Goal: Task Accomplishment & Management: Manage account settings

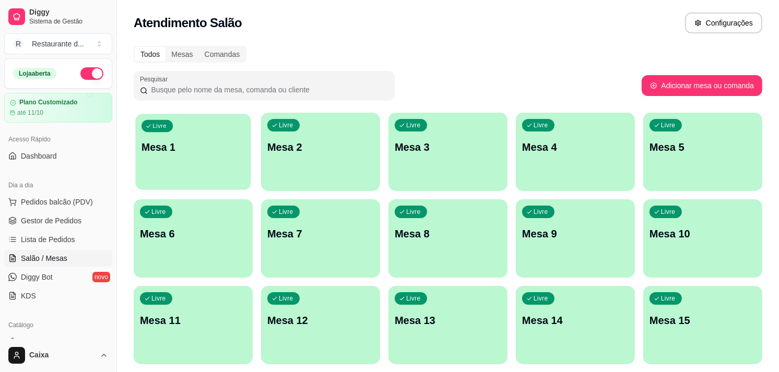
click at [202, 158] on div "Livre Mesa 1" at bounding box center [192, 146] width 115 height 64
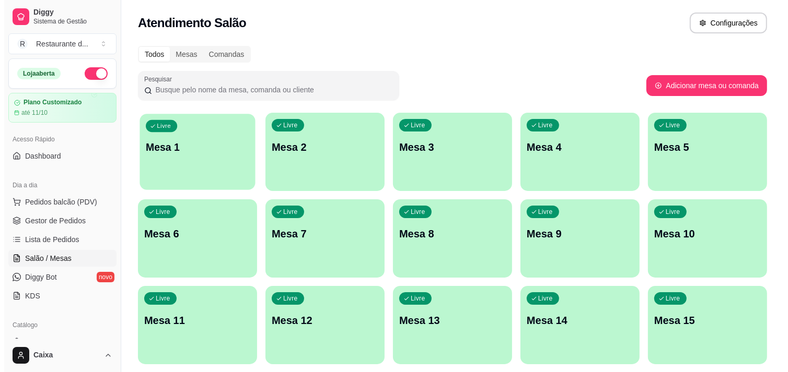
scroll to position [92, 0]
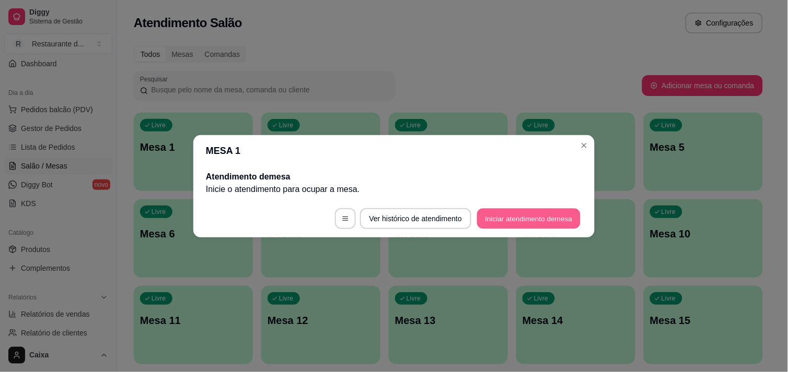
click at [555, 221] on button "Iniciar atendimento de mesa" at bounding box center [528, 218] width 103 height 20
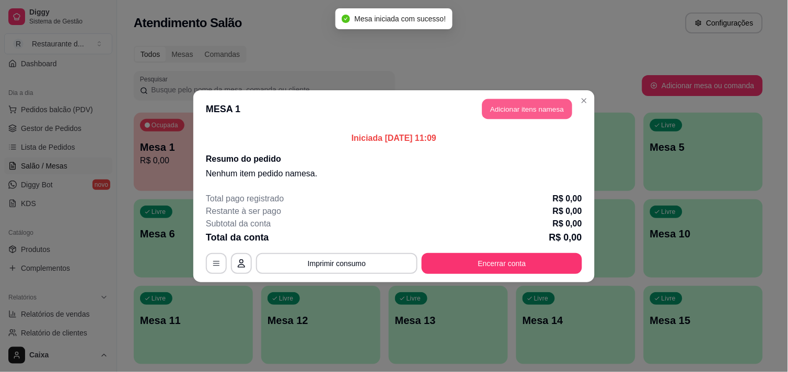
click at [509, 118] on button "Adicionar itens na mesa" at bounding box center [527, 109] width 90 height 20
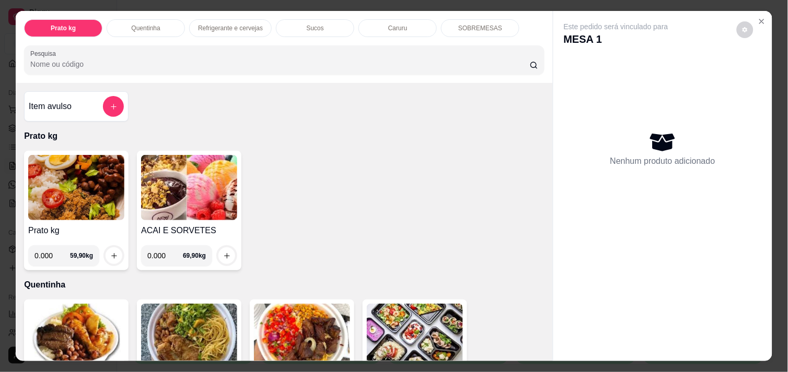
click at [104, 189] on img at bounding box center [76, 187] width 96 height 65
click at [524, 96] on div "Item avulso Prato kg Prato kg 0.000 59,90 kg ACAI E SORVETES 0.000 69,90 kg Que…" at bounding box center [284, 222] width 537 height 278
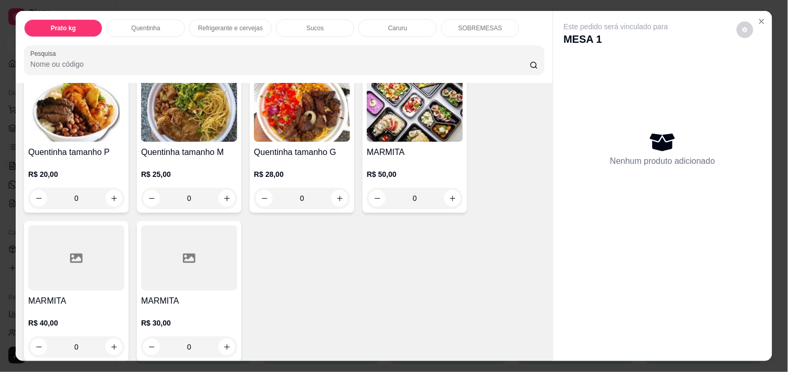
scroll to position [169, 0]
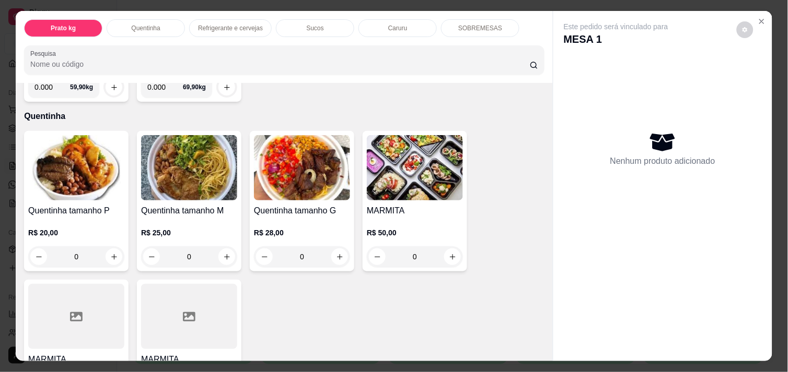
click at [315, 183] on img at bounding box center [302, 167] width 96 height 65
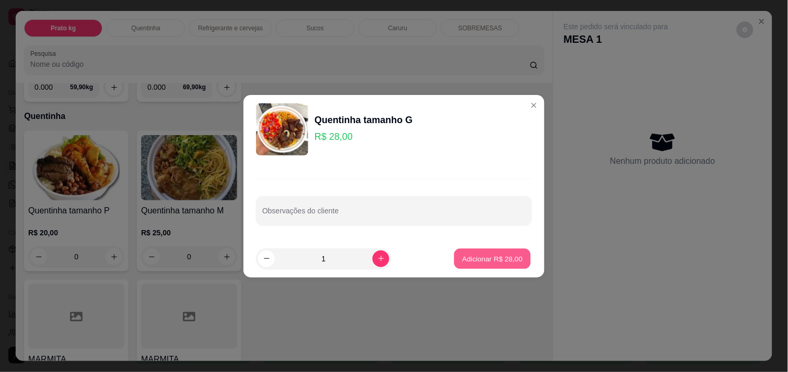
click at [492, 251] on button "Adicionar R$ 28,00" at bounding box center [492, 259] width 77 height 20
type input "1"
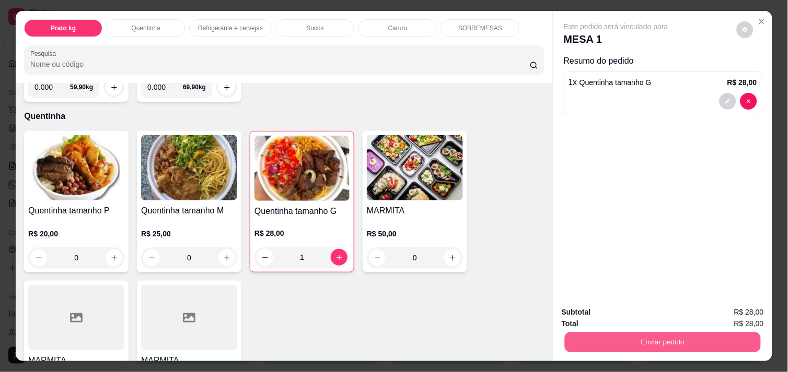
click at [666, 332] on button "Enviar pedido" at bounding box center [663, 342] width 196 height 20
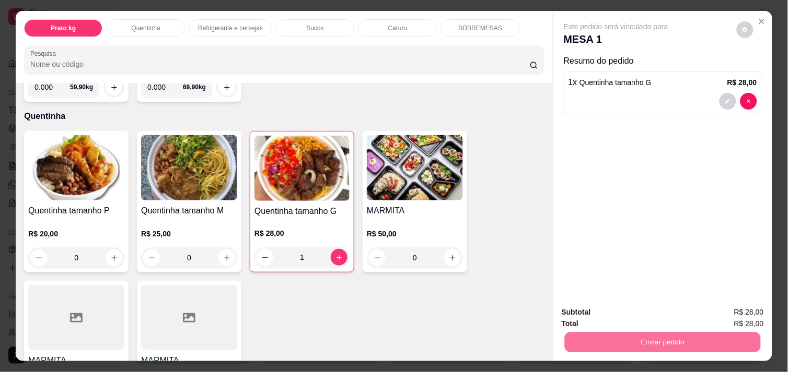
click at [734, 312] on button "Enviar pedido" at bounding box center [736, 312] width 57 height 19
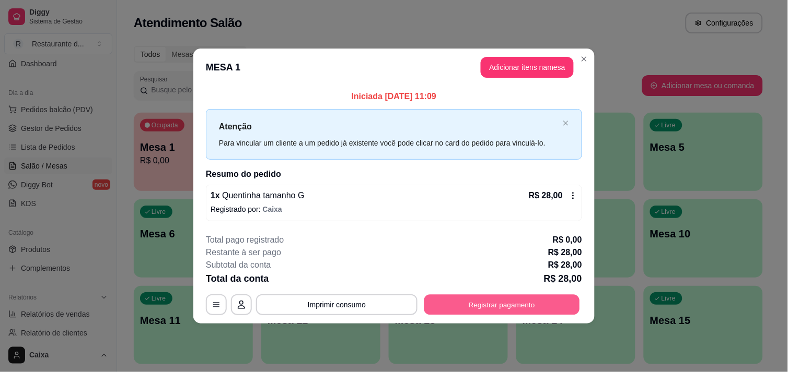
click at [543, 305] on button "Registrar pagamento" at bounding box center [502, 305] width 156 height 20
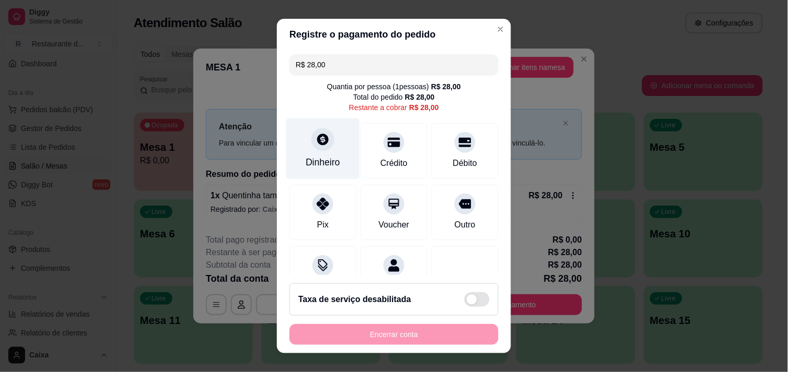
click at [319, 145] on icon at bounding box center [323, 140] width 14 height 14
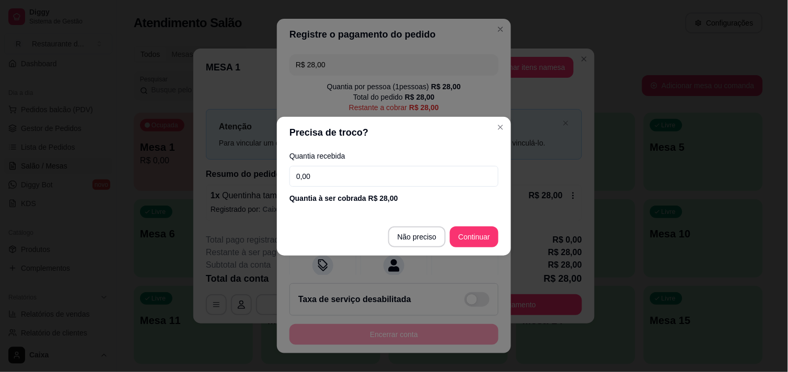
click at [371, 180] on input "0,00" at bounding box center [393, 176] width 209 height 21
type input "28,00"
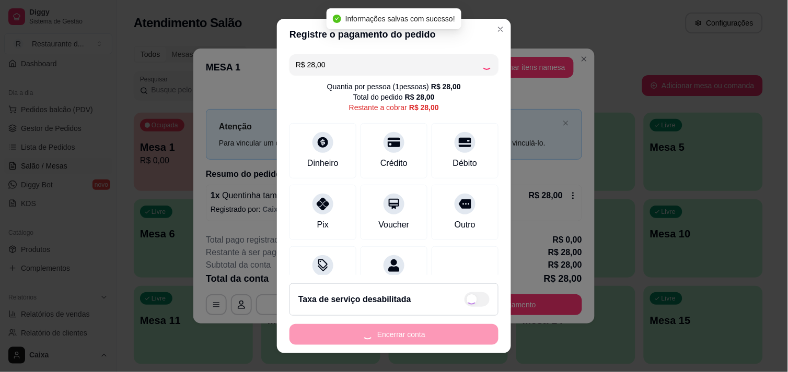
type input "R$ 0,00"
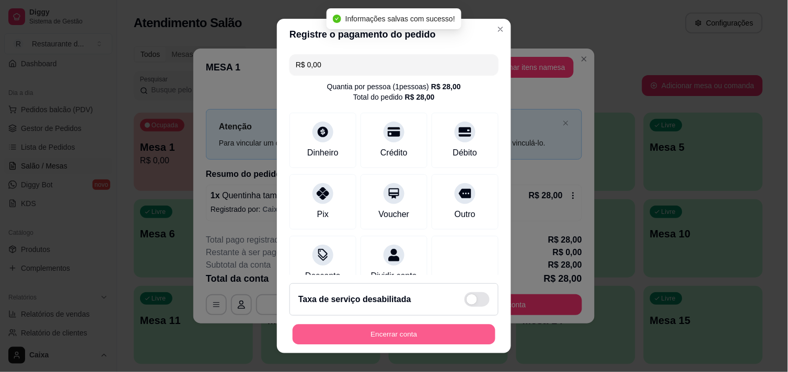
click at [414, 337] on button "Encerrar conta" at bounding box center [393, 335] width 203 height 20
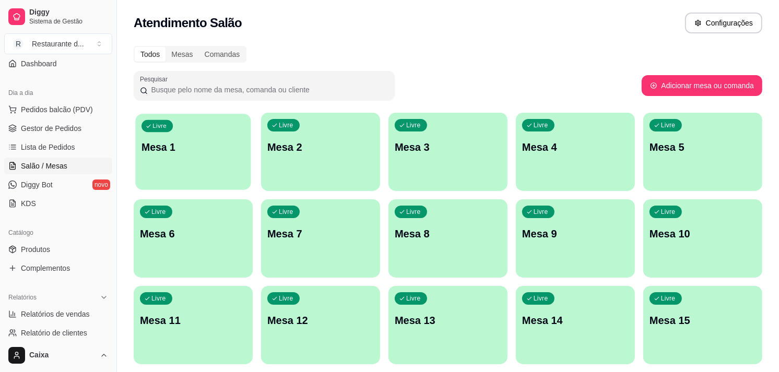
click at [196, 142] on p "Mesa 1" at bounding box center [193, 147] width 103 height 14
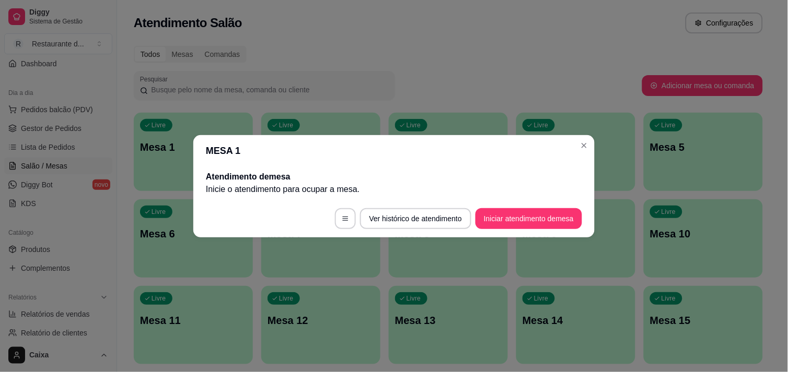
drag, startPoint x: 520, startPoint y: 206, endPoint x: 536, endPoint y: 218, distance: 20.5
click at [536, 218] on footer "Ver histórico de atendimento Iniciar atendimento de mesa" at bounding box center [393, 219] width 401 height 38
click at [536, 218] on button "Iniciar atendimento de mesa" at bounding box center [528, 218] width 103 height 20
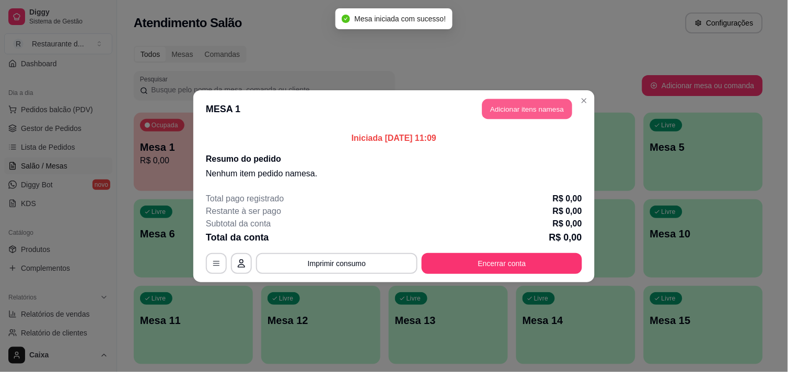
click at [543, 107] on button "Adicionar itens na mesa" at bounding box center [527, 109] width 90 height 20
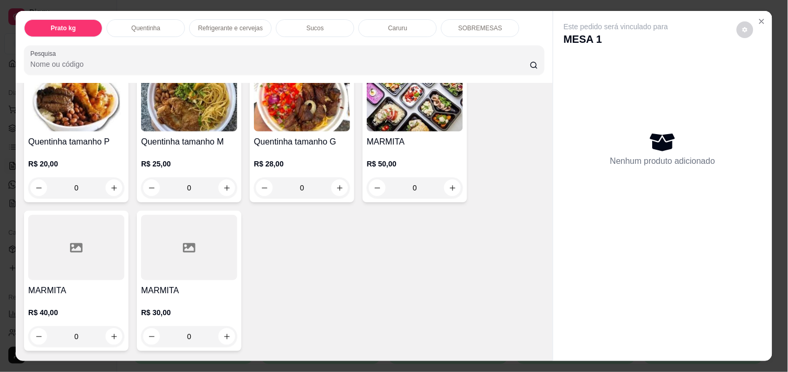
scroll to position [241, 0]
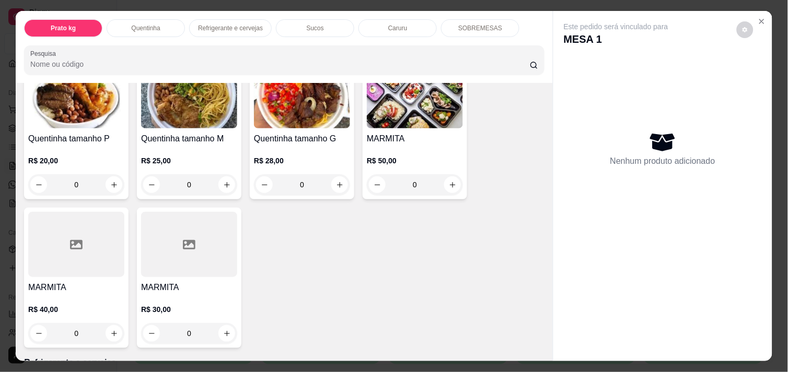
click at [53, 271] on div at bounding box center [76, 244] width 96 height 65
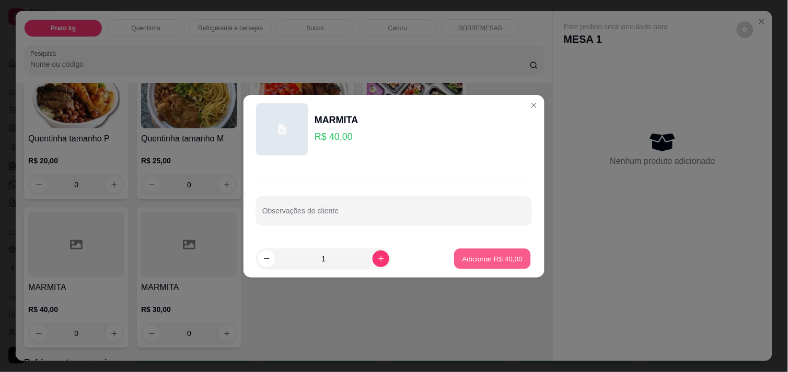
click at [484, 251] on button "Adicionar R$ 40,00" at bounding box center [492, 259] width 77 height 20
type input "1"
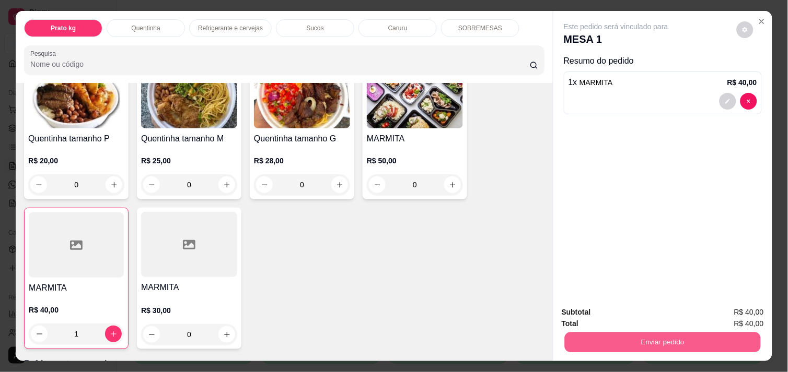
click at [686, 332] on button "Enviar pedido" at bounding box center [663, 342] width 196 height 20
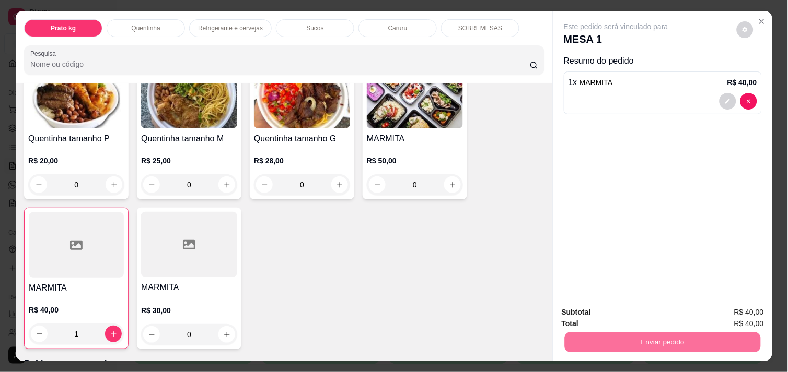
click at [739, 309] on button "Enviar pedido" at bounding box center [736, 312] width 57 height 19
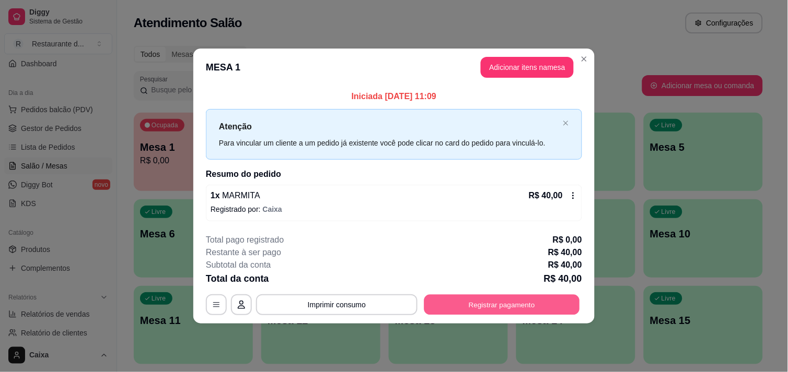
click at [493, 305] on button "Registrar pagamento" at bounding box center [502, 305] width 156 height 20
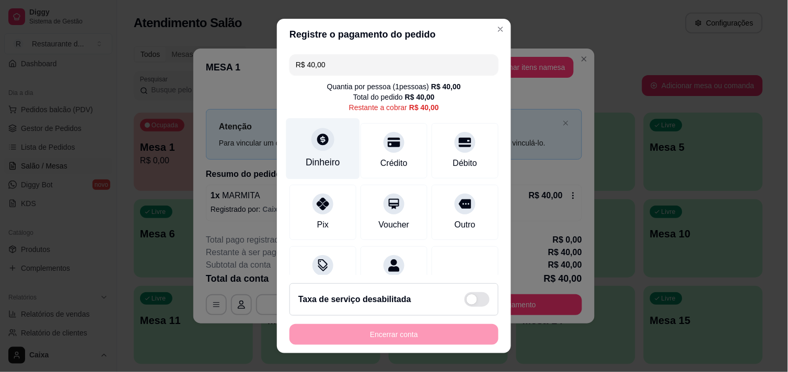
click at [309, 150] on div "Dinheiro" at bounding box center [323, 148] width 74 height 61
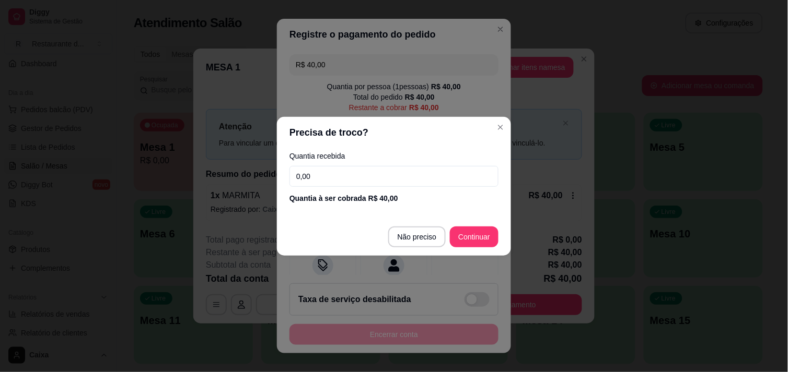
click at [368, 167] on input "0,00" at bounding box center [393, 176] width 209 height 21
type input "40,00"
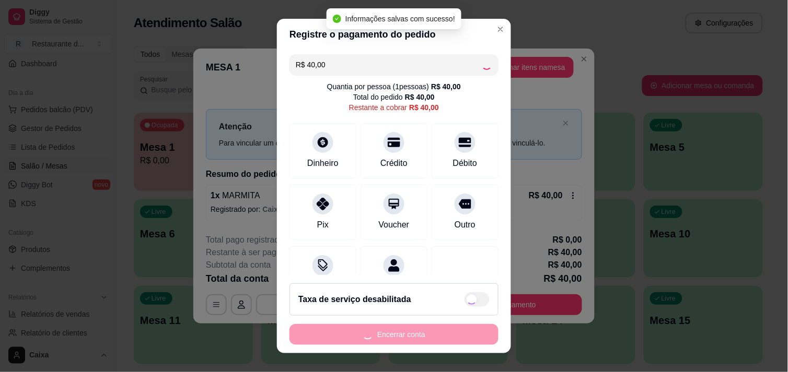
type input "R$ 0,00"
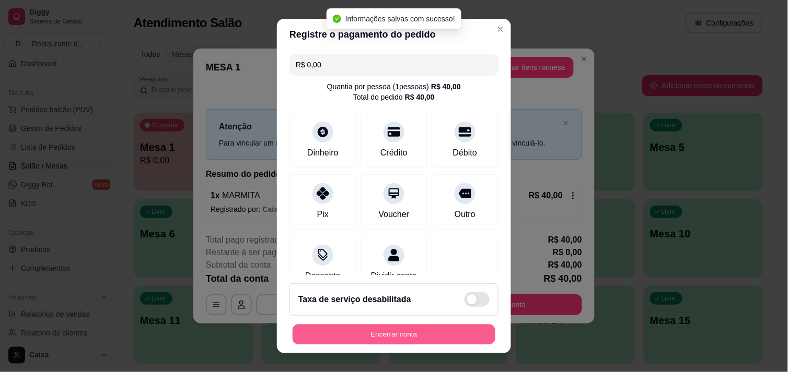
click at [410, 336] on button "Encerrar conta" at bounding box center [393, 335] width 203 height 20
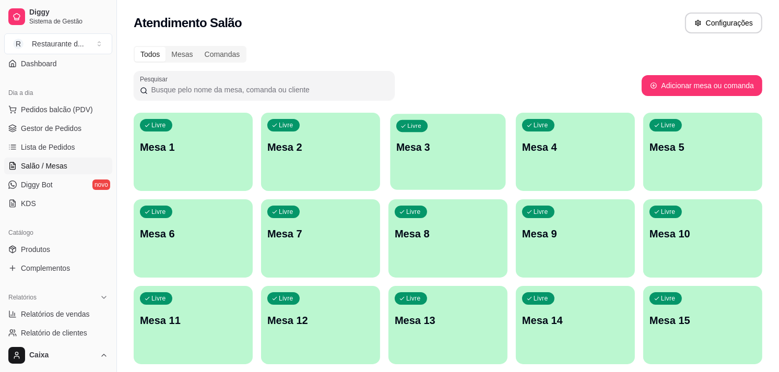
click at [439, 151] on p "Mesa 3" at bounding box center [447, 147] width 103 height 14
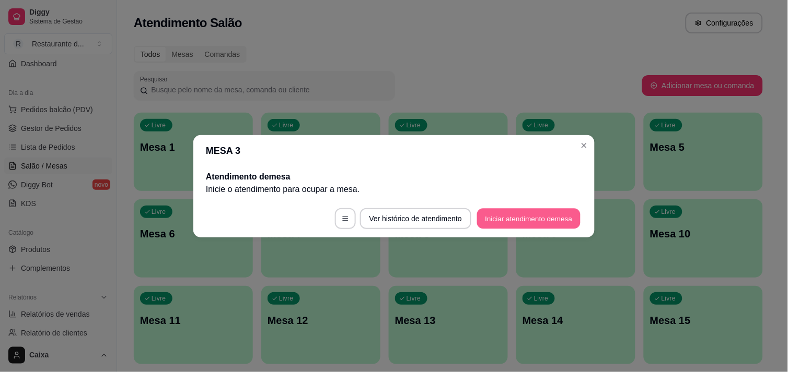
click at [503, 218] on button "Iniciar atendimento de mesa" at bounding box center [528, 218] width 103 height 20
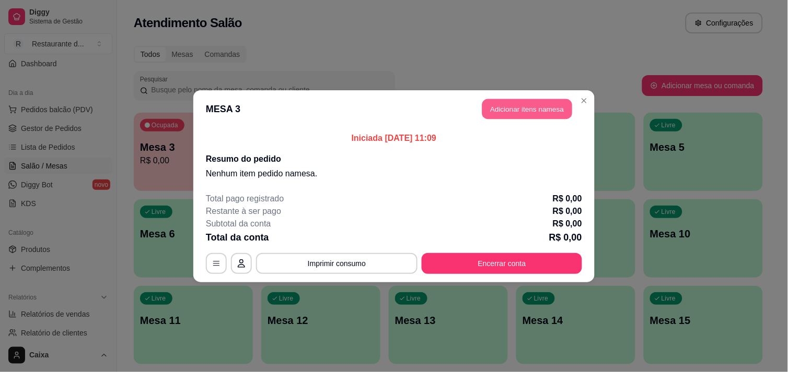
click at [536, 105] on button "Adicionar itens na mesa" at bounding box center [527, 109] width 90 height 20
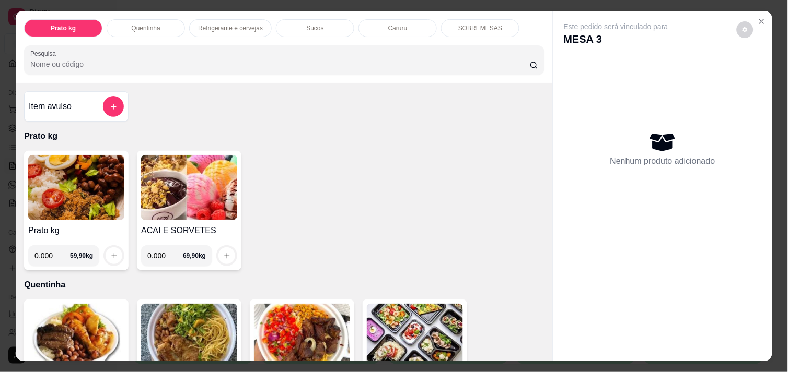
click at [156, 257] on input "0.000" at bounding box center [165, 255] width 36 height 21
click at [165, 183] on img at bounding box center [189, 187] width 96 height 65
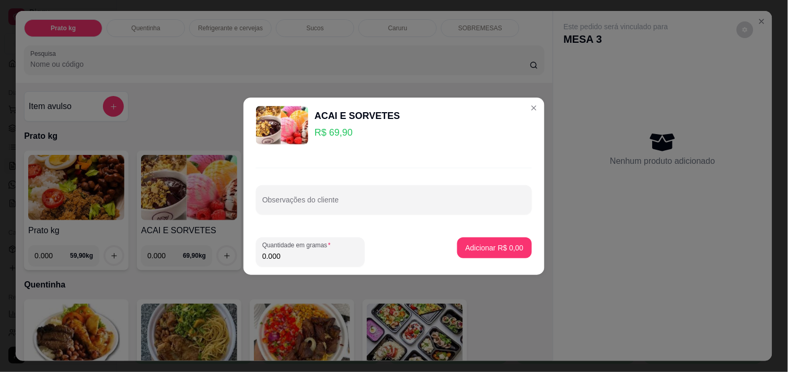
click at [303, 257] on input "0.000" at bounding box center [310, 256] width 96 height 10
type input "0.336"
click at [494, 242] on button "Adicionar R$ 23,49" at bounding box center [492, 248] width 77 height 20
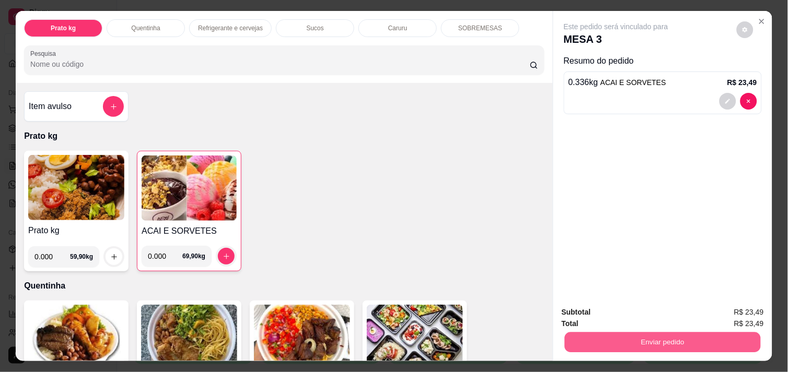
click at [682, 330] on div "Enviar pedido" at bounding box center [662, 342] width 202 height 24
click at [669, 337] on button "Enviar pedido" at bounding box center [662, 342] width 202 height 21
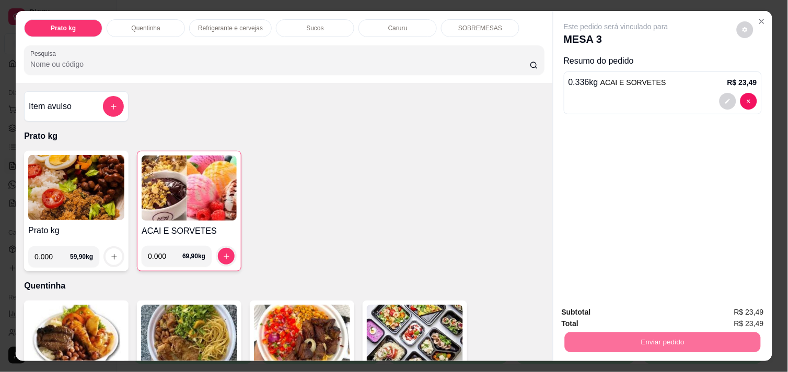
click at [737, 313] on button "Enviar pedido" at bounding box center [736, 312] width 57 height 19
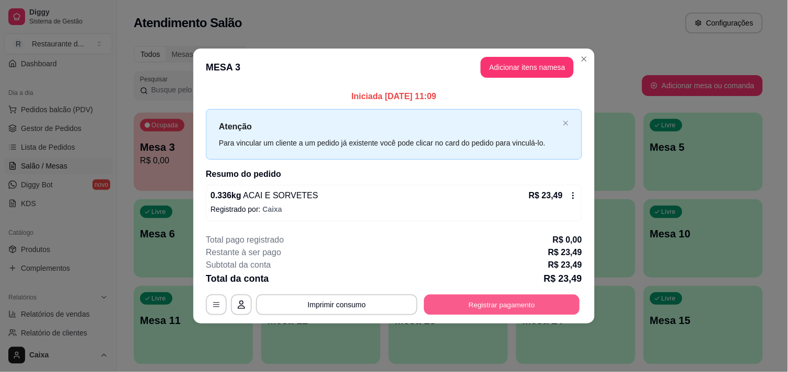
click at [533, 307] on button "Registrar pagamento" at bounding box center [502, 305] width 156 height 20
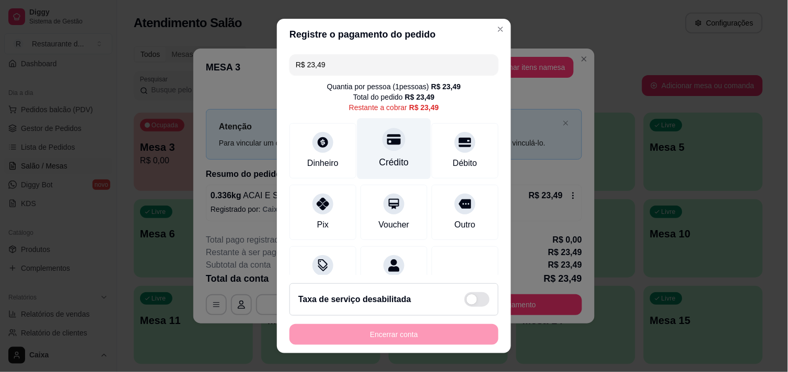
click at [384, 160] on div "Crédito" at bounding box center [394, 163] width 30 height 14
type input "R$ 0,00"
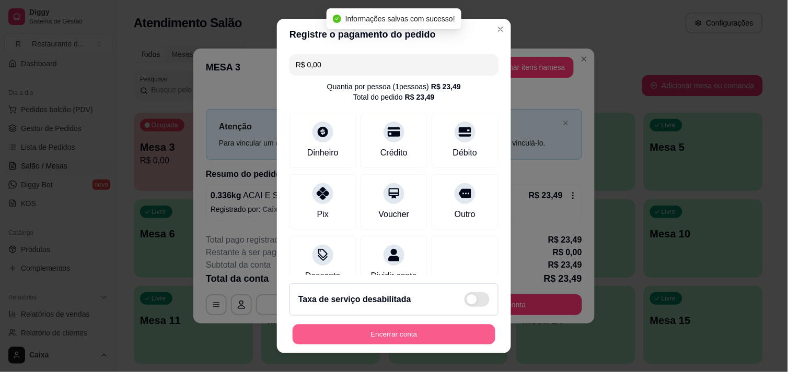
click at [426, 331] on button "Encerrar conta" at bounding box center [393, 335] width 203 height 20
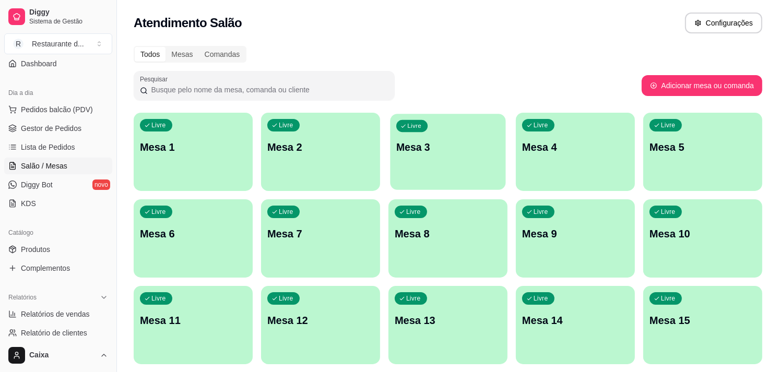
click at [463, 157] on div "Livre Mesa 3" at bounding box center [447, 146] width 115 height 64
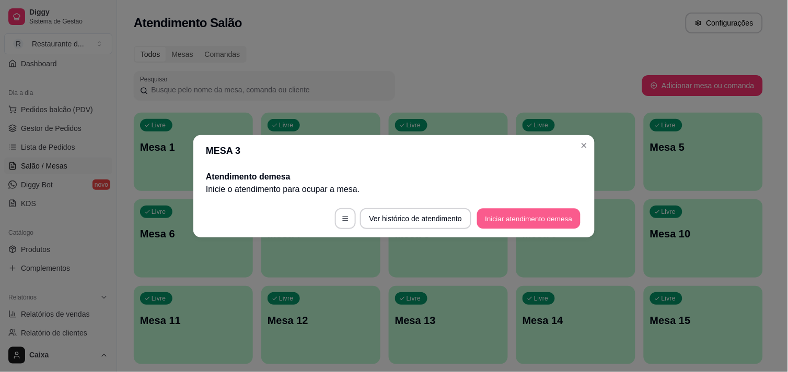
click at [514, 222] on button "Iniciar atendimento de mesa" at bounding box center [528, 218] width 103 height 20
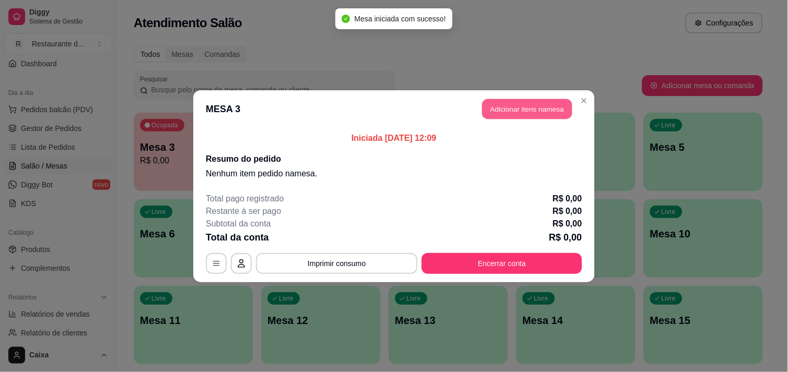
click at [545, 106] on button "Adicionar itens na mesa" at bounding box center [527, 109] width 90 height 20
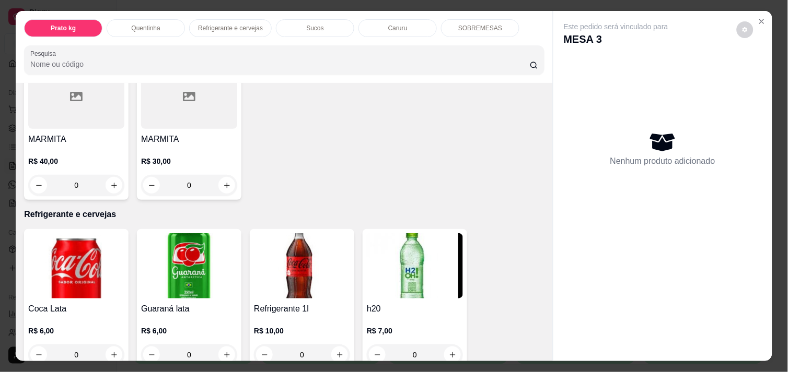
scroll to position [341, 0]
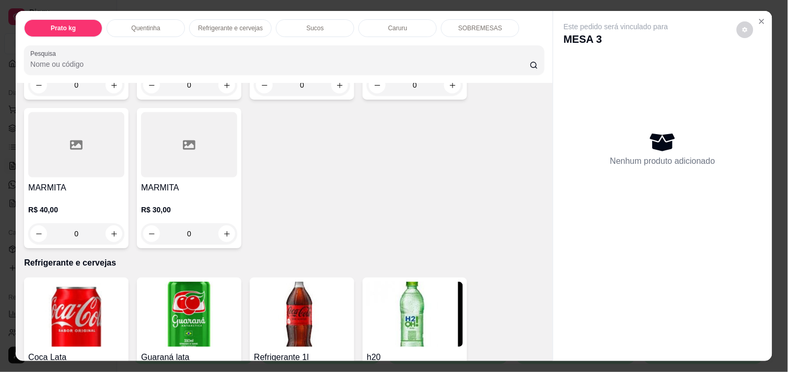
click at [92, 162] on div at bounding box center [76, 144] width 96 height 65
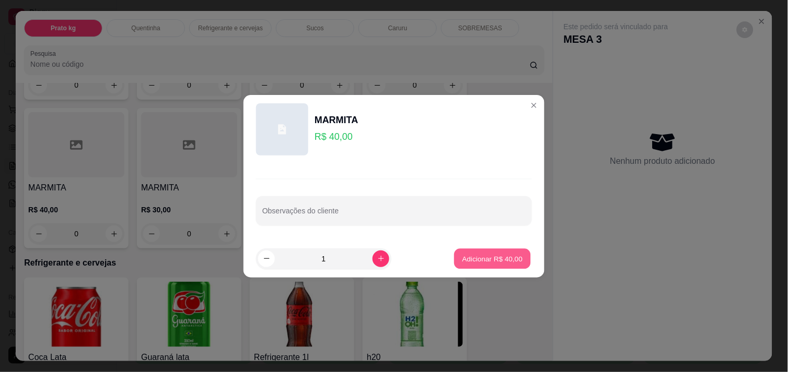
click at [482, 252] on button "Adicionar R$ 40,00" at bounding box center [492, 259] width 77 height 20
type input "1"
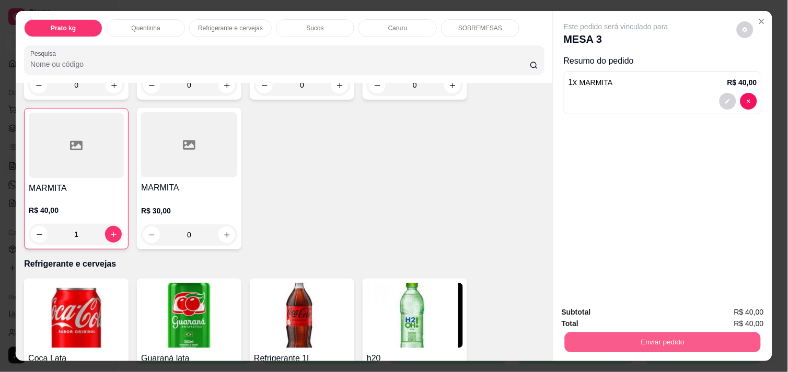
click at [664, 337] on button "Enviar pedido" at bounding box center [663, 342] width 196 height 20
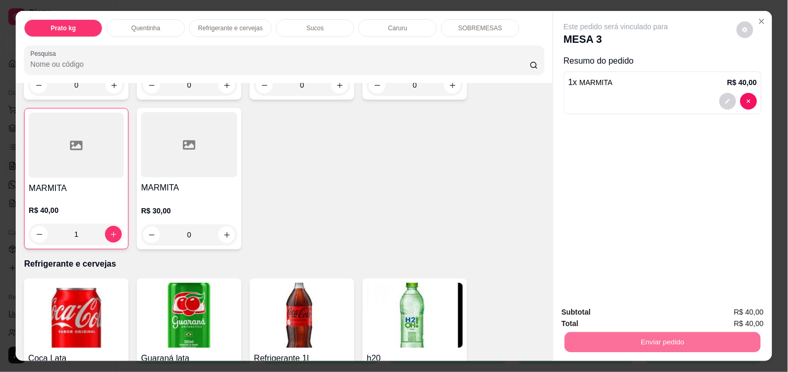
click at [740, 310] on button "Enviar pedido" at bounding box center [736, 312] width 57 height 19
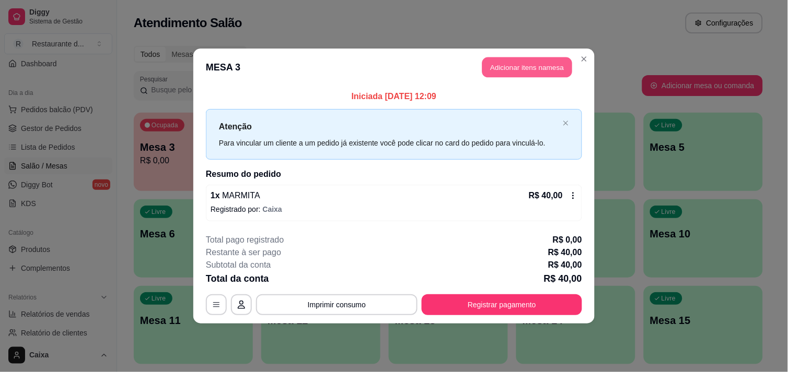
click at [533, 72] on button "Adicionar itens na mesa" at bounding box center [527, 67] width 90 height 20
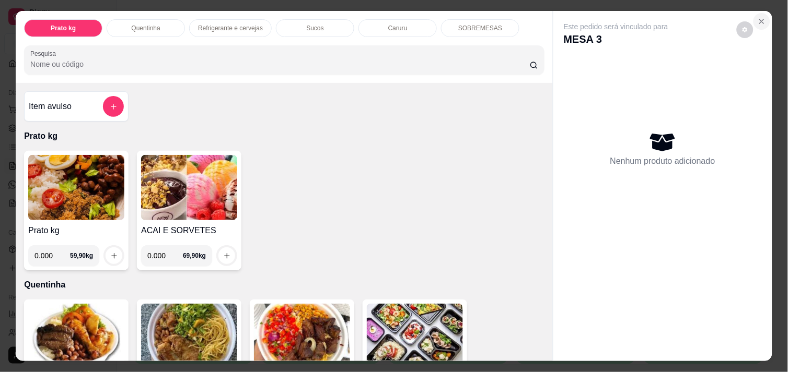
click at [760, 17] on icon "Close" at bounding box center [761, 21] width 8 height 8
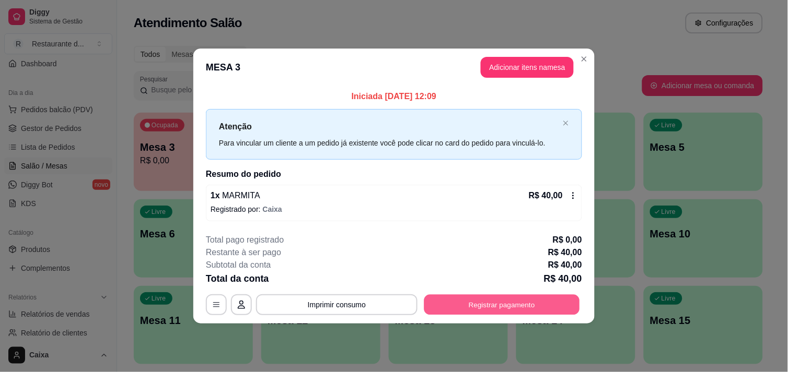
click at [555, 300] on button "Registrar pagamento" at bounding box center [502, 305] width 156 height 20
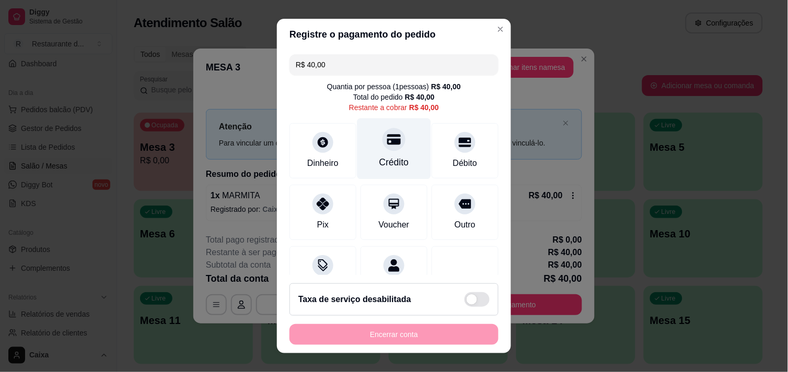
click at [404, 139] on div "Crédito" at bounding box center [394, 148] width 74 height 61
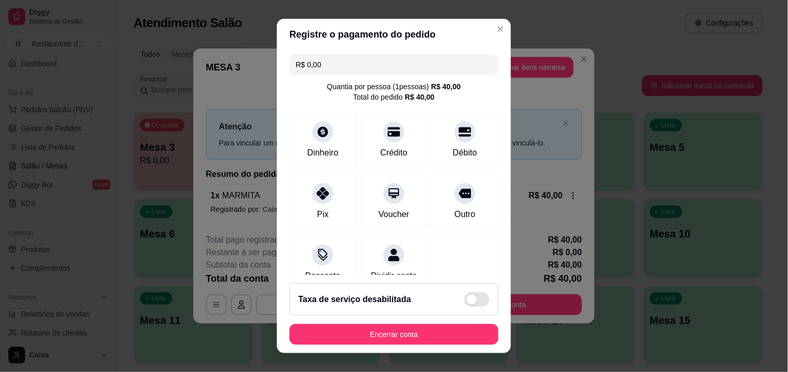
scroll to position [87, 0]
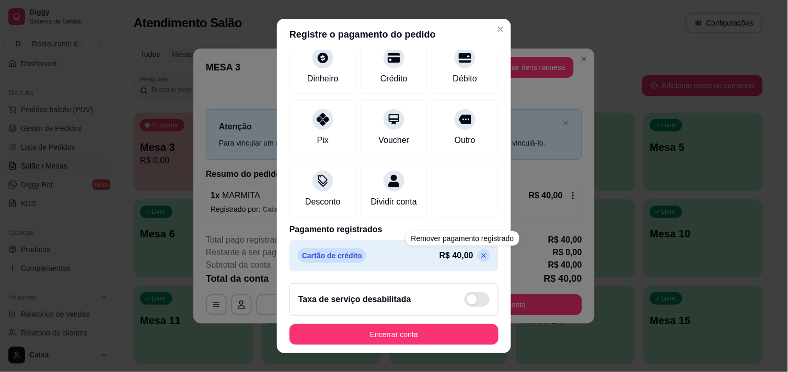
click at [479, 257] on icon at bounding box center [483, 256] width 8 height 8
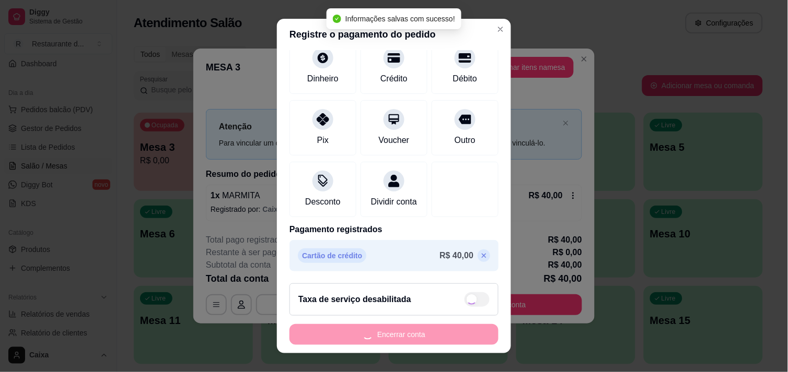
type input "R$ 40,00"
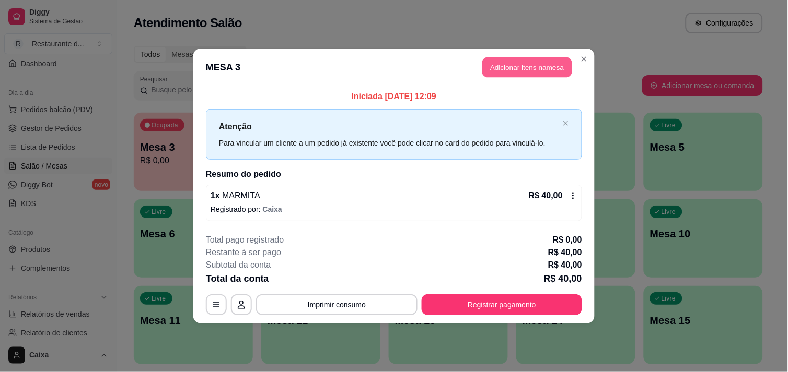
click at [521, 60] on button "Adicionar itens na mesa" at bounding box center [527, 67] width 90 height 20
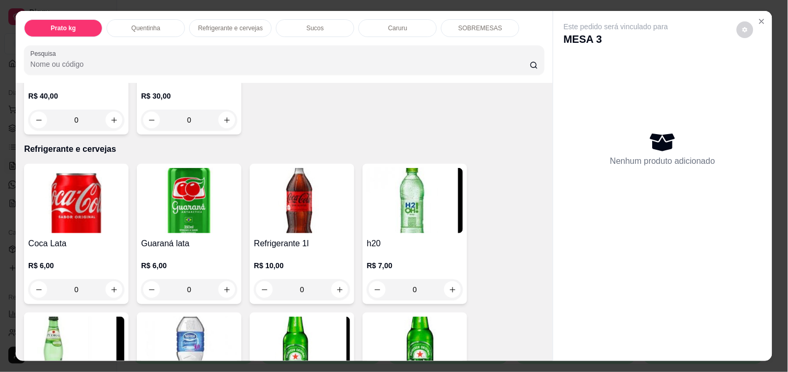
scroll to position [358, 0]
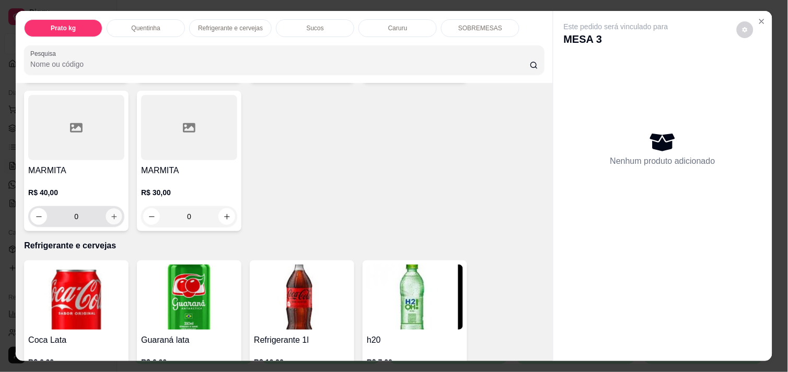
click at [110, 213] on icon "increase-product-quantity" at bounding box center [114, 217] width 8 height 8
type input "1"
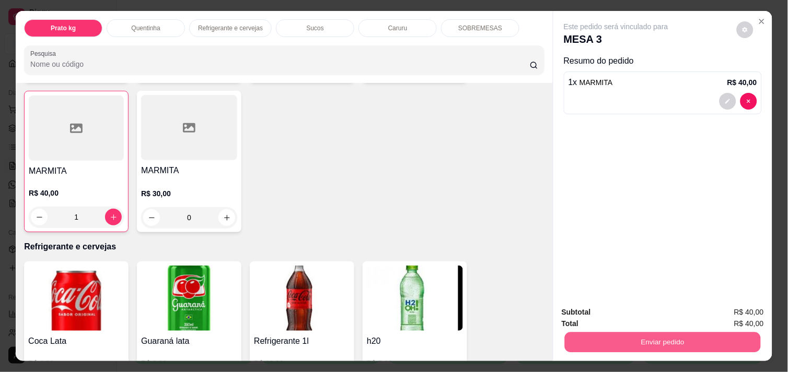
click at [658, 333] on button "Enviar pedido" at bounding box center [663, 342] width 196 height 20
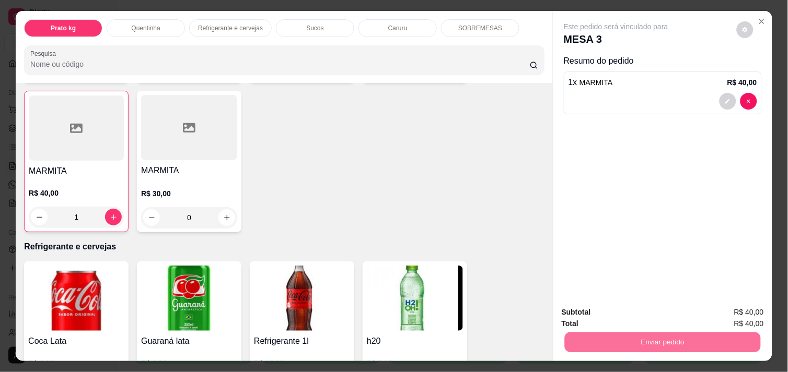
click at [749, 305] on button "Enviar pedido" at bounding box center [736, 312] width 57 height 19
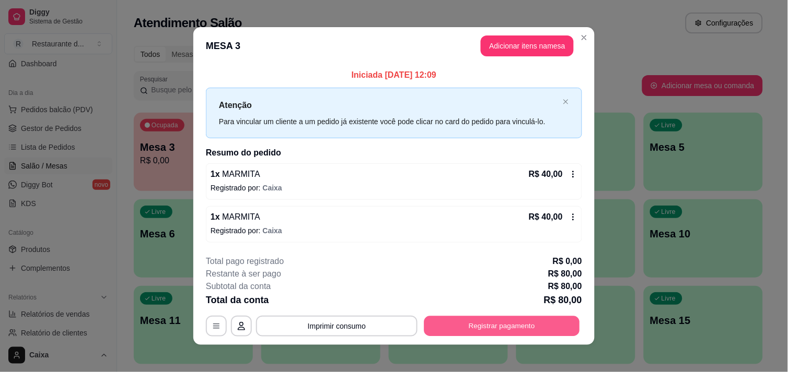
click at [496, 329] on button "Registrar pagamento" at bounding box center [502, 327] width 156 height 20
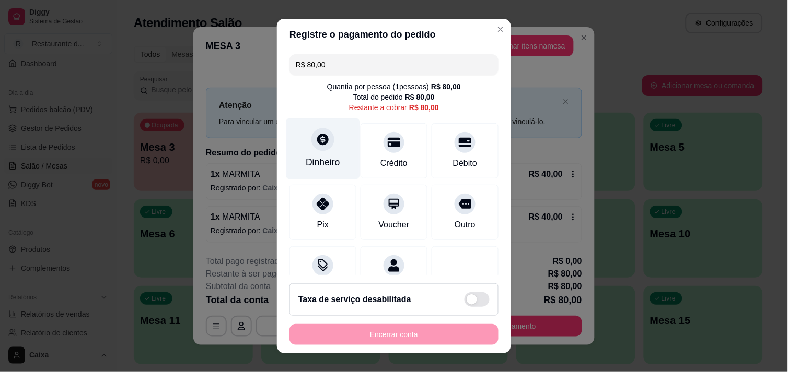
click at [318, 134] on icon at bounding box center [323, 140] width 14 height 14
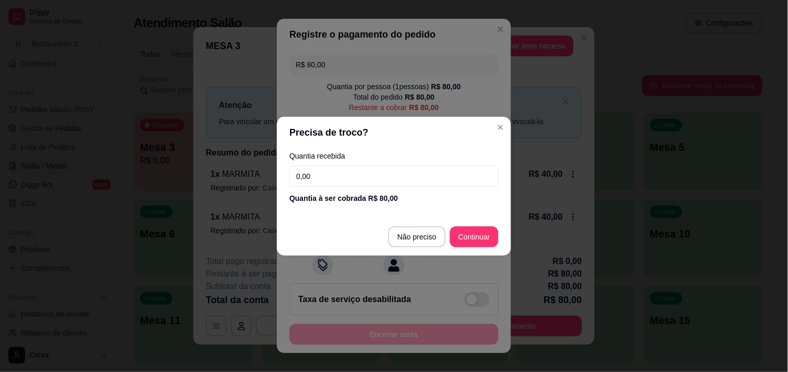
click at [369, 179] on input "0,00" at bounding box center [393, 176] width 209 height 21
type input "80,00"
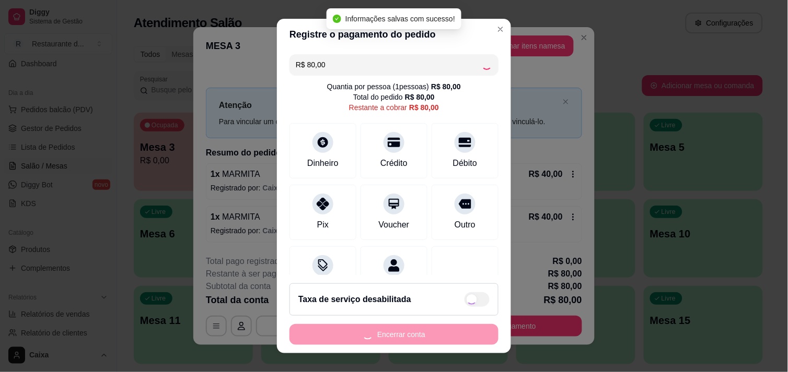
type input "R$ 0,00"
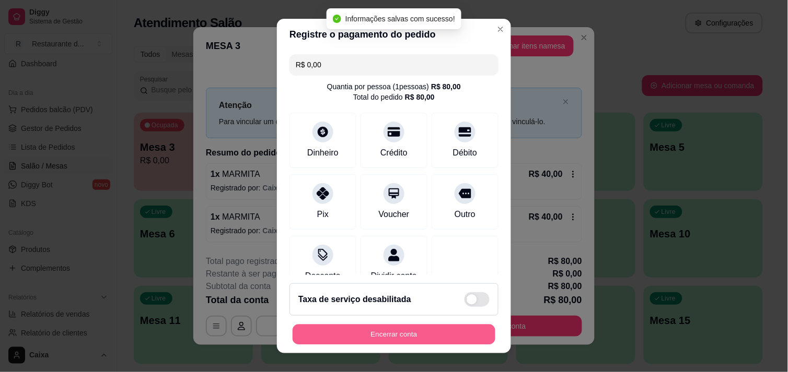
click at [441, 338] on button "Encerrar conta" at bounding box center [393, 335] width 203 height 20
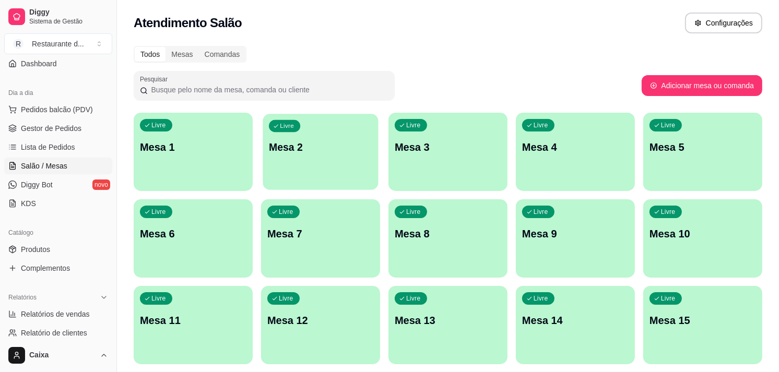
click at [353, 166] on div "Livre Mesa 2" at bounding box center [320, 146] width 115 height 64
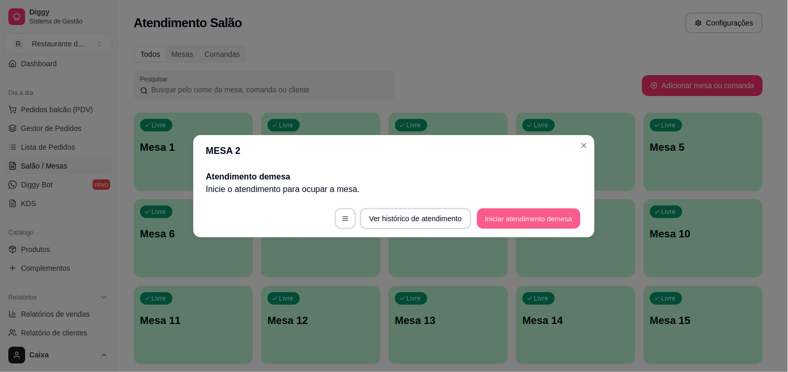
click at [509, 212] on button "Iniciar atendimento de mesa" at bounding box center [528, 218] width 103 height 20
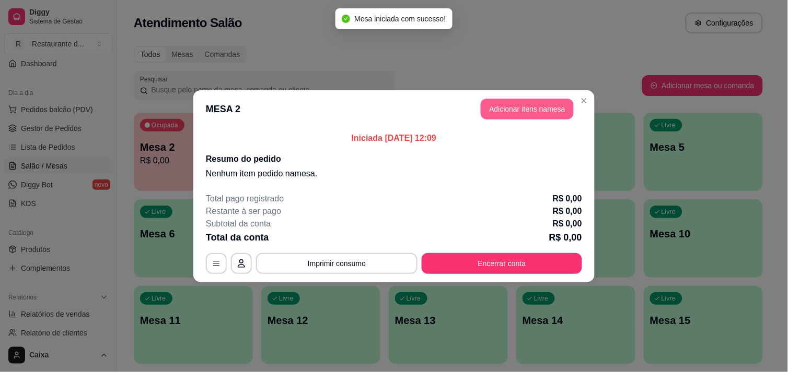
click at [525, 101] on button "Adicionar itens na mesa" at bounding box center [527, 109] width 93 height 21
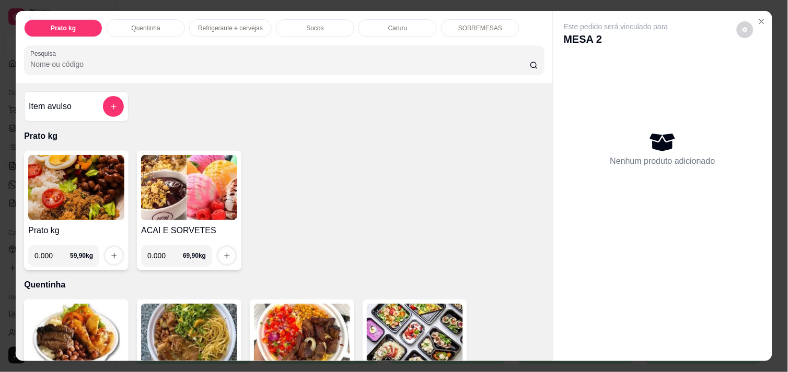
click at [71, 205] on img at bounding box center [76, 187] width 96 height 65
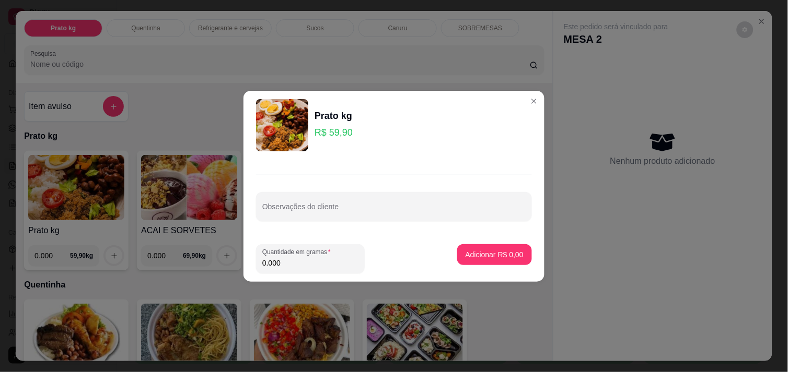
click at [301, 267] on input "0.000" at bounding box center [310, 263] width 96 height 10
type input "0.458"
click at [505, 254] on p "Adicionar R$ 27,43" at bounding box center [492, 255] width 61 height 10
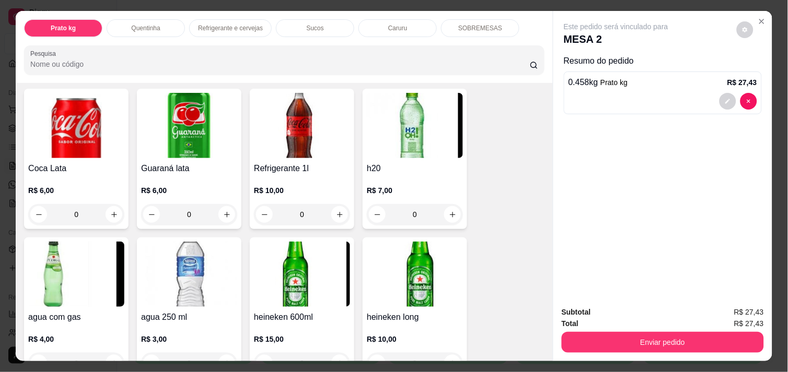
scroll to position [541, 0]
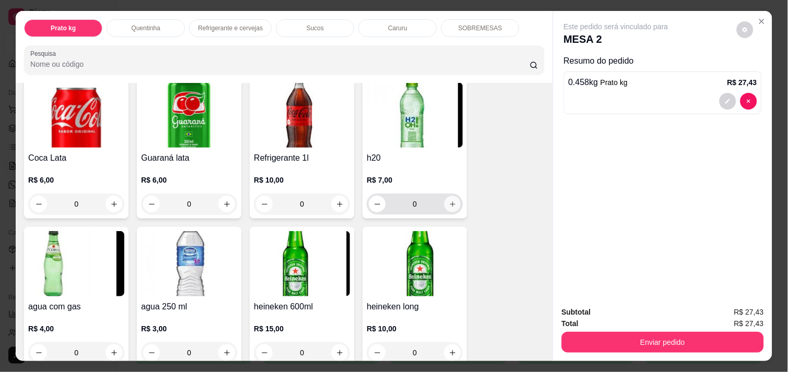
click at [449, 201] on icon "increase-product-quantity" at bounding box center [453, 205] width 8 height 8
type input "1"
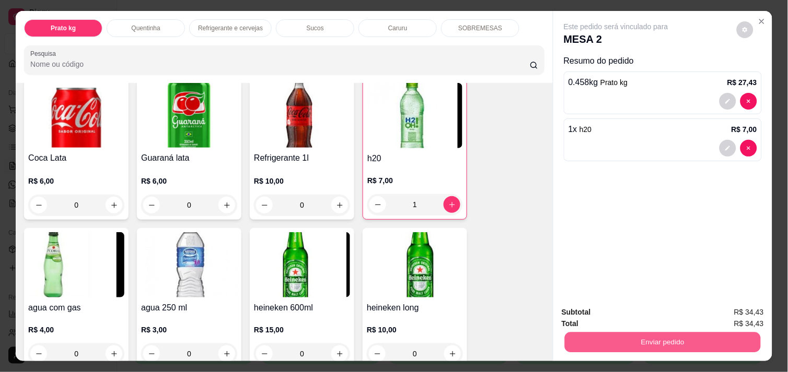
click at [630, 338] on button "Enviar pedido" at bounding box center [663, 342] width 196 height 20
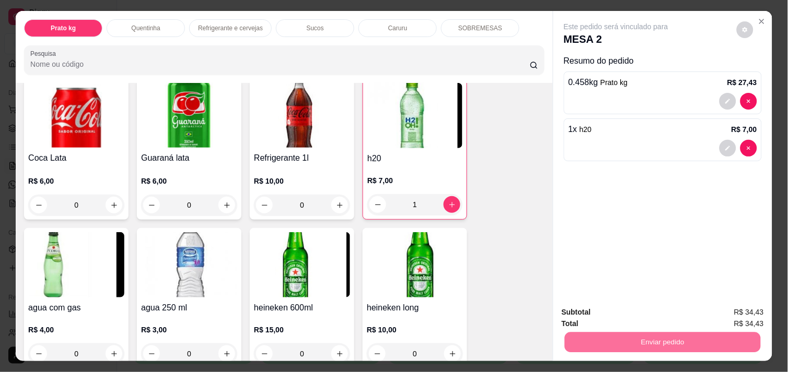
click at [734, 307] on button "Enviar pedido" at bounding box center [736, 312] width 57 height 19
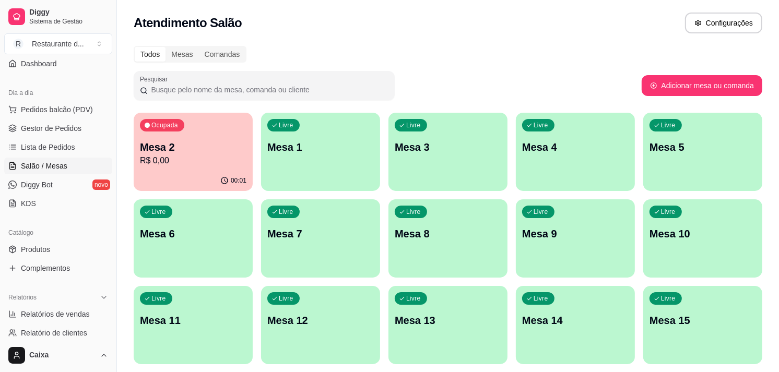
click at [580, 37] on div "Atendimento Salão Configurações" at bounding box center [448, 20] width 662 height 40
click at [307, 183] on div "button" at bounding box center [320, 184] width 115 height 12
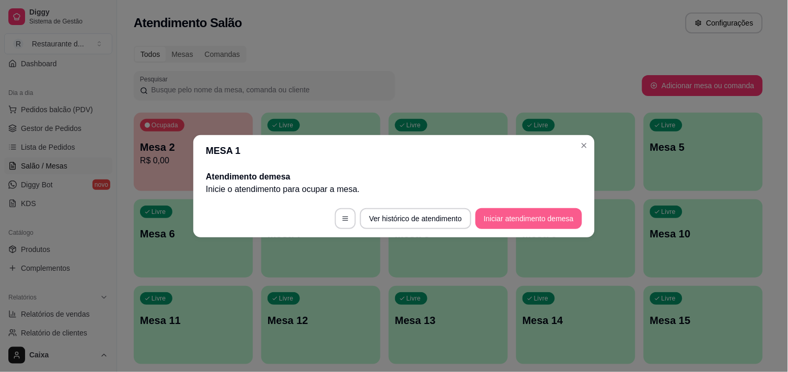
click at [498, 212] on button "Iniciar atendimento de mesa" at bounding box center [528, 218] width 107 height 21
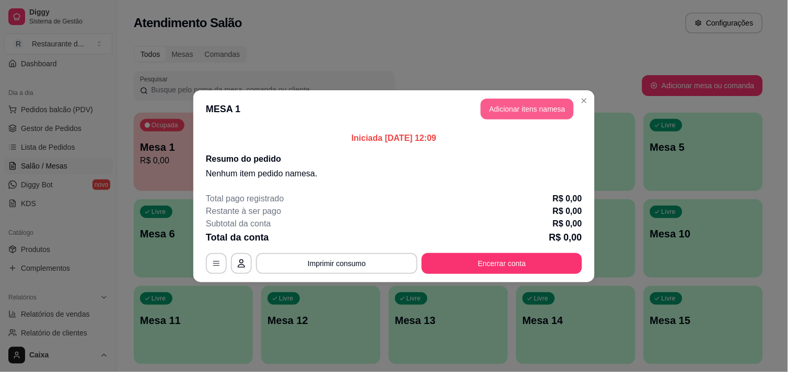
click at [538, 113] on button "Adicionar itens na mesa" at bounding box center [527, 109] width 93 height 21
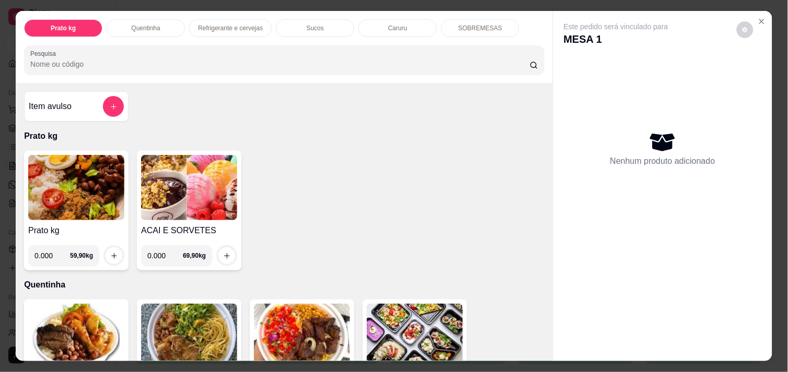
click at [42, 253] on input "0.000" at bounding box center [52, 255] width 36 height 21
type input "3.004"
click at [67, 210] on img at bounding box center [76, 187] width 96 height 65
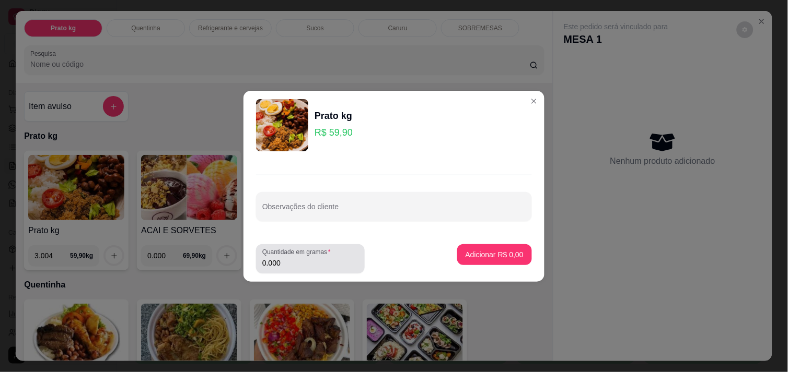
click at [277, 263] on input "0.000" at bounding box center [310, 263] width 96 height 10
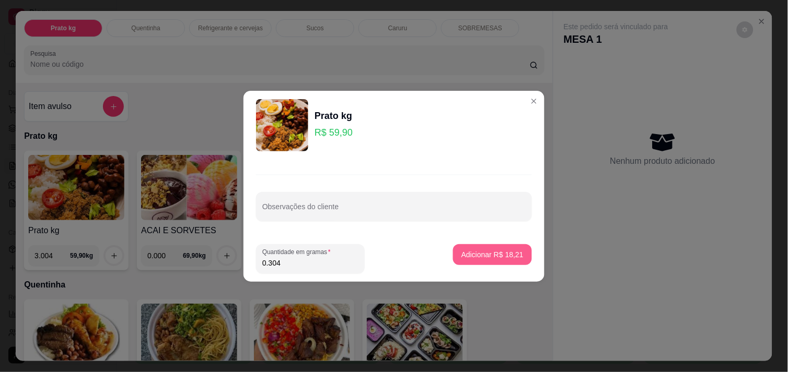
type input "0.304"
click at [511, 255] on p "Adicionar R$ 18,21" at bounding box center [492, 255] width 62 height 10
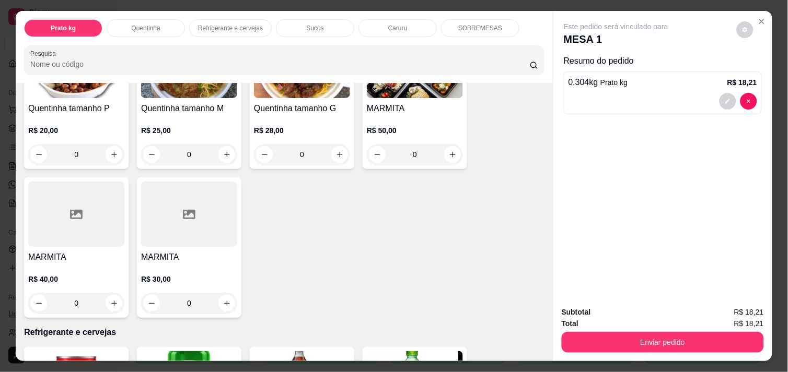
scroll to position [244, 0]
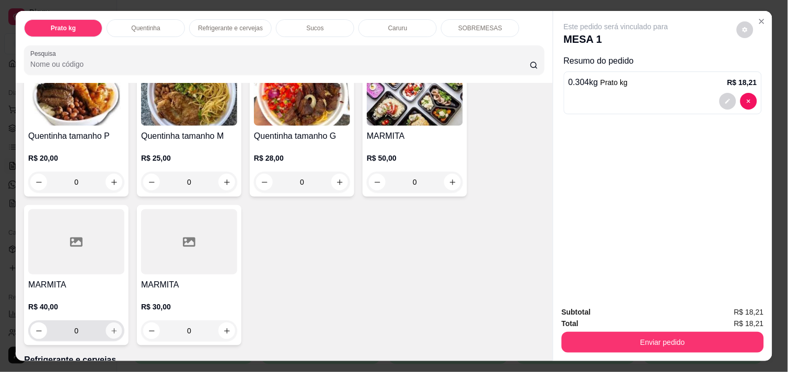
click at [110, 327] on icon "increase-product-quantity" at bounding box center [114, 331] width 8 height 8
type input "1"
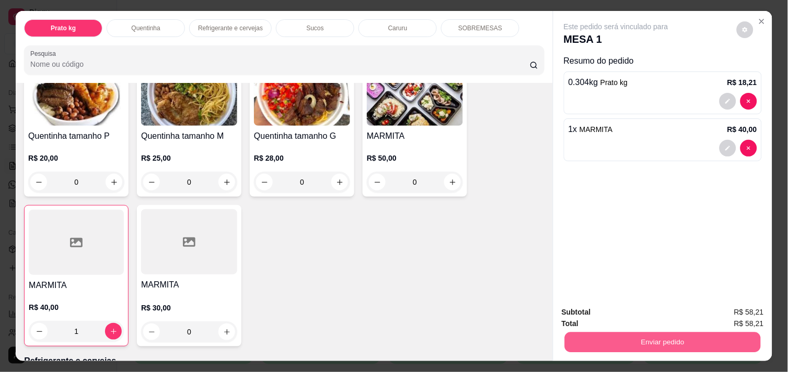
click at [630, 341] on button "Enviar pedido" at bounding box center [663, 342] width 196 height 20
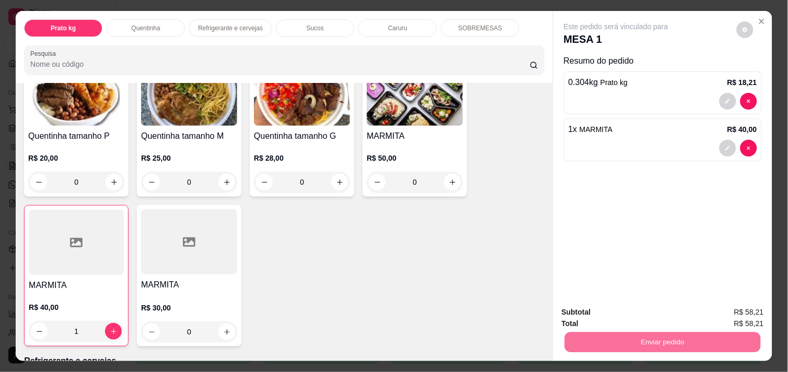
click at [751, 315] on button "Enviar pedido" at bounding box center [736, 312] width 57 height 19
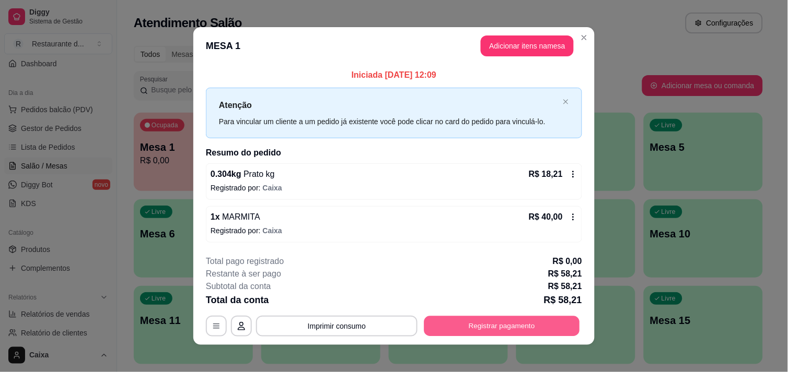
click at [518, 327] on button "Registrar pagamento" at bounding box center [502, 327] width 156 height 20
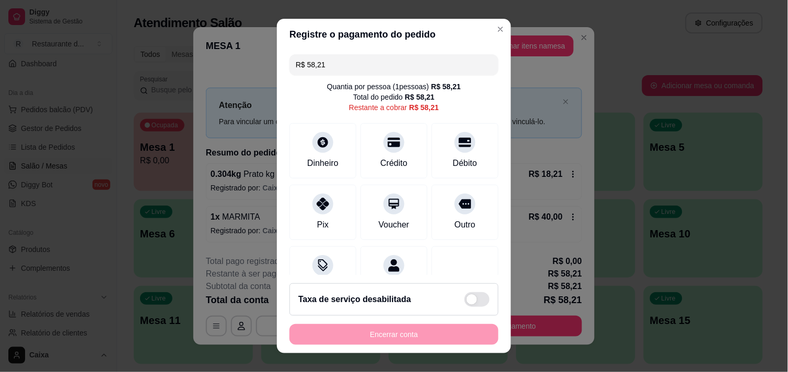
click at [386, 72] on input "R$ 58,21" at bounding box center [394, 64] width 196 height 21
click at [452, 160] on div "Débito" at bounding box center [465, 163] width 27 height 14
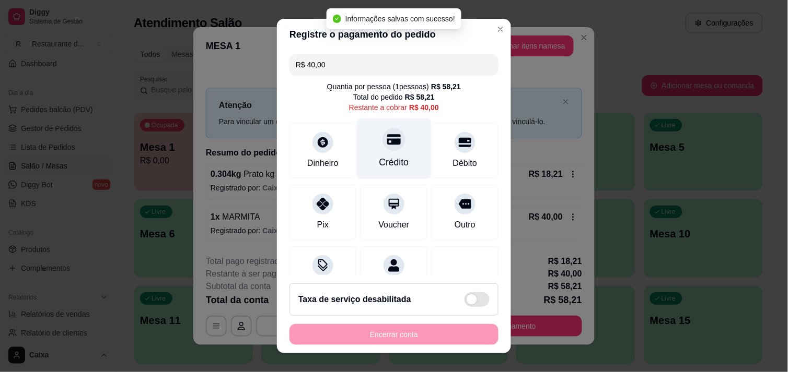
click at [382, 141] on div at bounding box center [393, 139] width 23 height 23
type input "R$ 0,00"
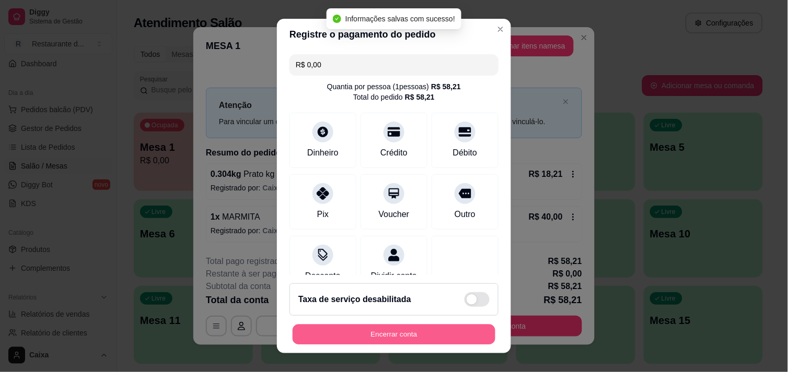
click at [393, 338] on button "Encerrar conta" at bounding box center [393, 335] width 203 height 20
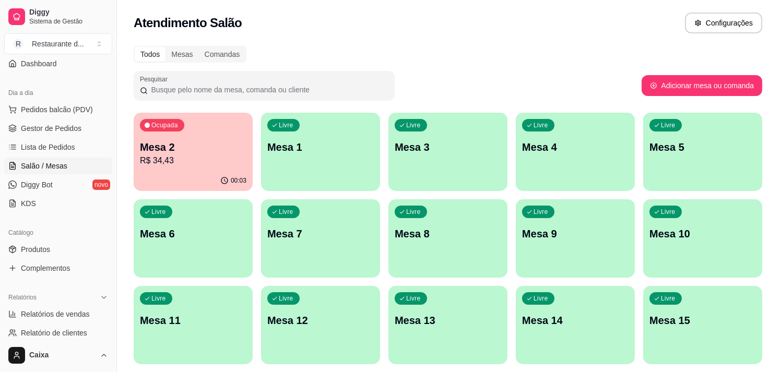
click at [196, 171] on div "00:03" at bounding box center [193, 181] width 119 height 20
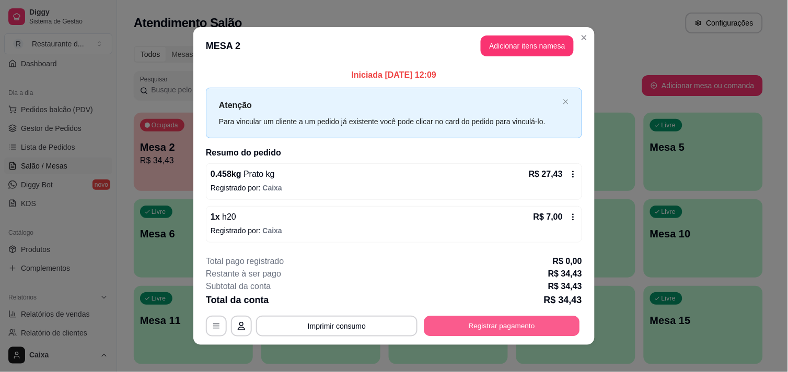
click at [497, 329] on button "Registrar pagamento" at bounding box center [502, 327] width 156 height 20
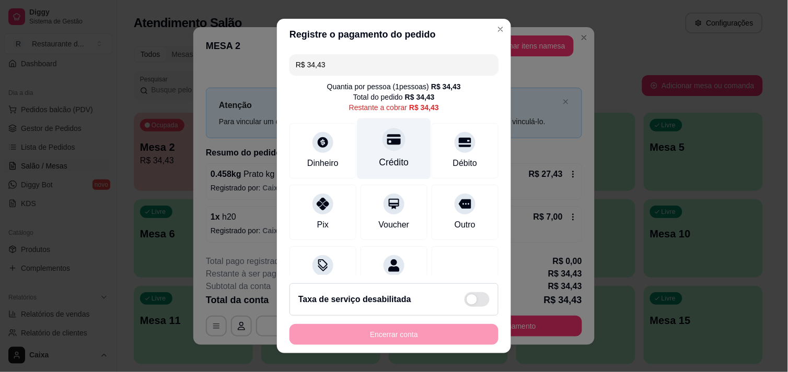
click at [387, 144] on icon at bounding box center [394, 139] width 14 height 10
type input "R$ 0,00"
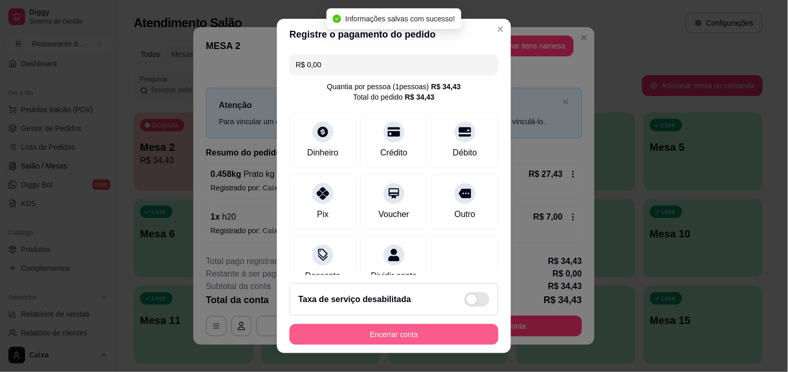
click at [428, 330] on button "Encerrar conta" at bounding box center [393, 334] width 209 height 21
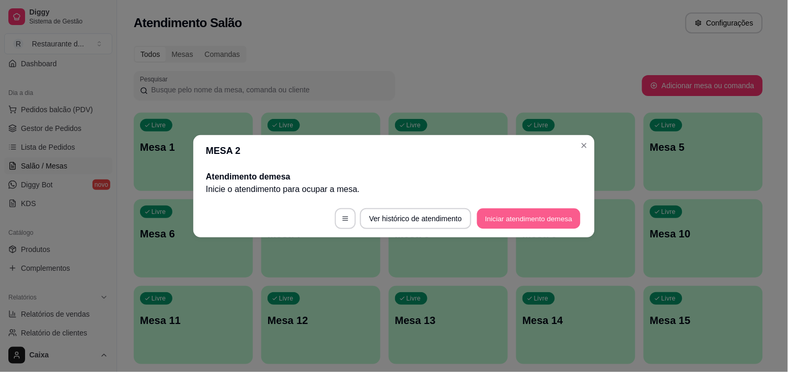
click at [544, 217] on button "Iniciar atendimento de mesa" at bounding box center [528, 218] width 103 height 20
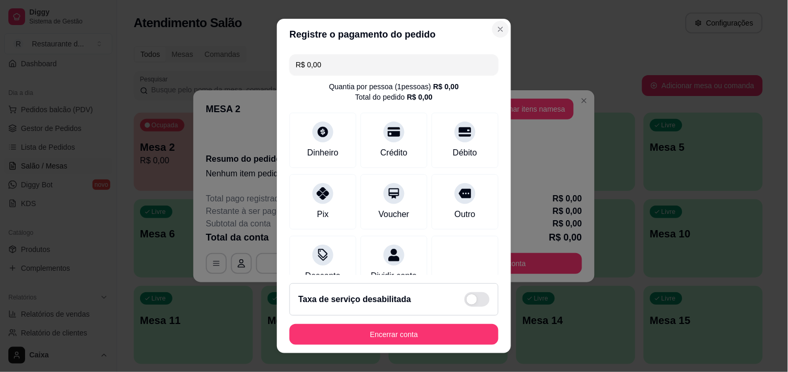
click at [528, 107] on div "Registre o pagamento do pedido R$ 0,00 Quantia por pessoa ( 1 pessoas) R$ 0,00 …" at bounding box center [394, 186] width 788 height 372
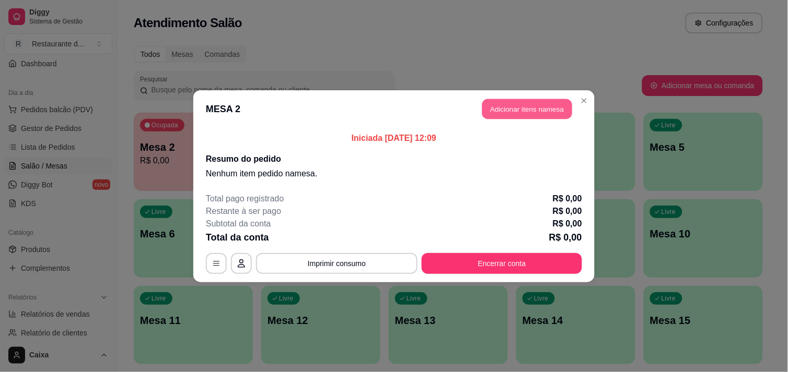
click at [528, 107] on button "Adicionar itens na mesa" at bounding box center [527, 109] width 90 height 20
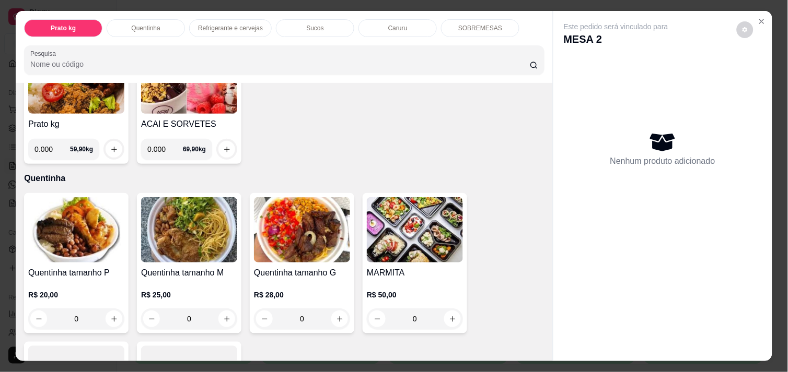
scroll to position [120, 0]
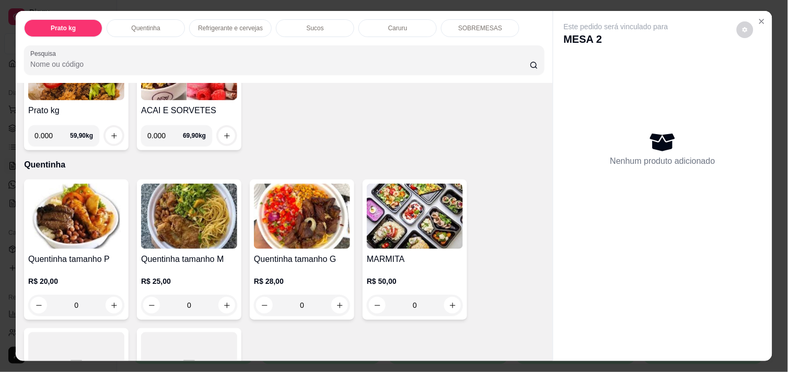
click at [305, 226] on img at bounding box center [302, 216] width 96 height 65
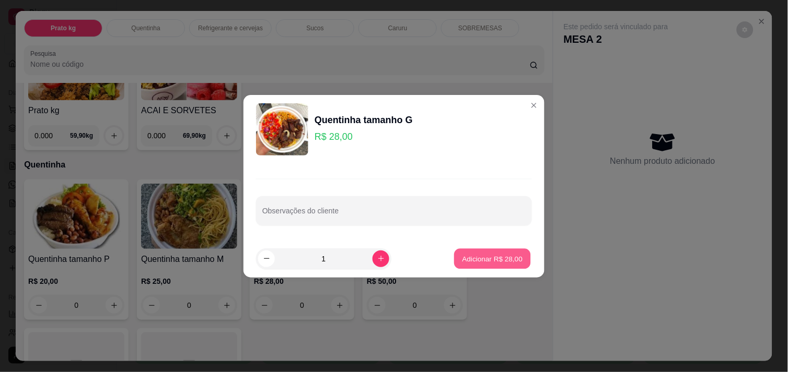
click at [495, 263] on p "Adicionar R$ 28,00" at bounding box center [492, 259] width 61 height 10
type input "1"
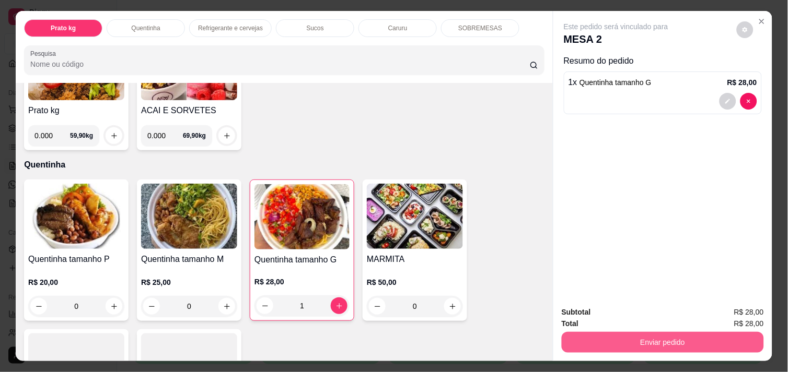
click at [618, 333] on button "Enviar pedido" at bounding box center [662, 342] width 202 height 21
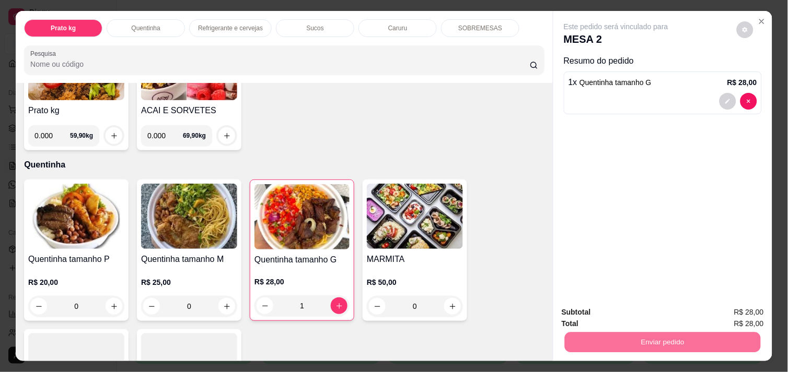
click at [737, 306] on button "Enviar pedido" at bounding box center [736, 312] width 57 height 19
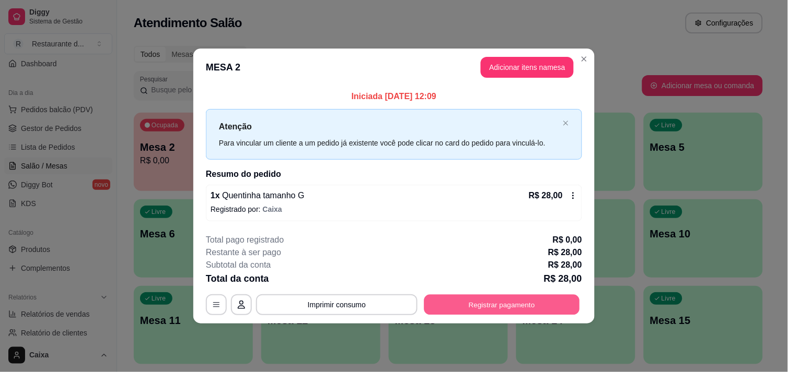
click at [556, 306] on button "Registrar pagamento" at bounding box center [502, 305] width 156 height 20
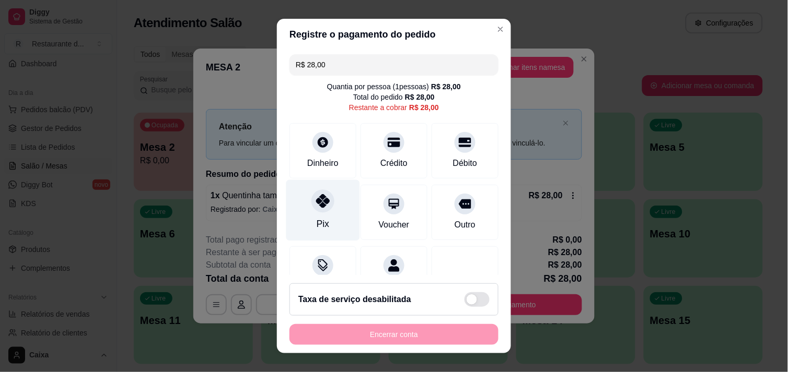
click at [316, 197] on icon at bounding box center [323, 201] width 14 height 14
type input "R$ 0,00"
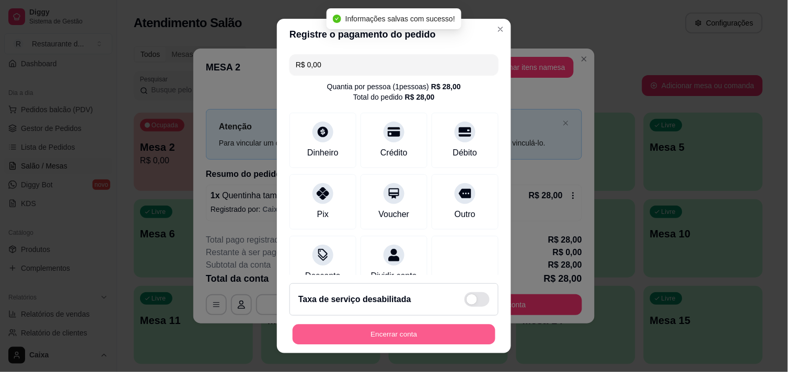
click at [447, 339] on button "Encerrar conta" at bounding box center [393, 335] width 203 height 20
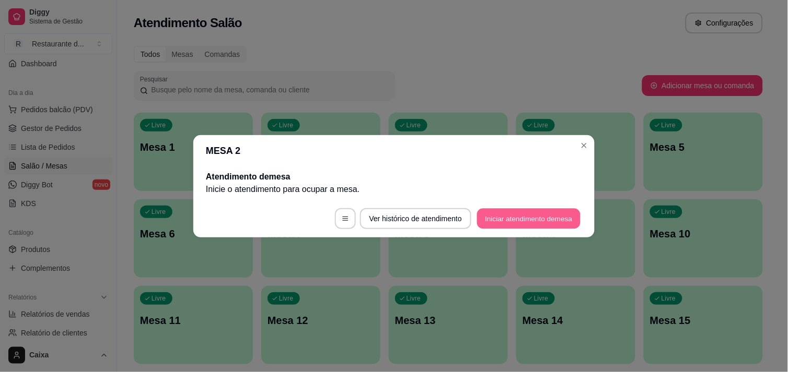
click at [550, 220] on button "Iniciar atendimento de mesa" at bounding box center [528, 218] width 103 height 20
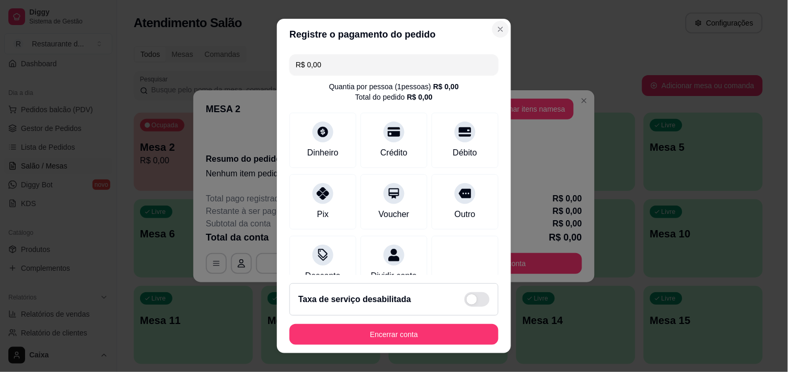
click at [540, 103] on div "Registre o pagamento do pedido R$ 0,00 Quantia por pessoa ( 1 pessoas) R$ 0,00 …" at bounding box center [394, 186] width 788 height 372
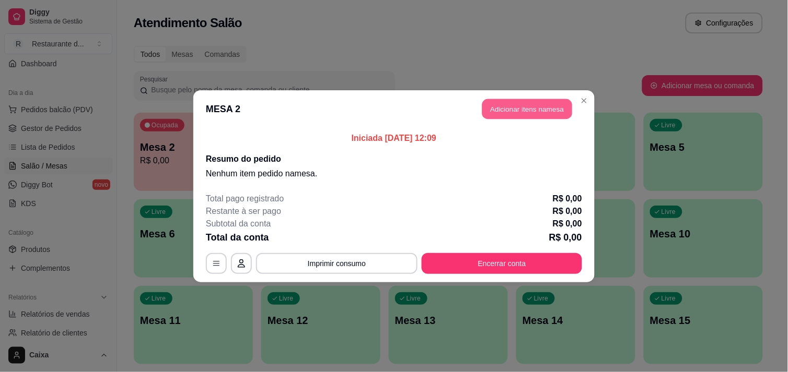
click at [522, 110] on button "Adicionar itens na mesa" at bounding box center [527, 109] width 90 height 20
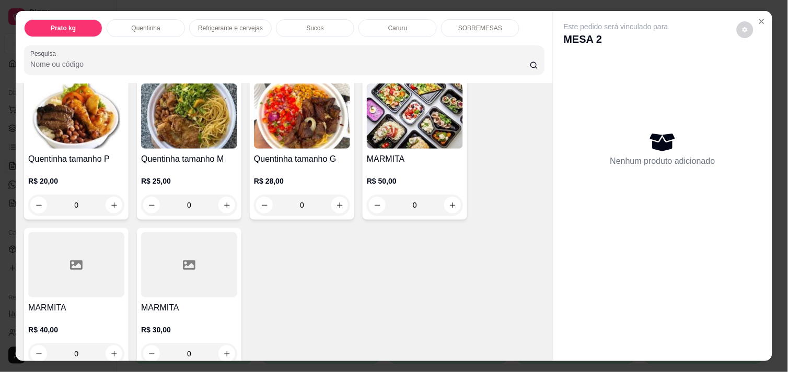
scroll to position [210, 0]
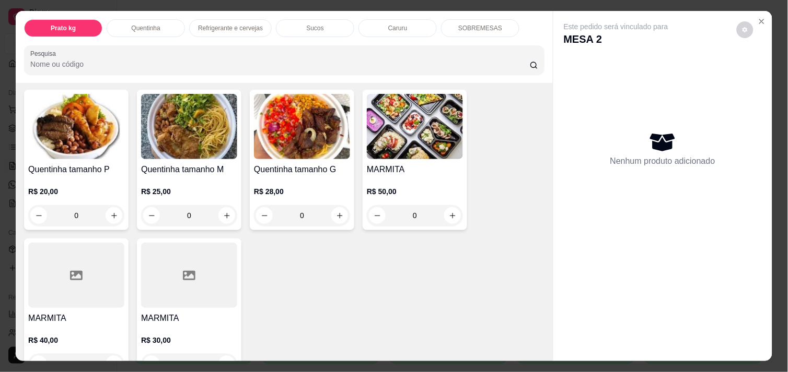
click at [437, 131] on img at bounding box center [415, 126] width 96 height 65
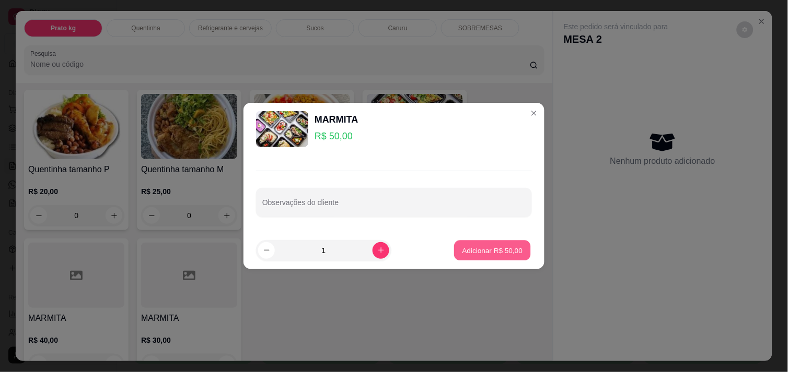
click at [493, 247] on p "Adicionar R$ 50,00" at bounding box center [492, 250] width 61 height 10
type input "1"
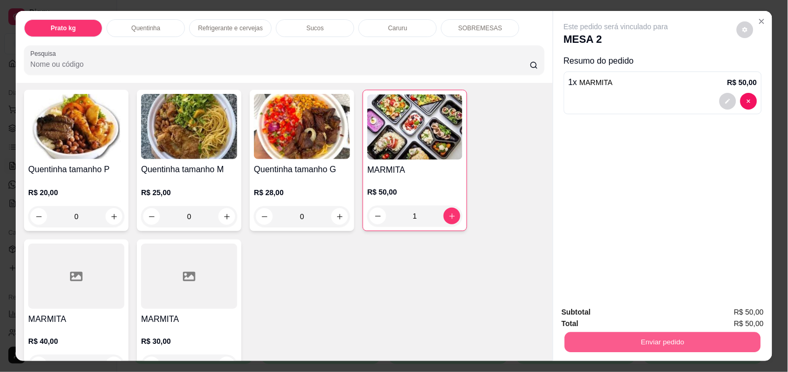
click at [658, 344] on button "Enviar pedido" at bounding box center [663, 342] width 196 height 20
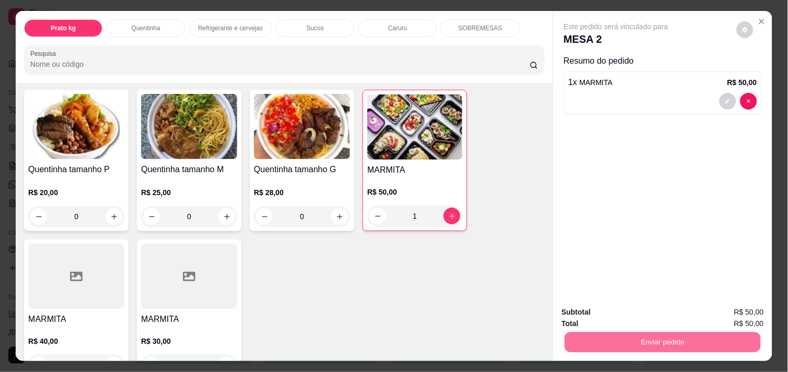
click at [730, 307] on button "Enviar pedido" at bounding box center [736, 312] width 57 height 19
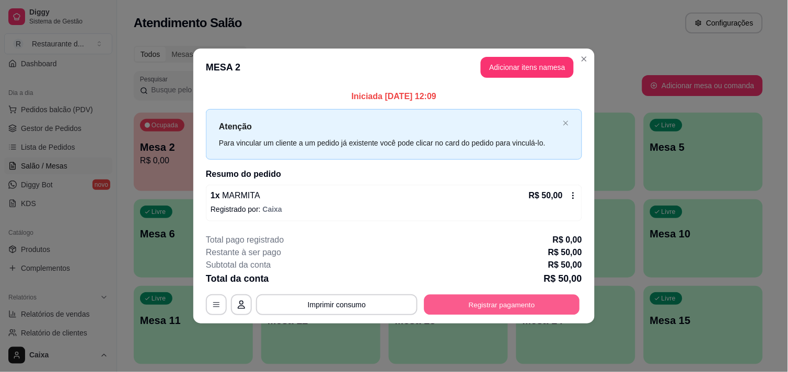
click at [515, 307] on button "Registrar pagamento" at bounding box center [502, 305] width 156 height 20
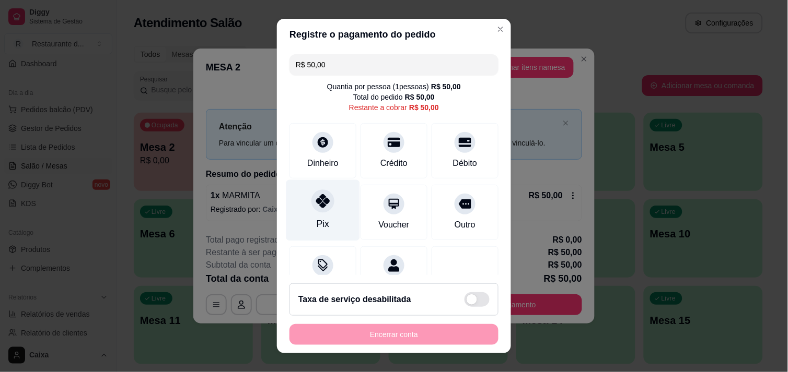
click at [319, 209] on div at bounding box center [322, 201] width 23 height 23
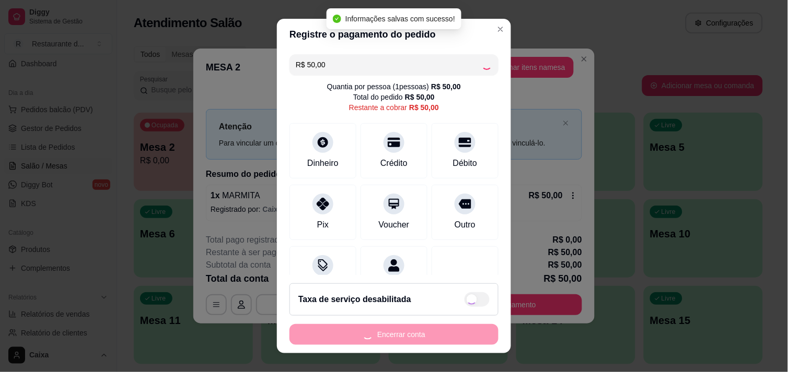
type input "R$ 0,00"
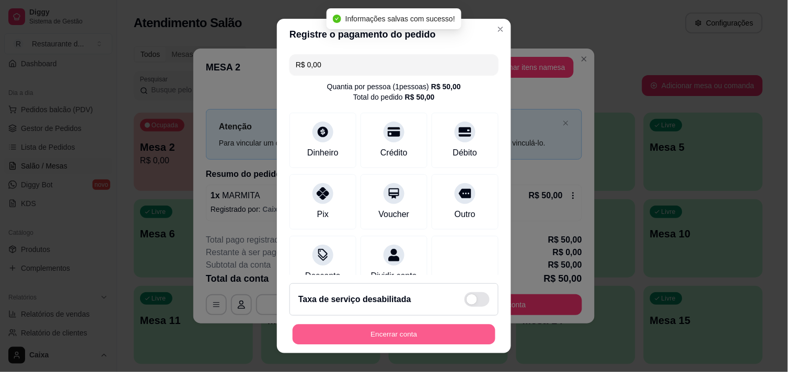
click at [421, 337] on button "Encerrar conta" at bounding box center [393, 335] width 203 height 20
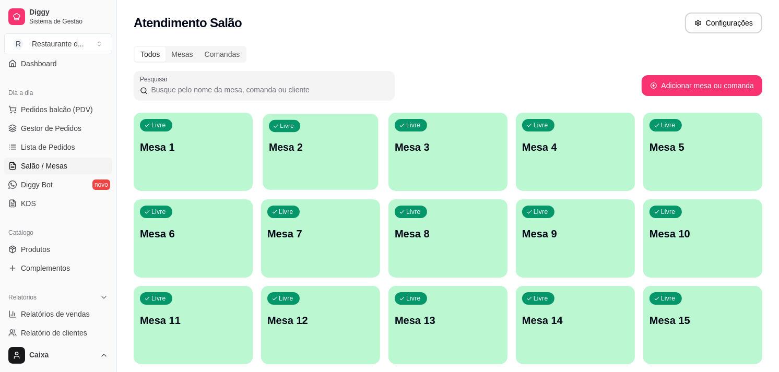
click at [327, 150] on p "Mesa 2" at bounding box center [320, 147] width 103 height 14
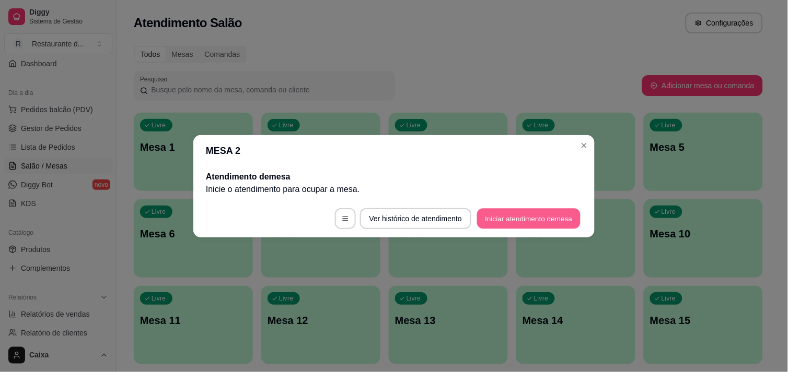
click at [531, 222] on button "Iniciar atendimento de mesa" at bounding box center [528, 218] width 103 height 20
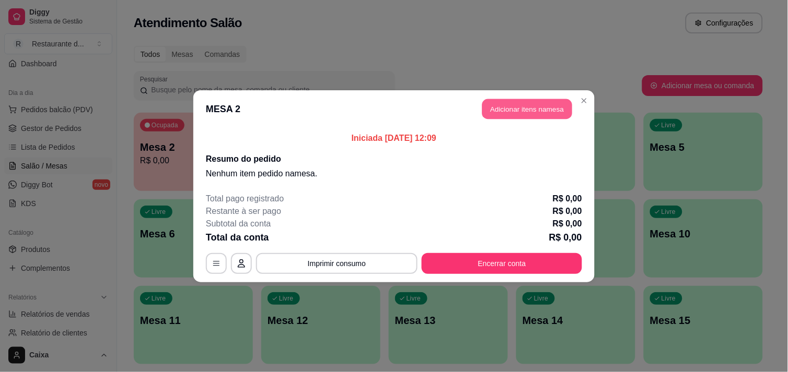
click at [539, 118] on button "Adicionar itens na mesa" at bounding box center [527, 109] width 90 height 20
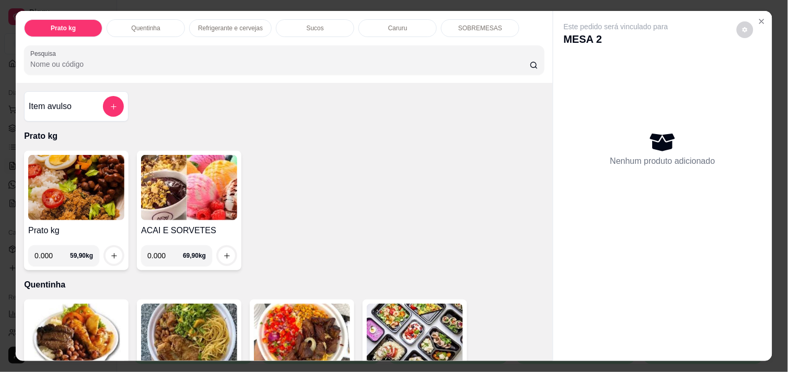
click at [64, 210] on img at bounding box center [76, 187] width 96 height 65
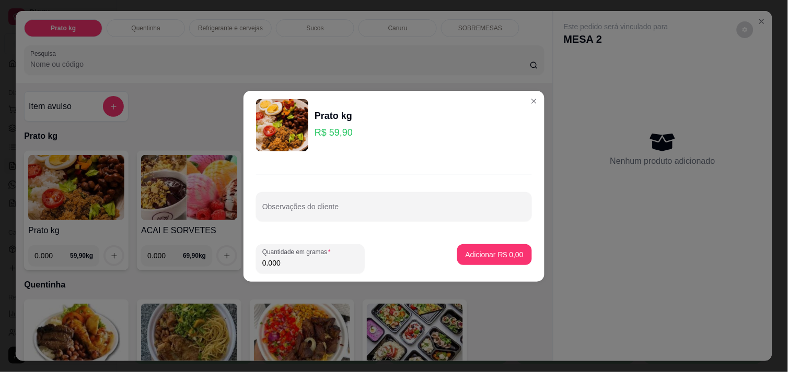
click at [312, 267] on input "0.000" at bounding box center [310, 263] width 96 height 10
type input "0.312"
click at [491, 253] on p "Adicionar R$ 18,69" at bounding box center [492, 255] width 61 height 10
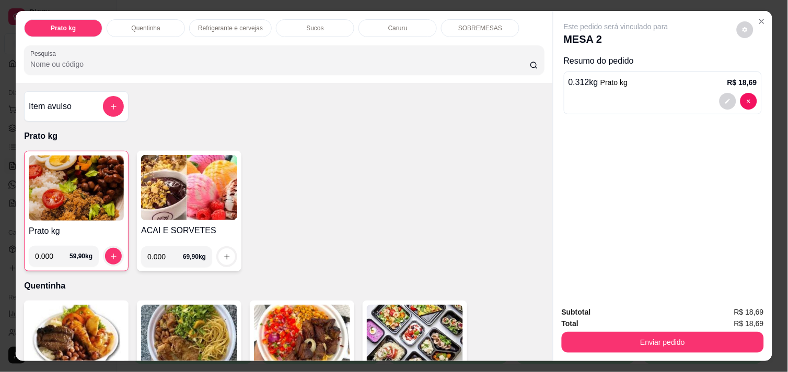
click at [51, 212] on img at bounding box center [76, 188] width 95 height 65
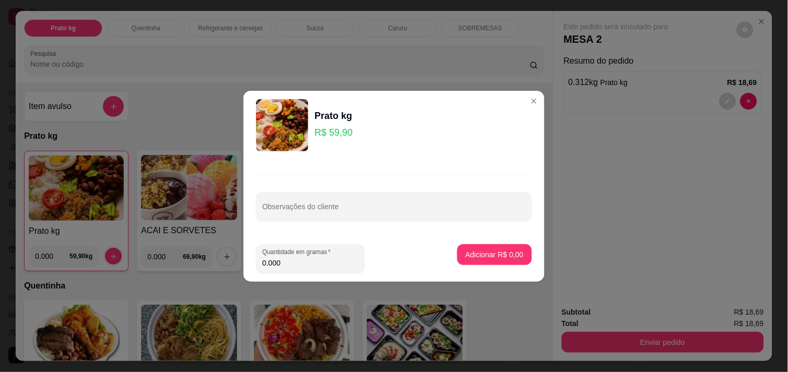
click at [296, 264] on input "0.000" at bounding box center [310, 263] width 96 height 10
click at [316, 267] on input "0.002" at bounding box center [310, 263] width 96 height 10
type input "0.258"
click at [498, 248] on button "Adicionar R$ 15,45" at bounding box center [492, 254] width 77 height 20
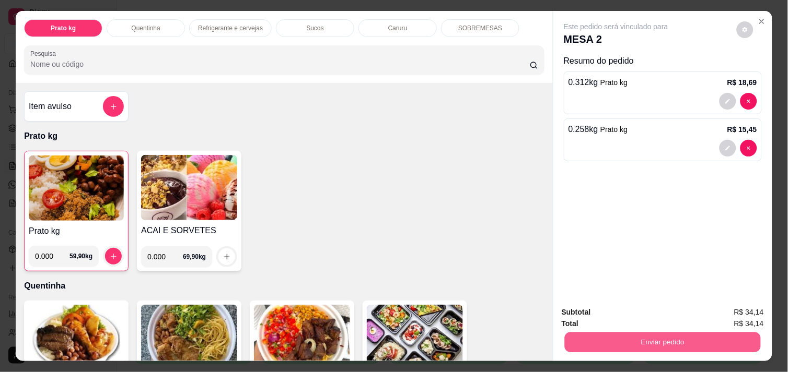
click at [658, 332] on button "Enviar pedido" at bounding box center [663, 342] width 196 height 20
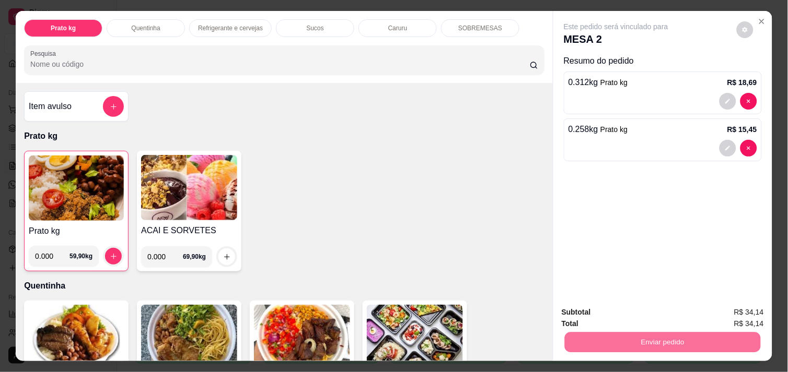
click at [733, 316] on button "Enviar pedido" at bounding box center [736, 312] width 57 height 19
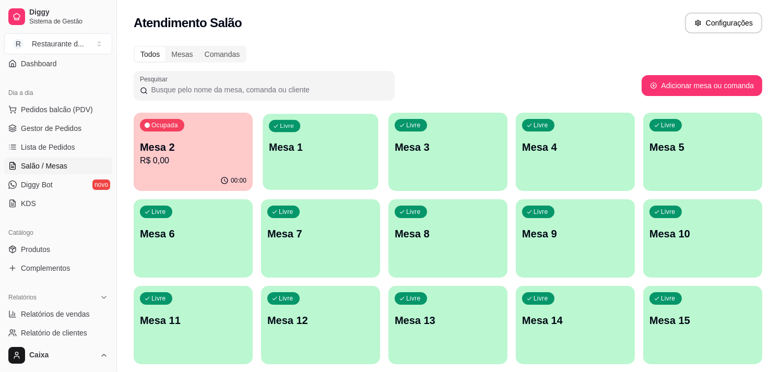
click at [308, 157] on div "Livre Mesa 1" at bounding box center [320, 146] width 115 height 64
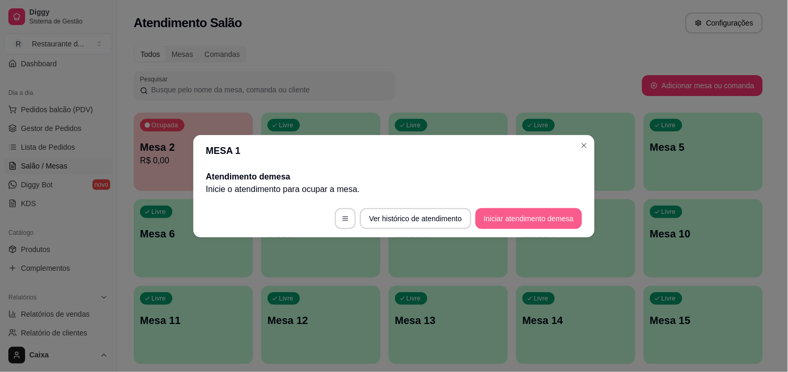
click at [493, 213] on button "Iniciar atendimento de mesa" at bounding box center [528, 218] width 107 height 21
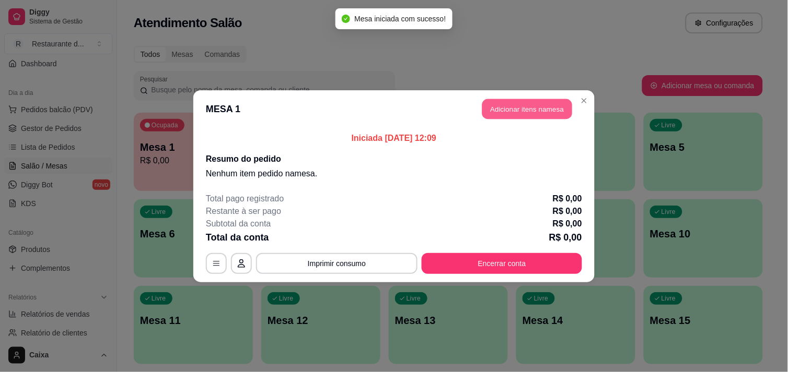
click at [546, 107] on button "Adicionar itens na mesa" at bounding box center [527, 109] width 90 height 20
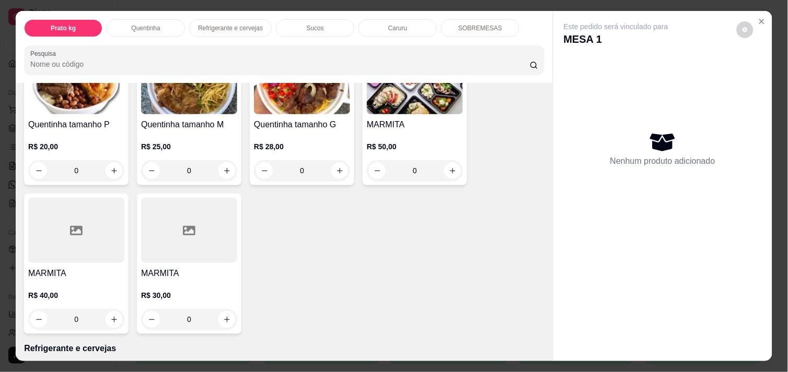
scroll to position [278, 0]
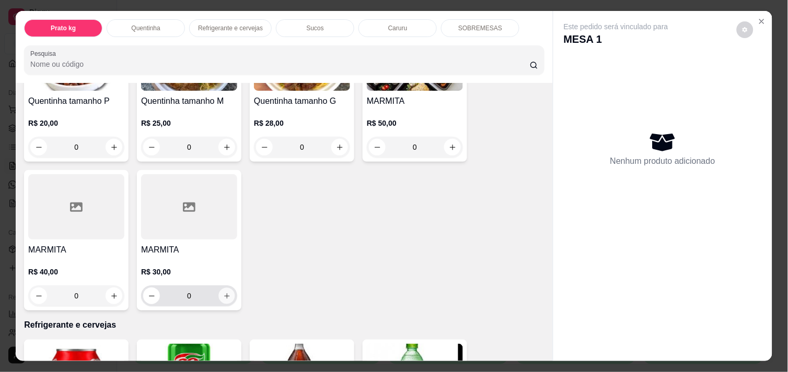
click at [226, 298] on button "increase-product-quantity" at bounding box center [227, 296] width 16 height 16
type input "1"
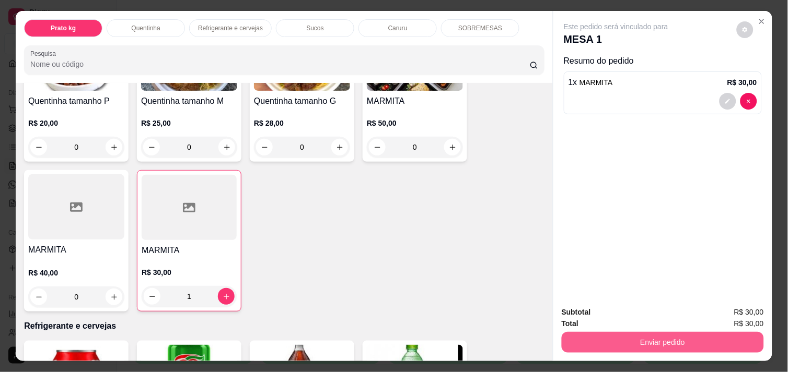
click at [628, 343] on button "Enviar pedido" at bounding box center [662, 342] width 202 height 21
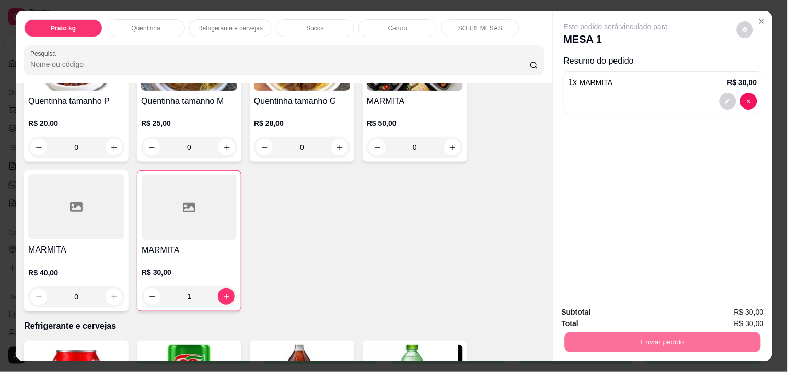
click at [749, 311] on button "Enviar pedido" at bounding box center [736, 313] width 59 height 20
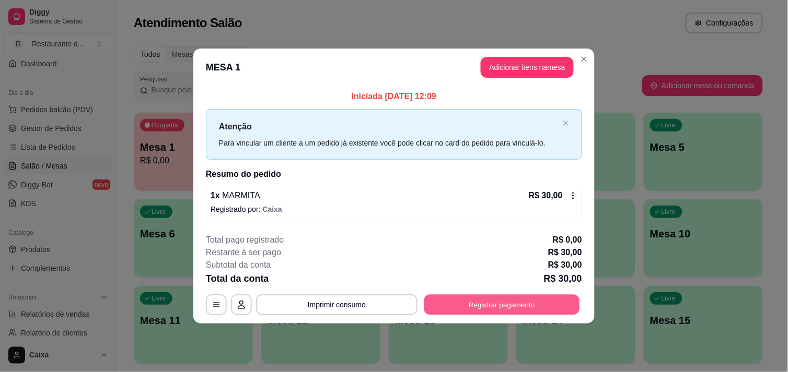
click at [467, 304] on button "Registrar pagamento" at bounding box center [502, 305] width 156 height 20
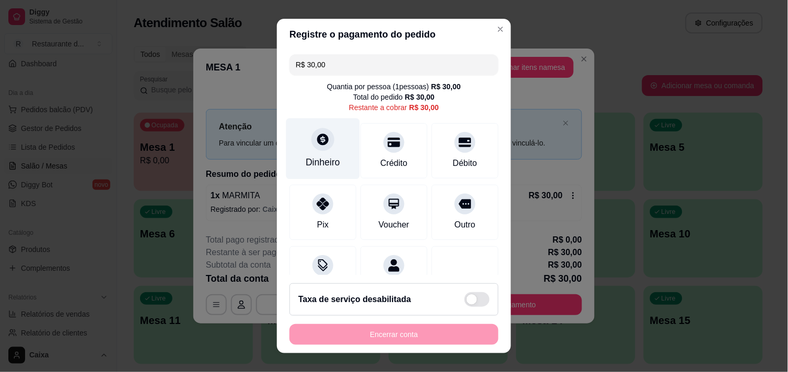
click at [325, 153] on div "Dinheiro" at bounding box center [323, 148] width 74 height 61
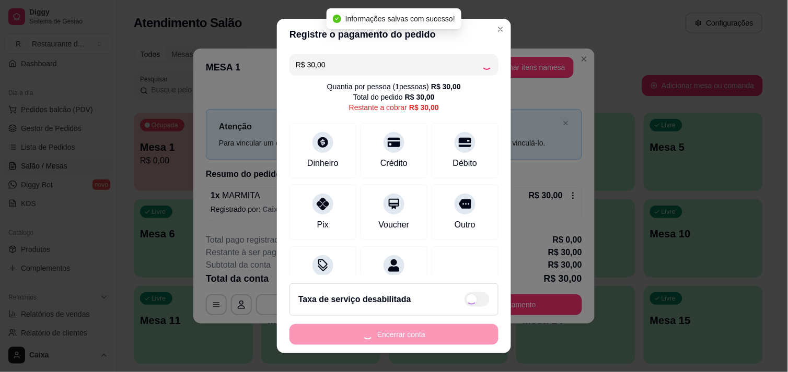
type input "R$ 0,00"
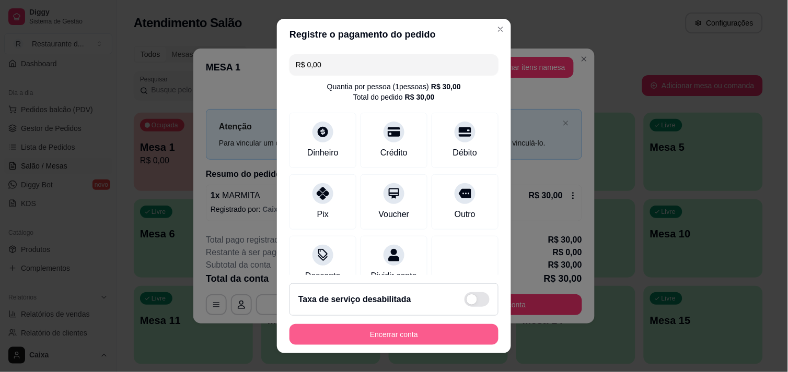
click at [400, 342] on button "Encerrar conta" at bounding box center [393, 334] width 209 height 21
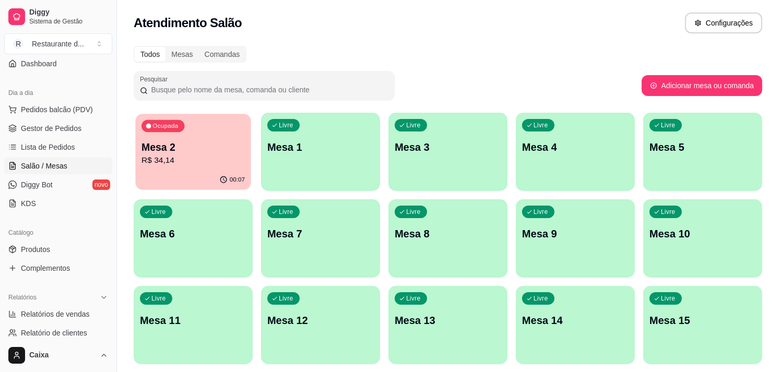
click at [185, 146] on p "Mesa 2" at bounding box center [193, 147] width 103 height 14
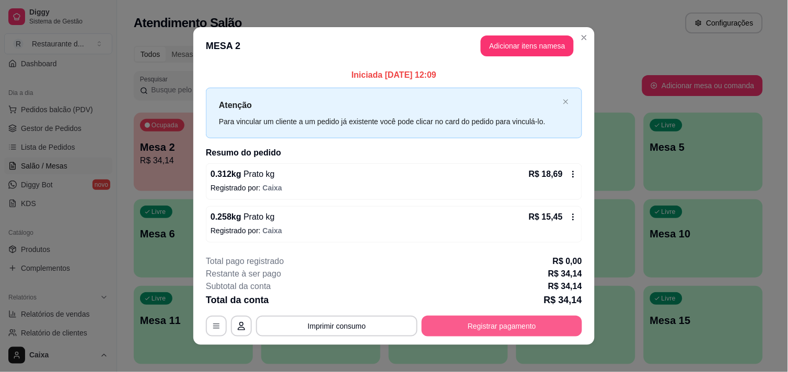
click at [502, 330] on button "Registrar pagamento" at bounding box center [501, 326] width 160 height 21
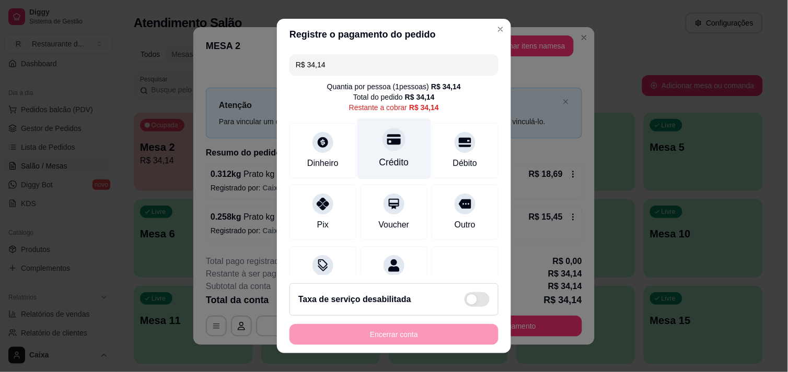
click at [377, 173] on div "Crédito" at bounding box center [394, 148] width 74 height 61
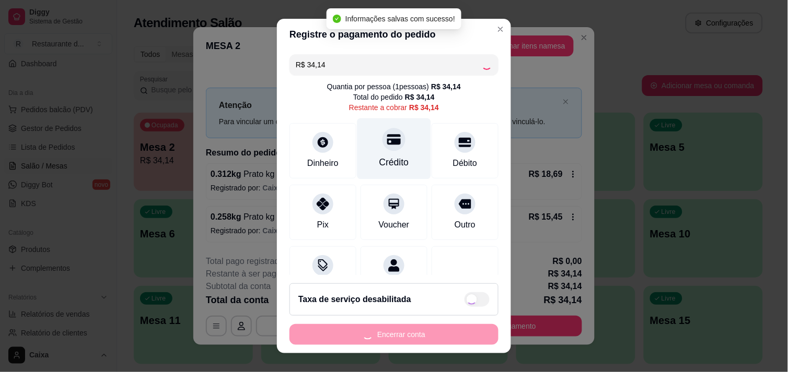
type input "R$ 0,00"
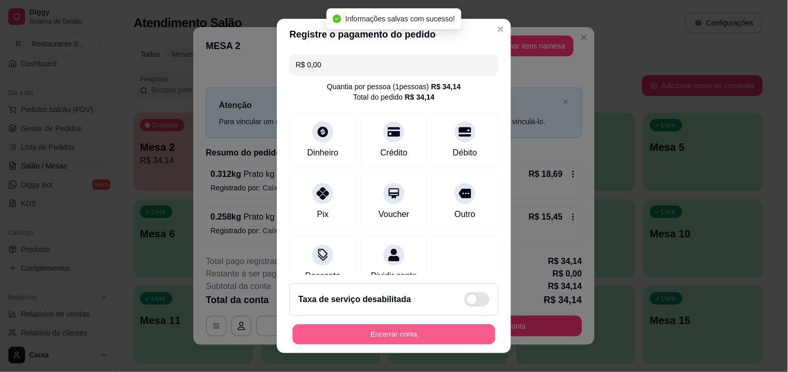
click at [378, 339] on button "Encerrar conta" at bounding box center [393, 335] width 203 height 20
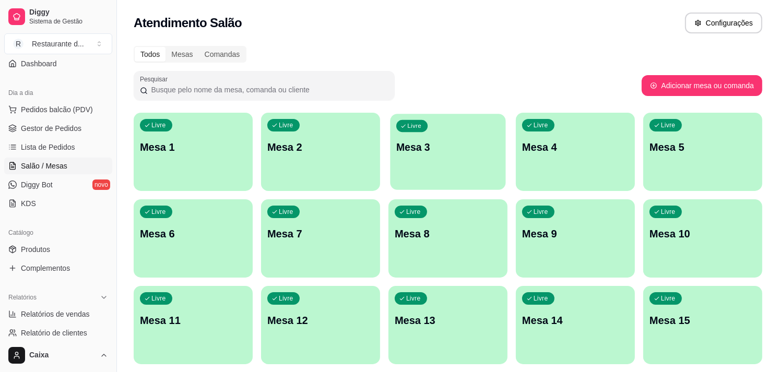
click at [439, 176] on div "Livre Mesa 3" at bounding box center [447, 146] width 115 height 64
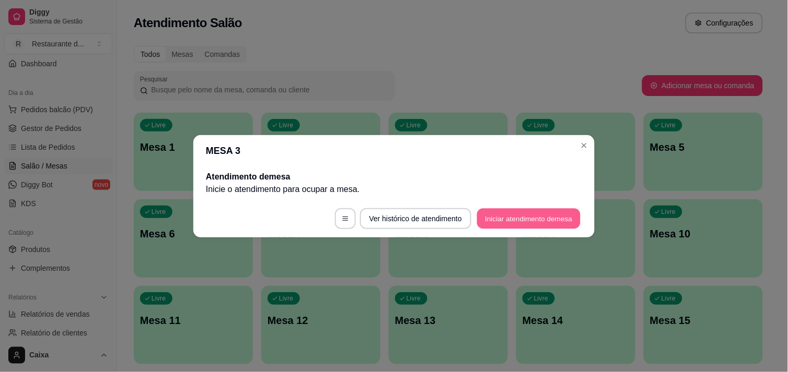
click at [542, 220] on button "Iniciar atendimento de mesa" at bounding box center [528, 218] width 103 height 20
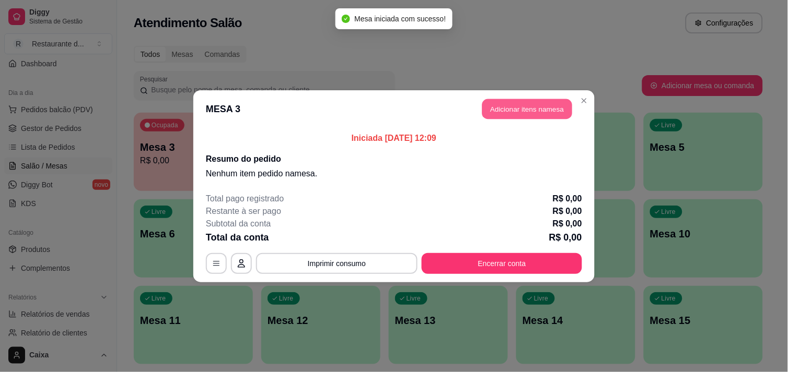
click at [517, 102] on button "Adicionar itens na mesa" at bounding box center [527, 109] width 90 height 20
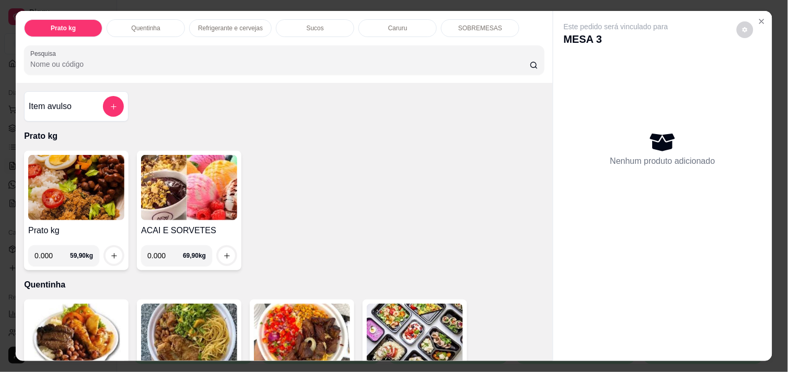
click at [92, 200] on img at bounding box center [76, 187] width 96 height 65
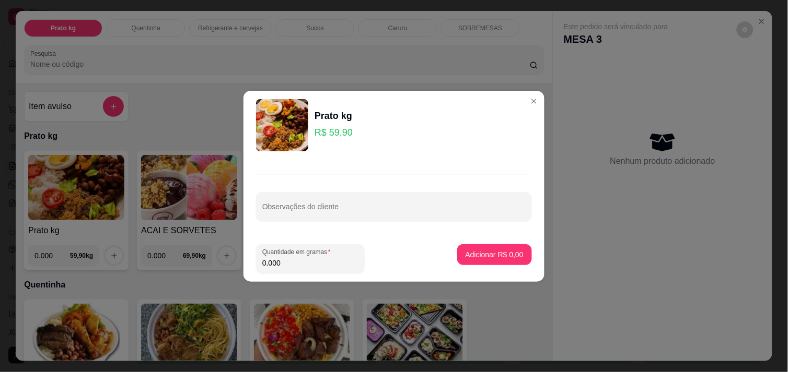
click at [298, 260] on input "0.000" at bounding box center [310, 263] width 96 height 10
type input "0.694"
click at [490, 254] on p "Adicionar R$ 41,57" at bounding box center [492, 255] width 61 height 10
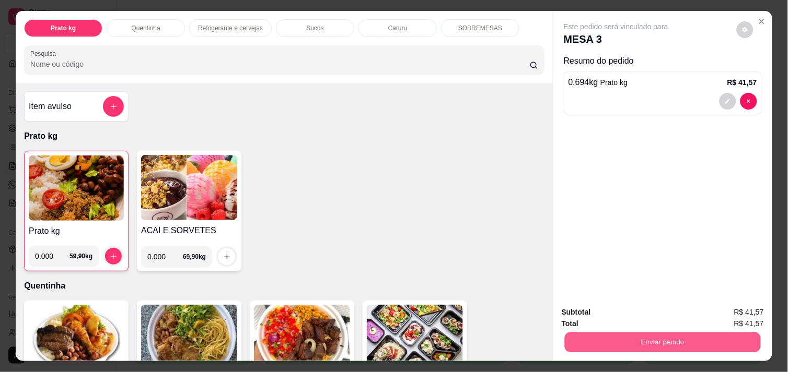
click at [671, 337] on button "Enviar pedido" at bounding box center [663, 342] width 196 height 20
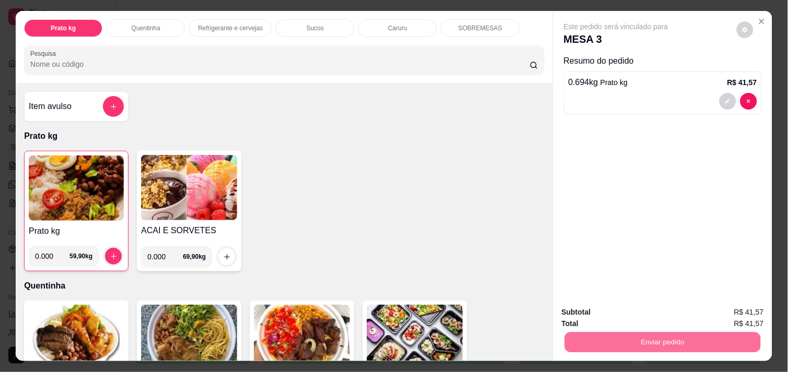
click at [746, 307] on button "Enviar pedido" at bounding box center [736, 312] width 57 height 19
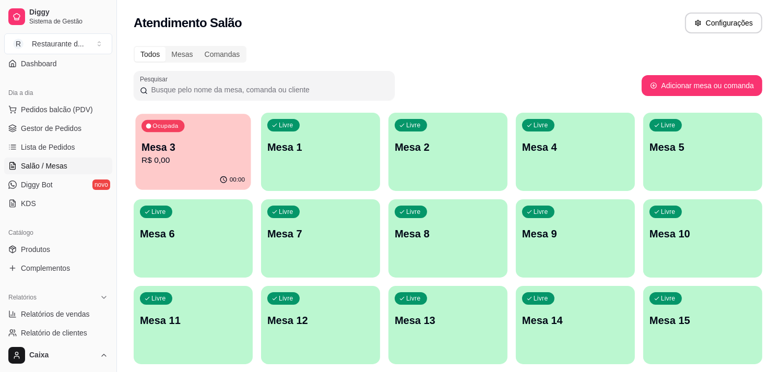
click at [219, 172] on div "00:00" at bounding box center [192, 180] width 115 height 20
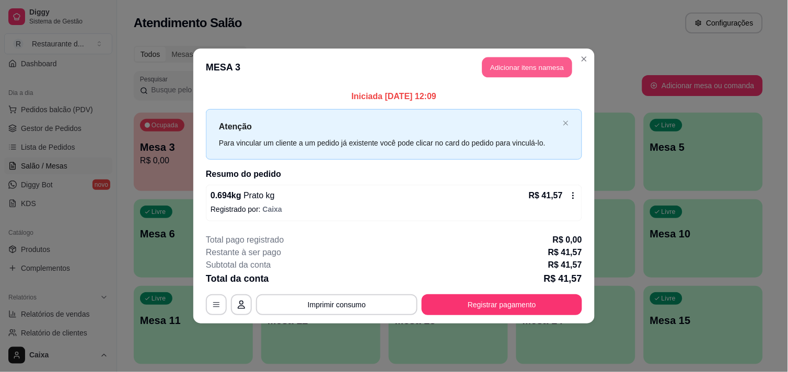
click at [524, 64] on button "Adicionar itens na mesa" at bounding box center [527, 67] width 90 height 20
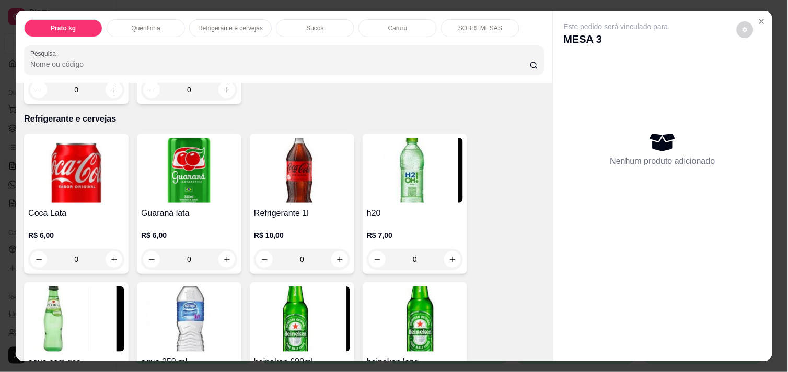
scroll to position [487, 0]
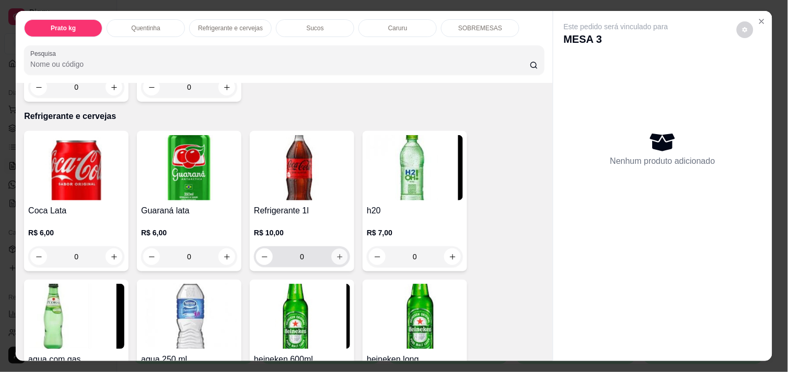
click at [336, 249] on button "increase-product-quantity" at bounding box center [340, 257] width 16 height 16
type input "1"
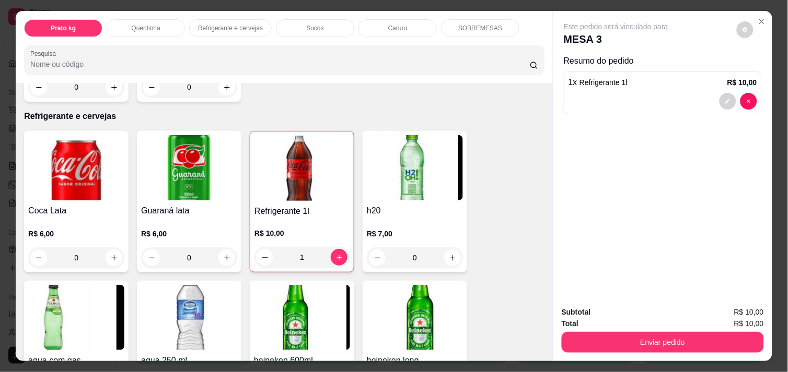
click at [585, 324] on div "Total R$ 10,00" at bounding box center [662, 323] width 202 height 11
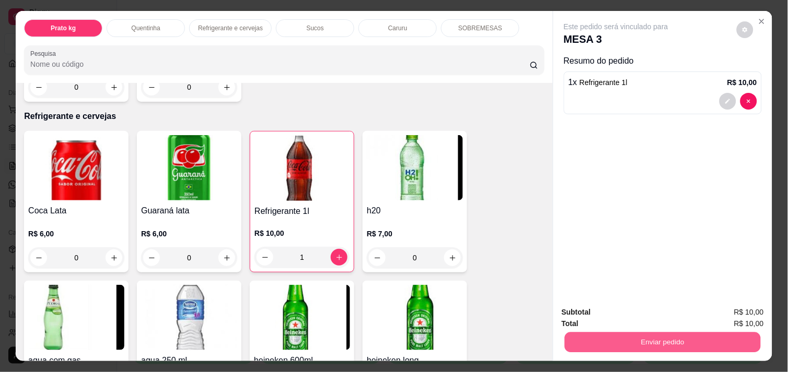
click at [610, 336] on button "Enviar pedido" at bounding box center [663, 342] width 196 height 20
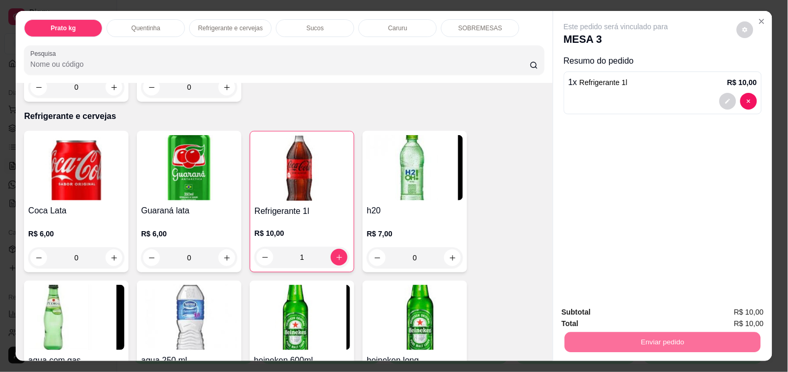
click at [747, 309] on button "Enviar pedido" at bounding box center [736, 312] width 57 height 19
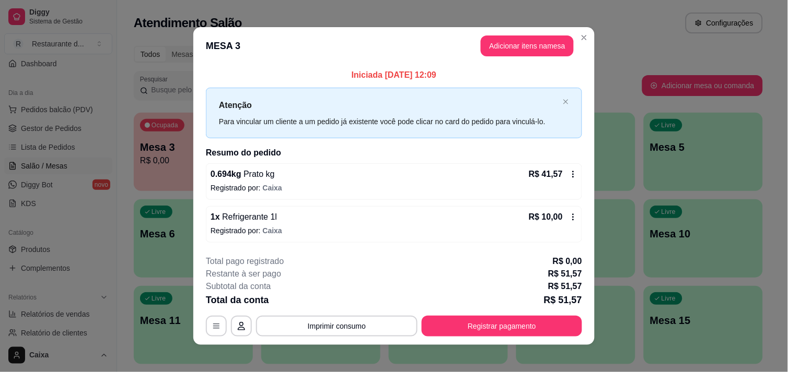
click at [572, 215] on icon at bounding box center [573, 217] width 2 height 7
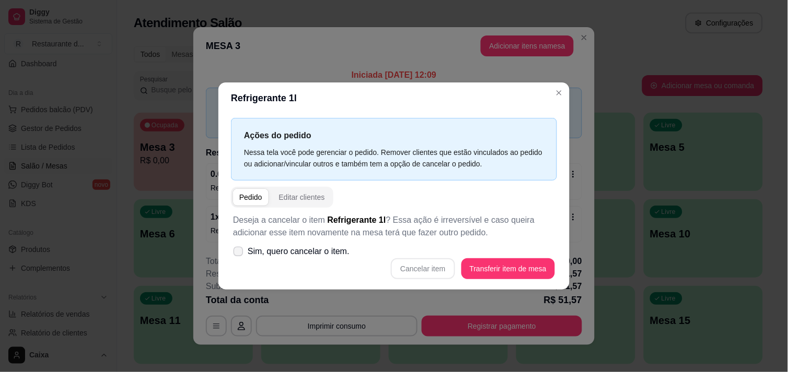
click at [236, 248] on span at bounding box center [238, 252] width 10 height 10
click at [236, 253] on input "Sim, quero cancelar o item." at bounding box center [235, 256] width 7 height 7
checkbox input "true"
click at [449, 268] on button "Cancelar item" at bounding box center [423, 269] width 62 height 20
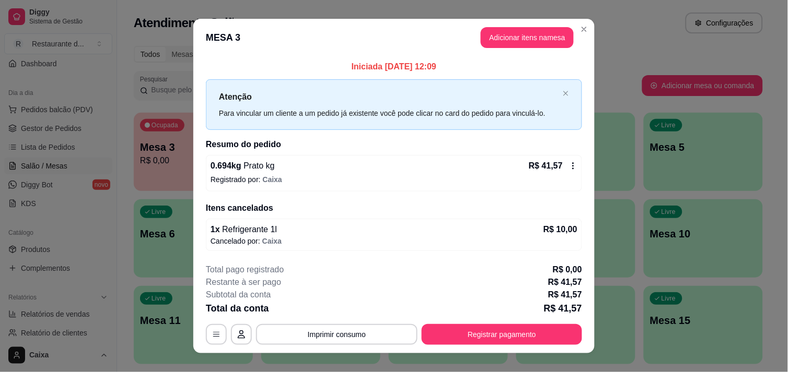
click at [569, 169] on icon at bounding box center [573, 166] width 8 height 8
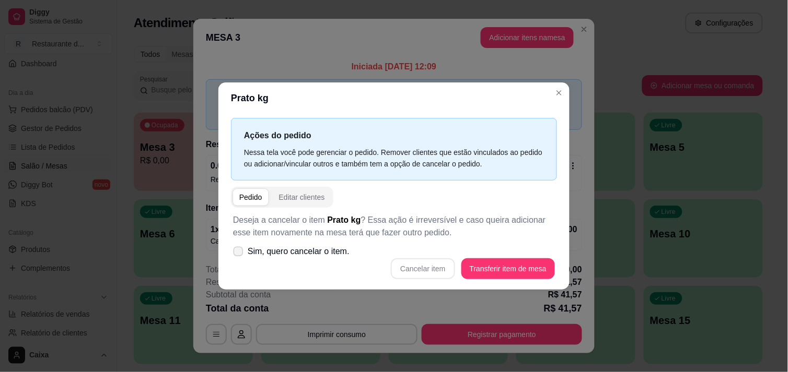
click at [236, 252] on icon at bounding box center [238, 252] width 8 height 6
click at [236, 253] on input "Sim, quero cancelar o item." at bounding box center [235, 256] width 7 height 7
checkbox input "true"
click at [446, 267] on button "Cancelar item" at bounding box center [423, 269] width 62 height 20
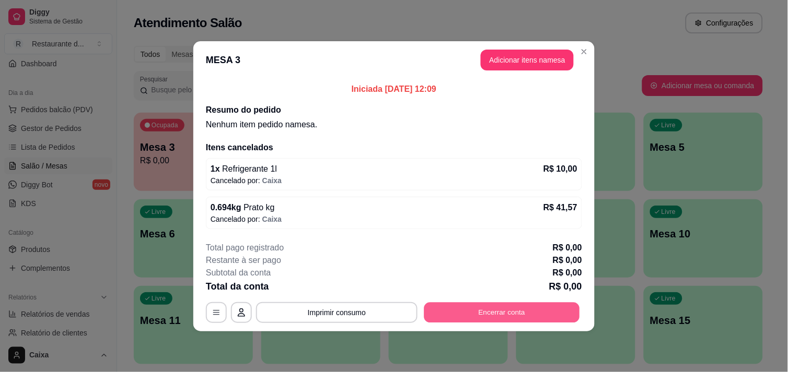
click at [532, 320] on button "Encerrar conta" at bounding box center [502, 312] width 156 height 20
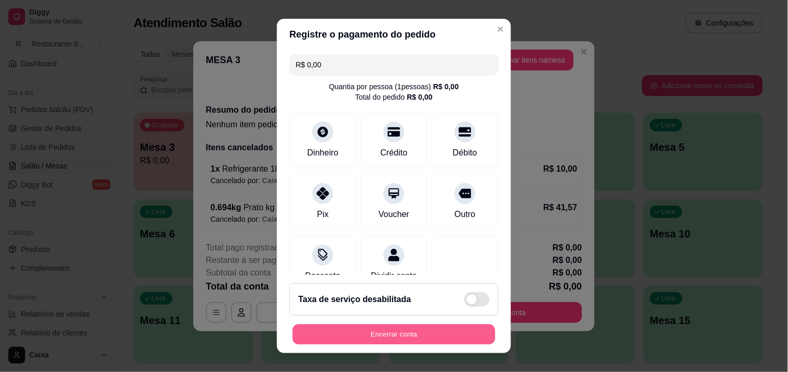
click at [425, 327] on button "Encerrar conta" at bounding box center [393, 335] width 203 height 20
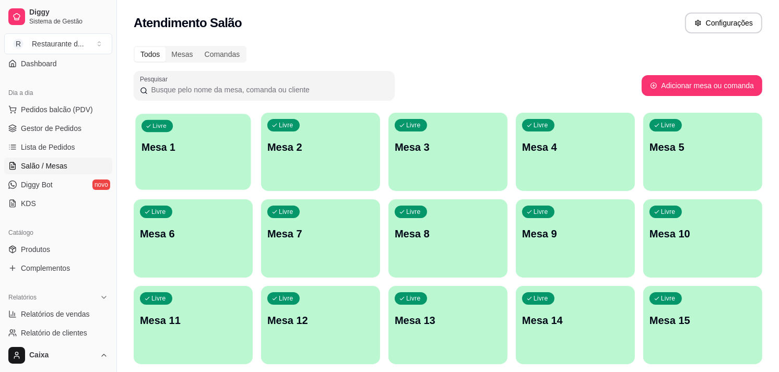
click at [219, 144] on p "Mesa 1" at bounding box center [193, 147] width 103 height 14
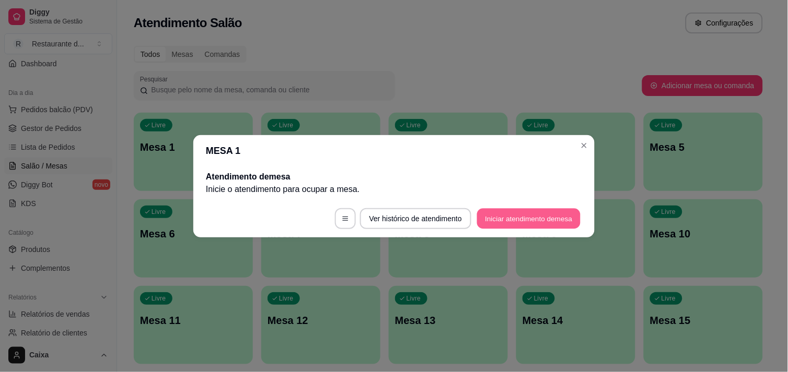
click at [501, 213] on button "Iniciar atendimento de mesa" at bounding box center [528, 218] width 103 height 20
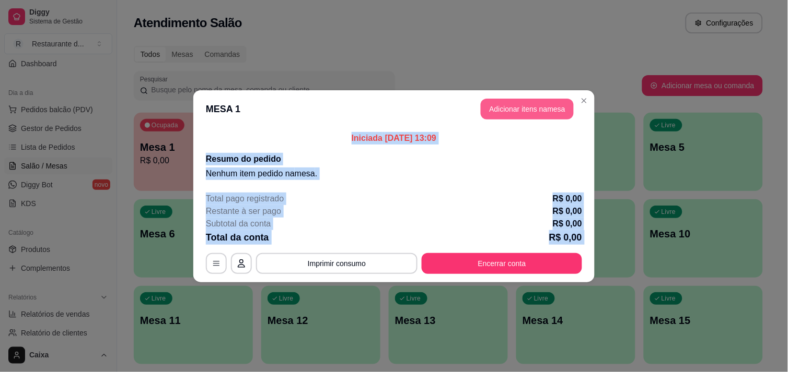
drag, startPoint x: 501, startPoint y: 213, endPoint x: 520, endPoint y: 110, distance: 104.1
click at [520, 110] on section "MESA 1 Adicionar itens na mesa Iniciada [DATE] 13:09 Resumo do pedido Nenhum it…" at bounding box center [393, 186] width 401 height 192
click at [520, 110] on button "Adicionar itens na mesa" at bounding box center [527, 109] width 90 height 20
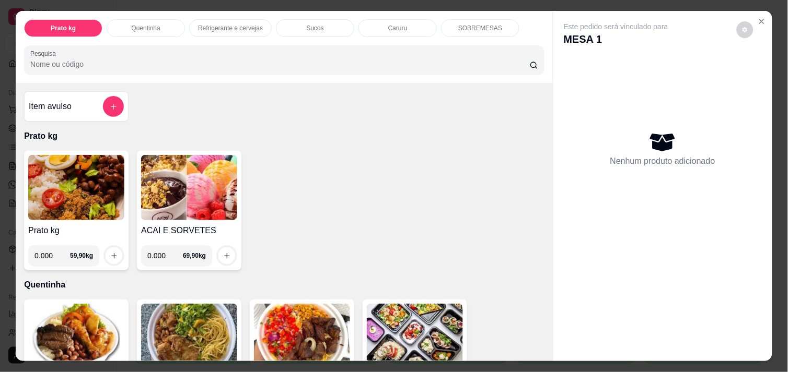
click at [45, 248] on input "0.000" at bounding box center [52, 255] width 36 height 21
type input "0.812"
click at [108, 245] on div at bounding box center [113, 255] width 21 height 21
click at [110, 252] on icon "increase-product-quantity" at bounding box center [114, 256] width 8 height 8
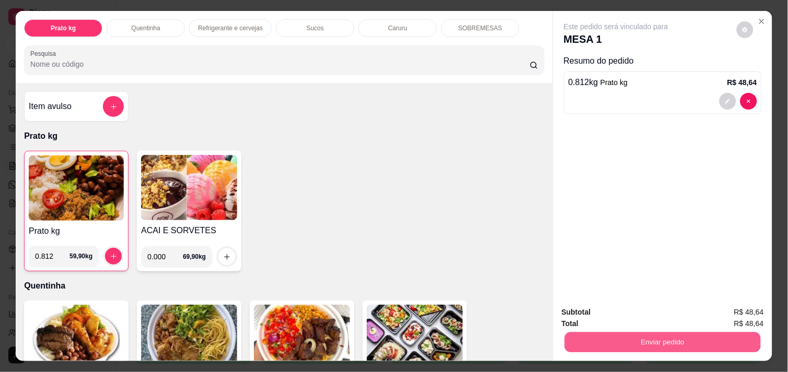
click at [636, 332] on button "Enviar pedido" at bounding box center [663, 342] width 196 height 20
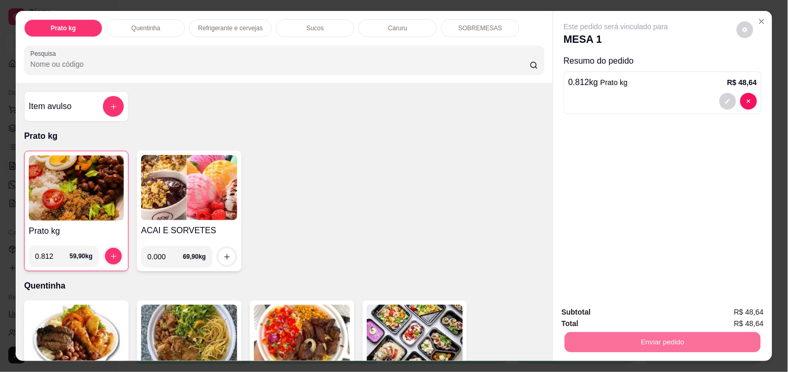
click at [685, 309] on button "Registrar cliente" at bounding box center [666, 312] width 67 height 19
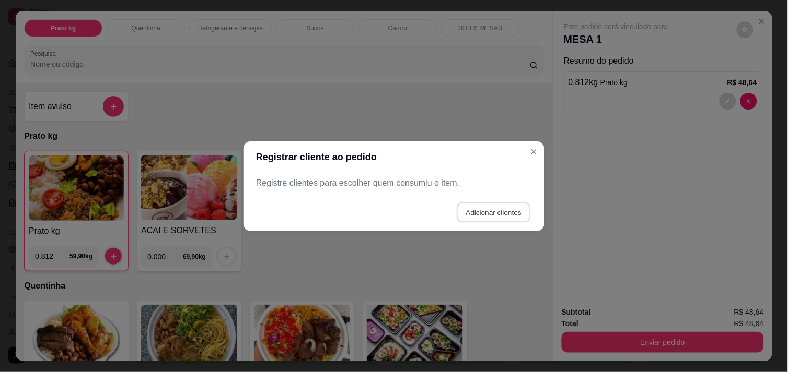
click at [473, 207] on button "Adicionar clientes" at bounding box center [493, 212] width 74 height 20
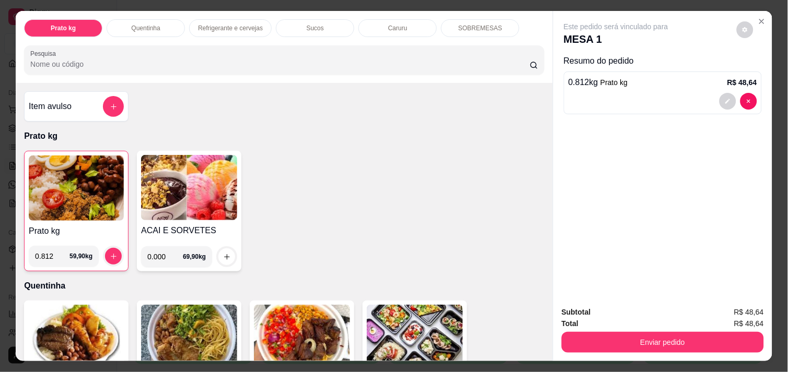
click at [689, 353] on div "Subtotal R$ 48,64 Total R$ 48,64 Enviar pedido" at bounding box center [662, 329] width 219 height 63
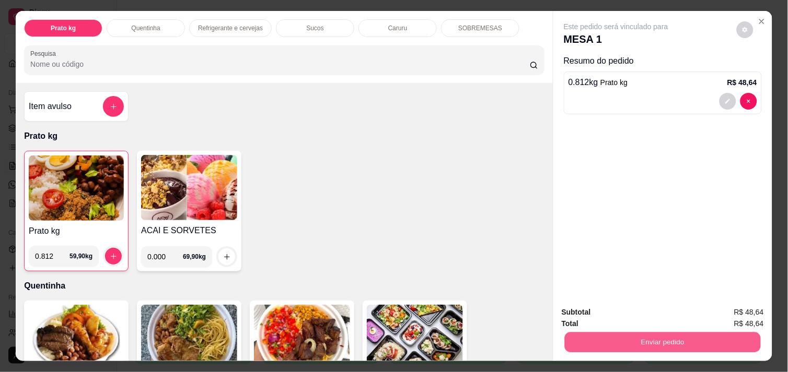
click at [686, 342] on button "Enviar pedido" at bounding box center [663, 342] width 196 height 20
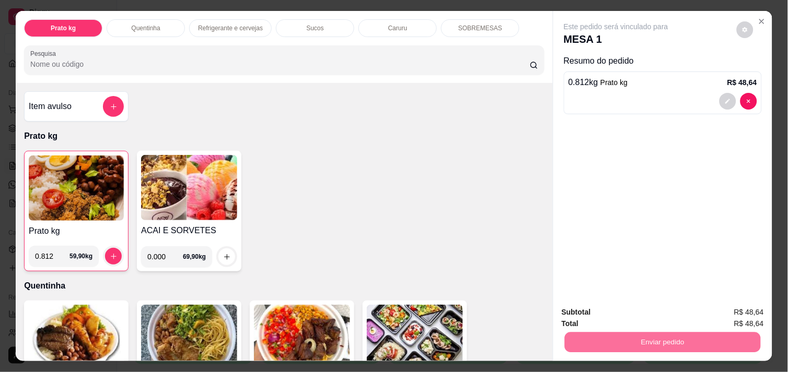
click at [727, 316] on button "Enviar pedido" at bounding box center [736, 312] width 57 height 19
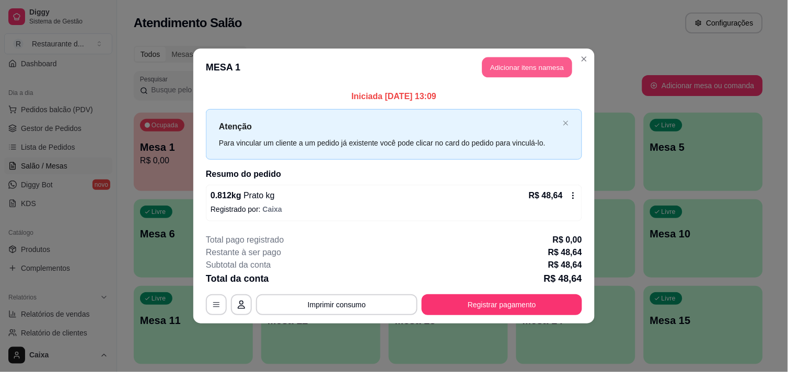
click at [513, 68] on button "Adicionar itens na mesa" at bounding box center [527, 67] width 90 height 20
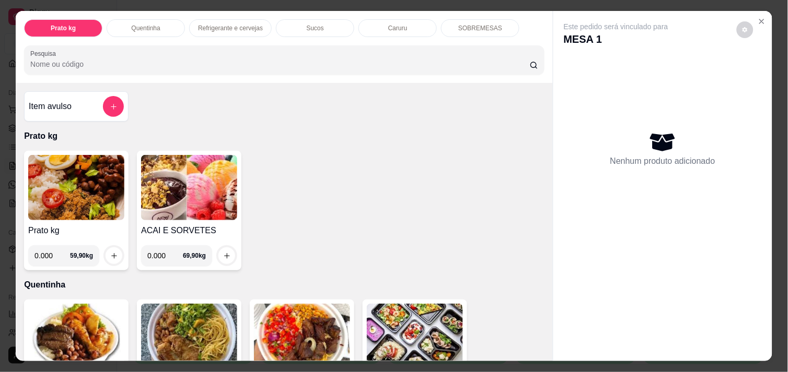
click at [51, 256] on input "0.000" at bounding box center [52, 255] width 36 height 21
type input "0.466"
click at [106, 256] on button "increase-product-quantity" at bounding box center [114, 256] width 16 height 16
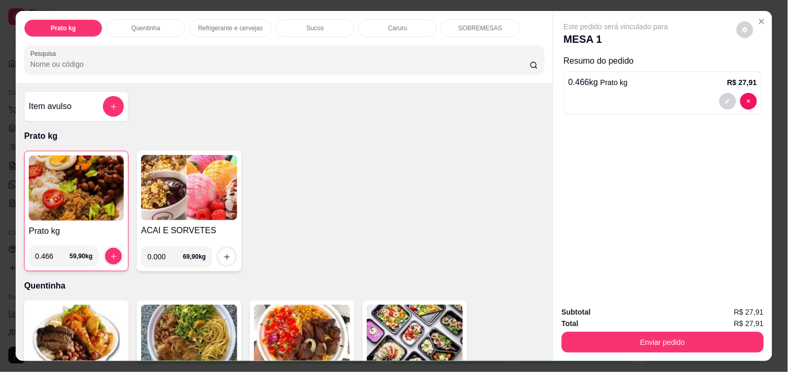
click at [612, 323] on div "Total R$ 27,91" at bounding box center [662, 323] width 202 height 11
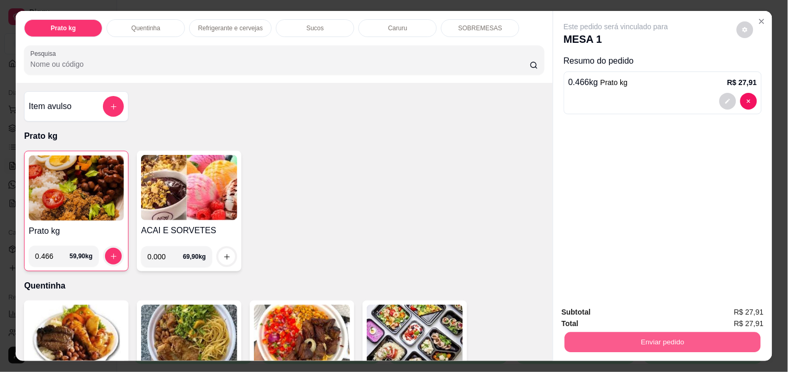
click at [612, 332] on button "Enviar pedido" at bounding box center [663, 342] width 196 height 20
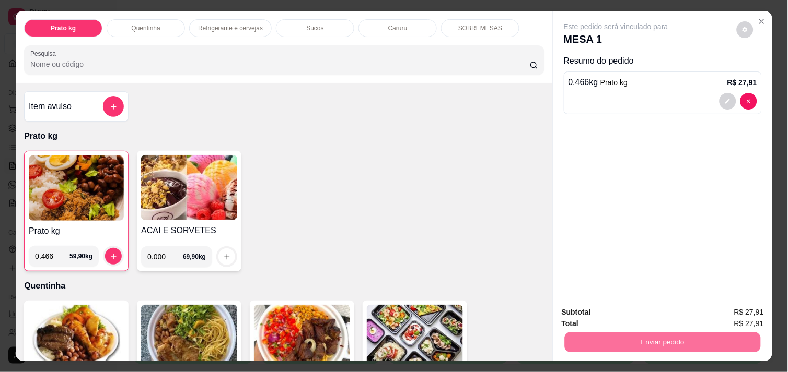
click at [736, 312] on button "Enviar pedido" at bounding box center [736, 312] width 57 height 19
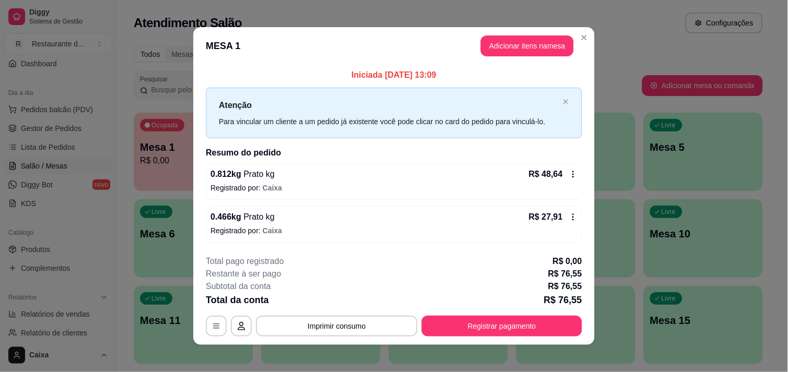
click at [499, 34] on header "MESA 1 Adicionar itens na mesa" at bounding box center [393, 46] width 401 height 38
click at [505, 39] on button "Adicionar itens na mesa" at bounding box center [527, 46] width 90 height 20
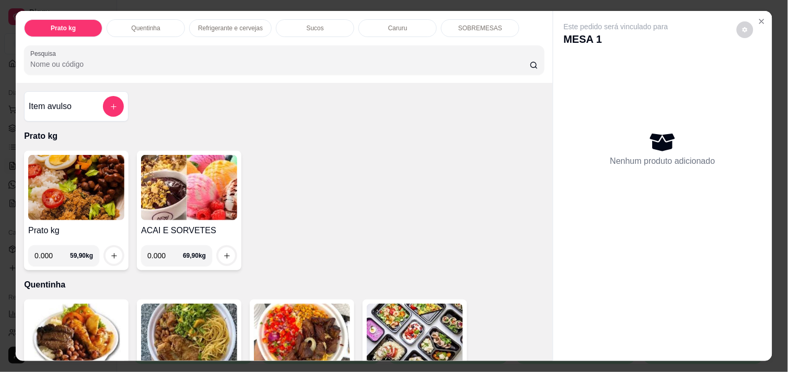
click at [49, 253] on input "0.000" at bounding box center [52, 255] width 36 height 21
type input "0.302"
click at [110, 252] on icon "increase-product-quantity" at bounding box center [114, 256] width 8 height 8
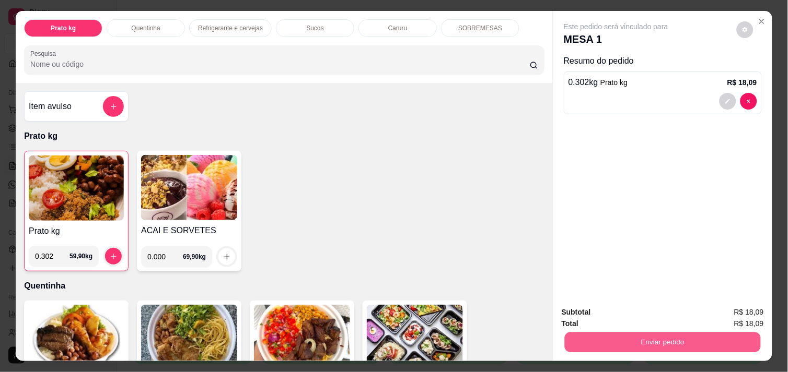
click at [629, 332] on button "Enviar pedido" at bounding box center [663, 342] width 196 height 20
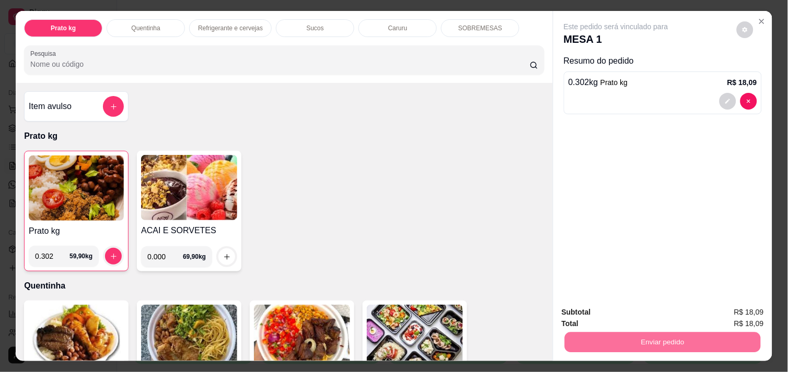
click at [755, 311] on button "Enviar pedido" at bounding box center [736, 312] width 57 height 19
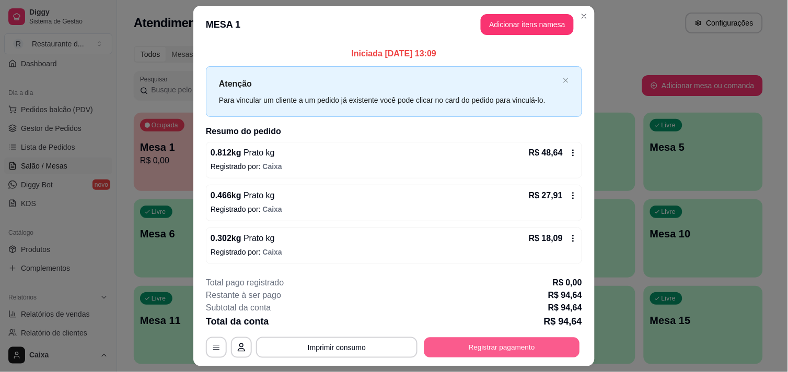
click at [531, 346] on button "Registrar pagamento" at bounding box center [502, 348] width 156 height 20
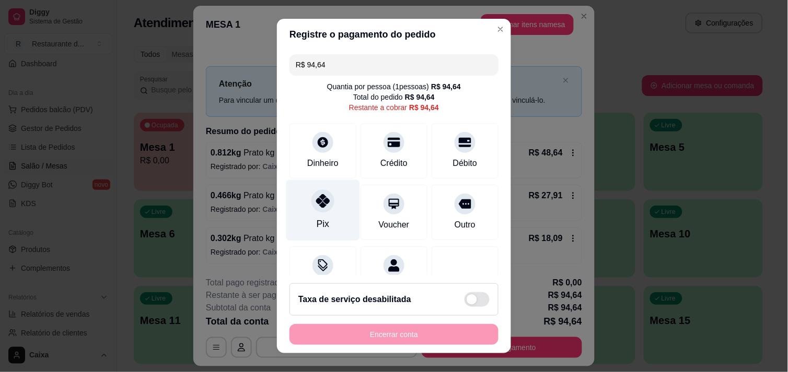
click at [324, 212] on div "Pix" at bounding box center [323, 210] width 74 height 61
type input "R$ 0,00"
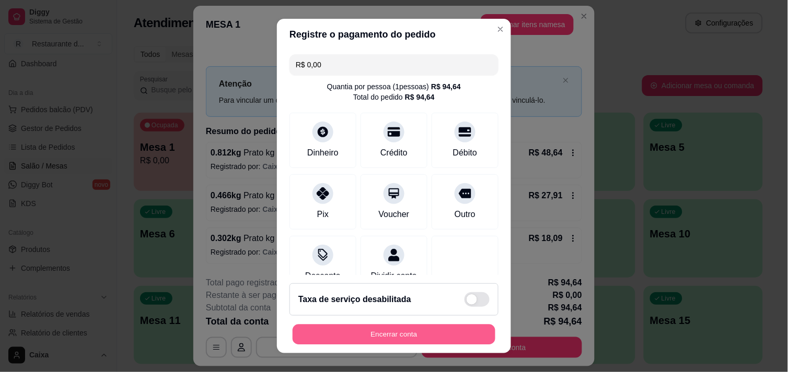
click at [358, 326] on button "Encerrar conta" at bounding box center [393, 335] width 203 height 20
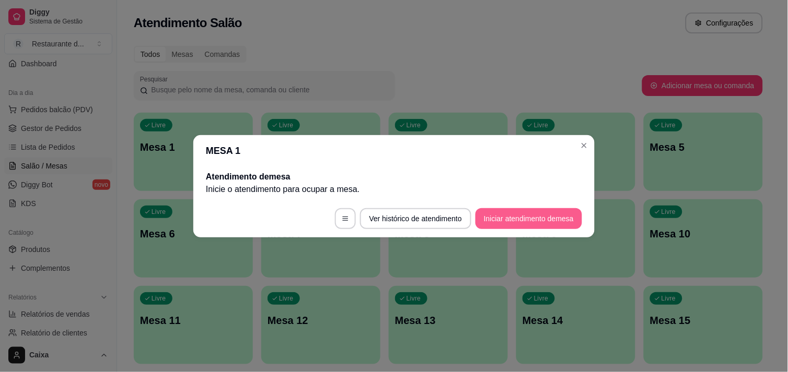
click at [537, 219] on button "Iniciar atendimento de mesa" at bounding box center [528, 218] width 107 height 21
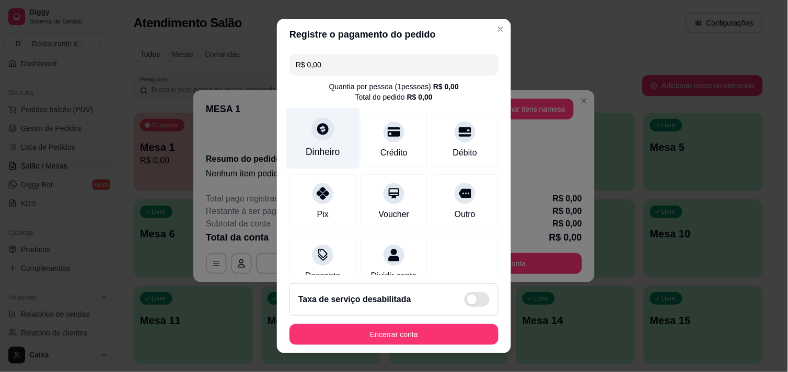
click at [326, 150] on div "Dinheiro" at bounding box center [323, 152] width 34 height 14
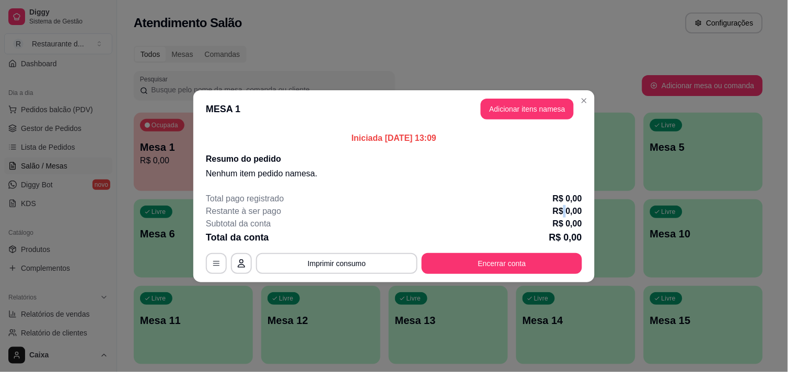
click at [561, 212] on p "R$ 0,00" at bounding box center [567, 211] width 29 height 13
click at [538, 108] on button "Adicionar itens na mesa" at bounding box center [527, 109] width 90 height 20
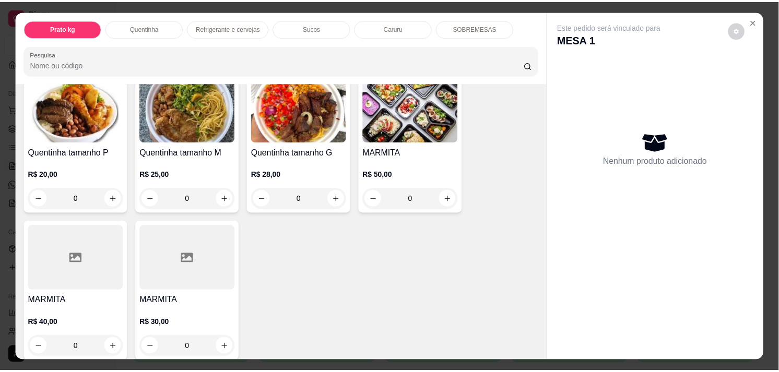
scroll to position [210, 0]
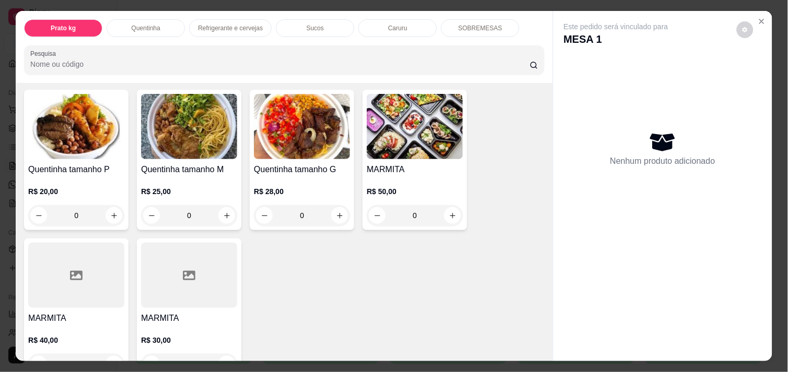
click at [89, 148] on img at bounding box center [76, 126] width 96 height 65
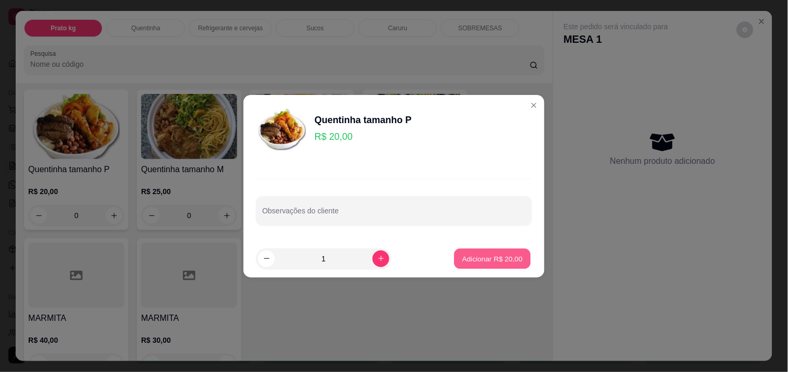
click at [472, 269] on div "Adicionar R$ 20,00" at bounding box center [492, 259] width 79 height 21
click at [476, 267] on button "Adicionar R$ 20,00" at bounding box center [492, 259] width 77 height 20
type input "1"
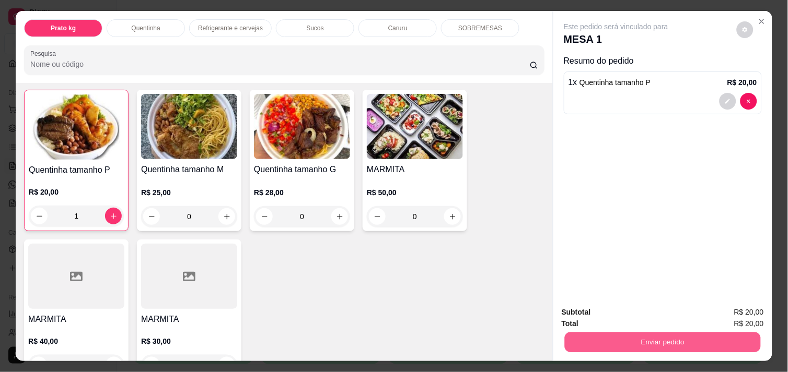
click at [645, 337] on button "Enviar pedido" at bounding box center [663, 342] width 196 height 20
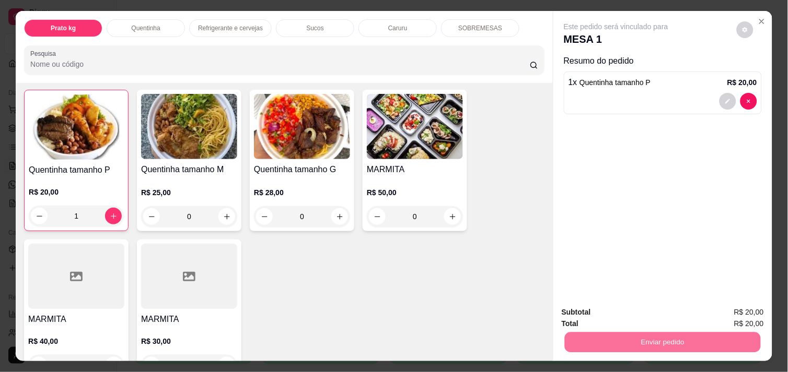
click at [739, 306] on button "Enviar pedido" at bounding box center [736, 312] width 57 height 19
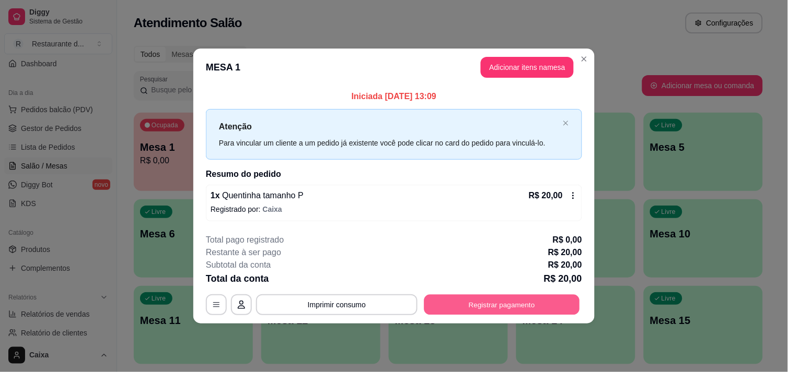
click at [528, 303] on button "Registrar pagamento" at bounding box center [502, 305] width 156 height 20
click at [524, 298] on button "Registrar pagamento" at bounding box center [502, 305] width 156 height 20
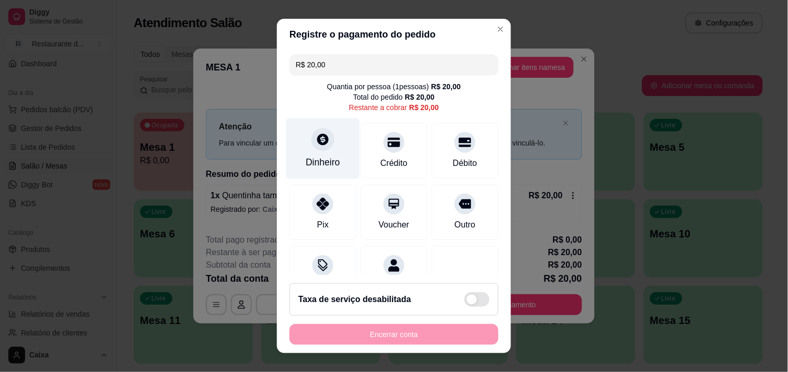
click at [324, 133] on div at bounding box center [322, 139] width 23 height 23
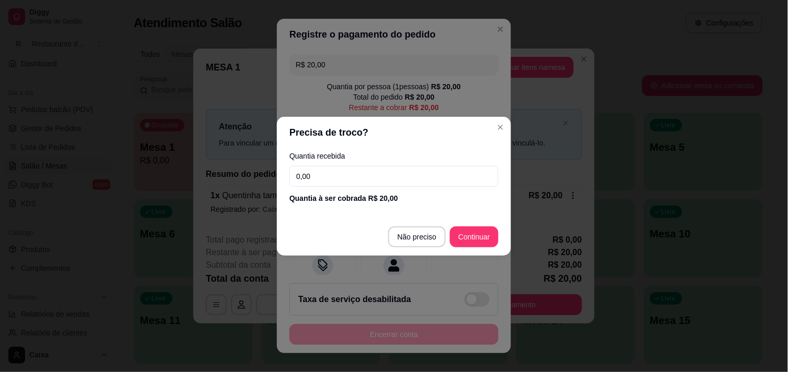
click at [368, 174] on input "0,00" at bounding box center [393, 176] width 209 height 21
type input "20,00"
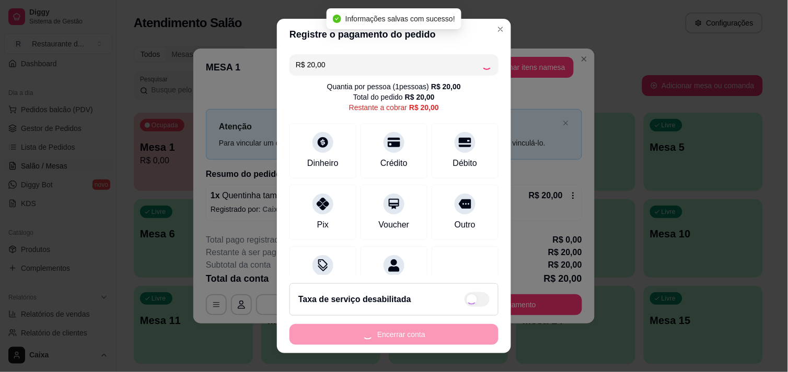
type input "R$ 0,00"
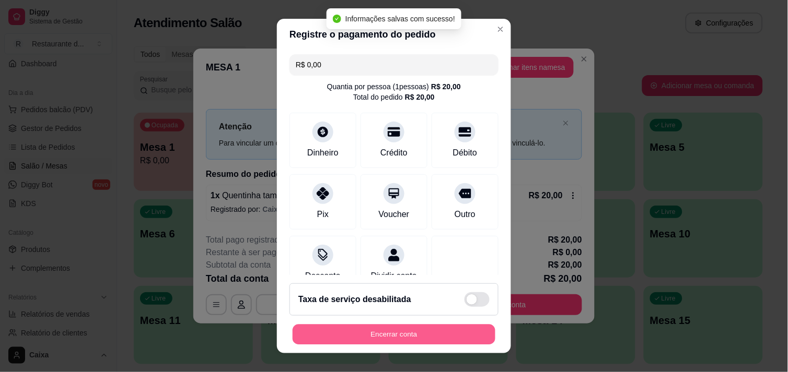
click at [426, 336] on button "Encerrar conta" at bounding box center [393, 335] width 203 height 20
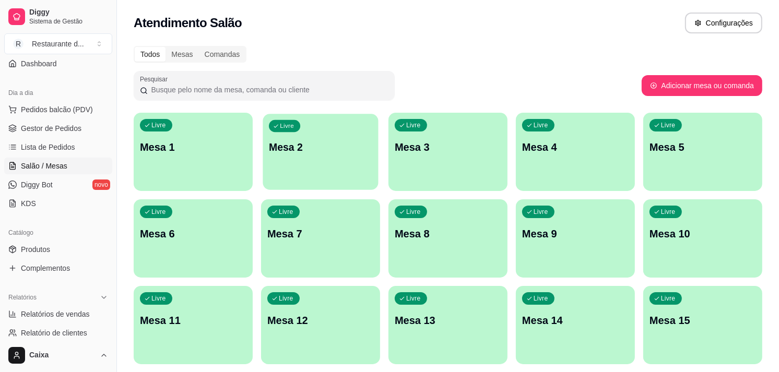
click at [335, 171] on div "Livre Mesa 2" at bounding box center [320, 146] width 115 height 64
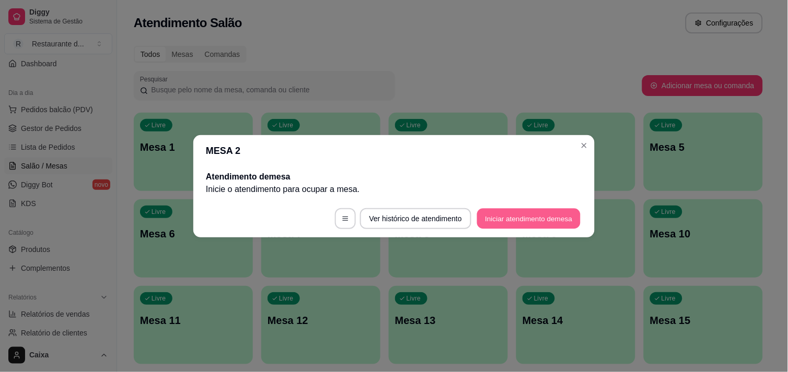
click at [543, 222] on button "Iniciar atendimento de mesa" at bounding box center [528, 218] width 103 height 20
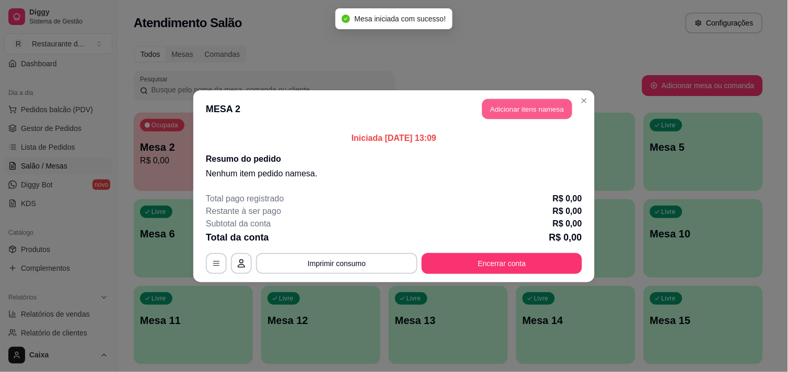
click at [549, 115] on button "Adicionar itens na mesa" at bounding box center [527, 109] width 90 height 20
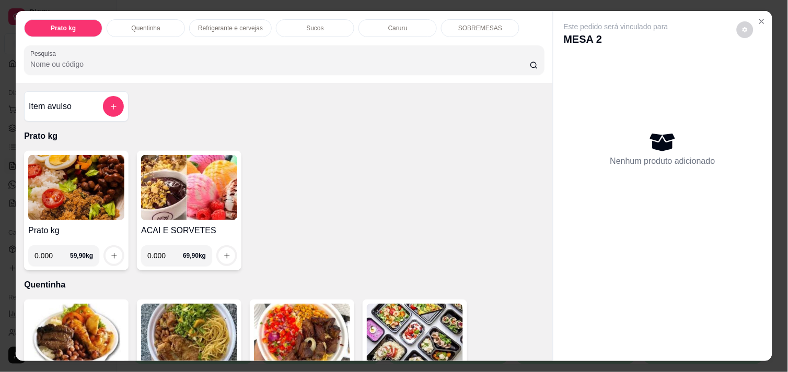
click at [83, 182] on img at bounding box center [76, 187] width 96 height 65
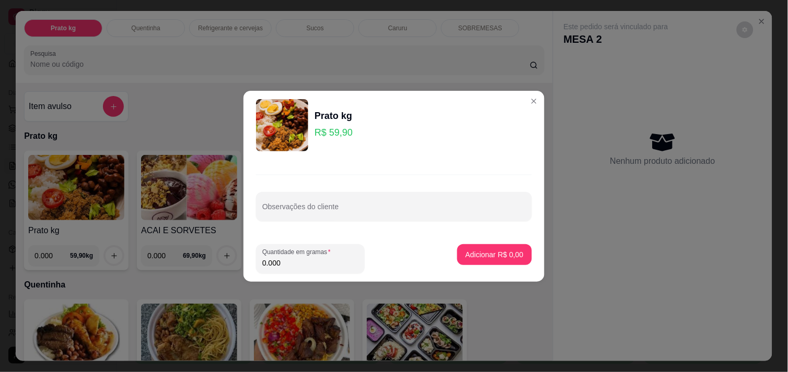
click at [311, 260] on input "0.000" at bounding box center [310, 263] width 96 height 10
type input "0.324"
click at [491, 248] on button "Adicionar R$ 19,41" at bounding box center [492, 254] width 77 height 20
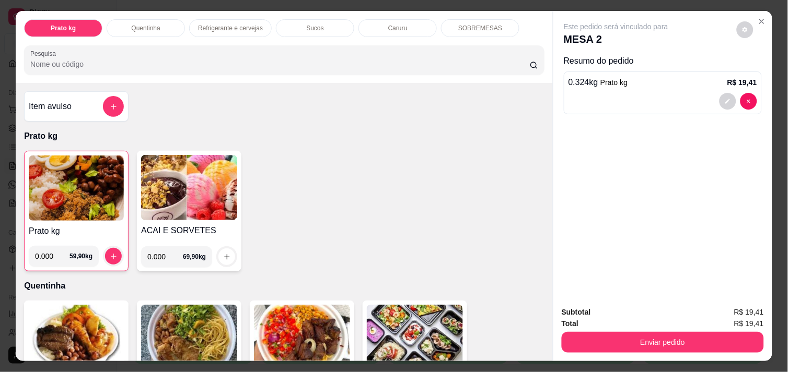
click at [98, 171] on img at bounding box center [76, 188] width 95 height 65
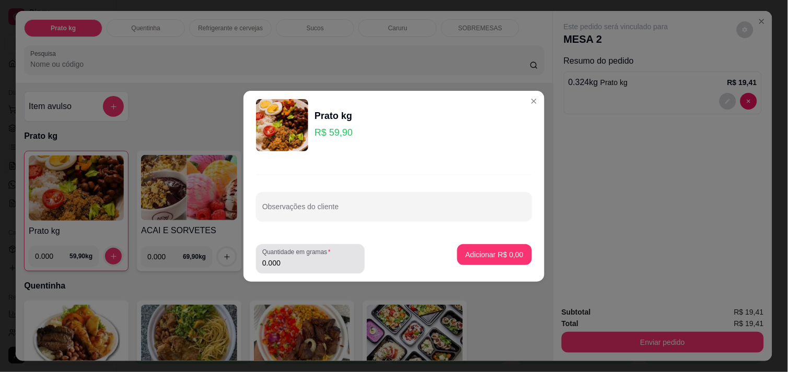
click at [311, 269] on div "Quantidade em gramas 0.000" at bounding box center [310, 258] width 109 height 29
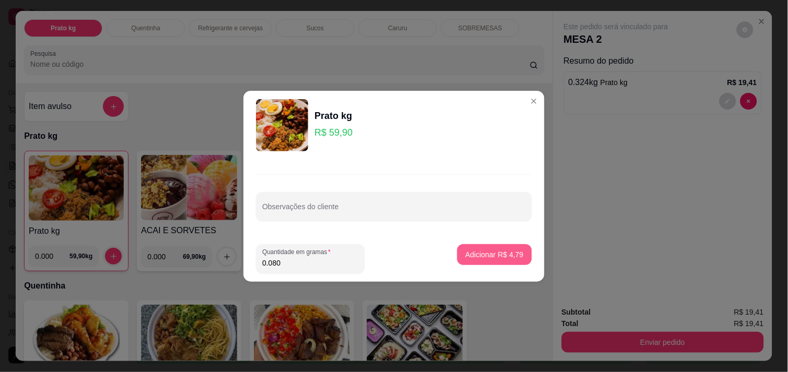
type input "0.080"
click at [513, 254] on p "Adicionar R$ 4,79" at bounding box center [494, 255] width 56 height 10
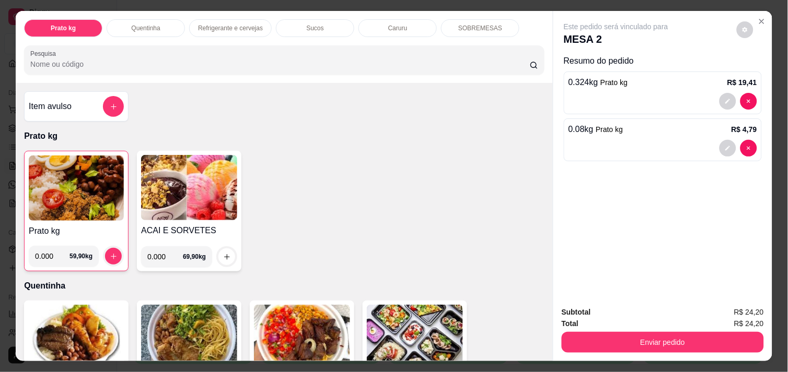
click at [64, 201] on img at bounding box center [76, 188] width 95 height 65
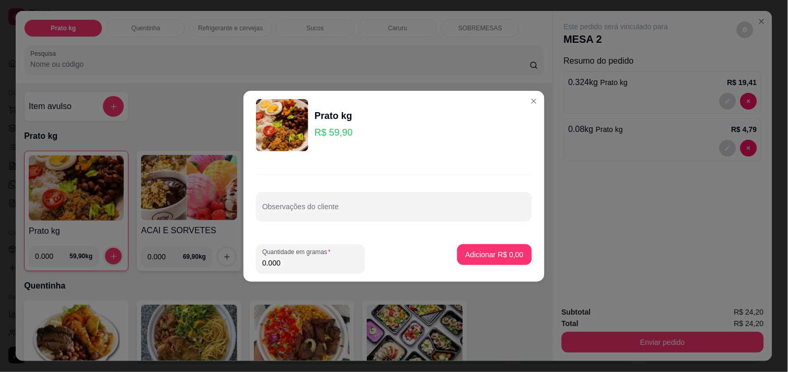
click at [309, 259] on input "0.000" at bounding box center [310, 263] width 96 height 10
type input "0.480"
click at [483, 244] on button "Adicionar R$ 28,75" at bounding box center [492, 254] width 77 height 20
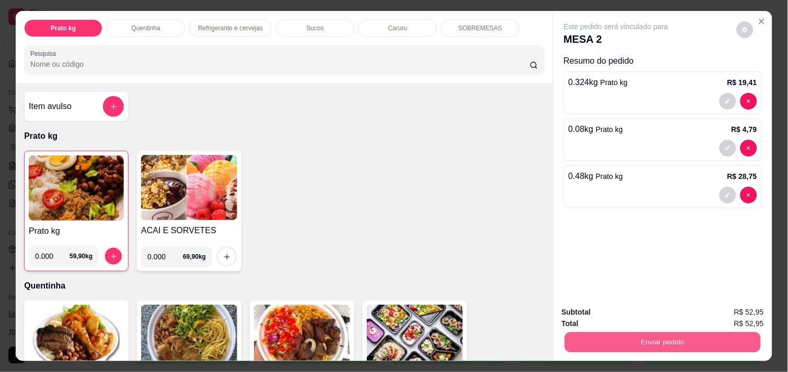
click at [650, 339] on button "Enviar pedido" at bounding box center [663, 342] width 196 height 20
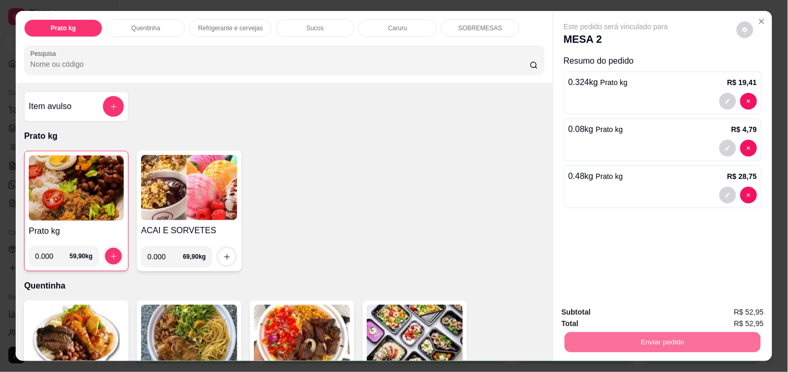
click at [750, 311] on button "Enviar pedido" at bounding box center [736, 312] width 57 height 19
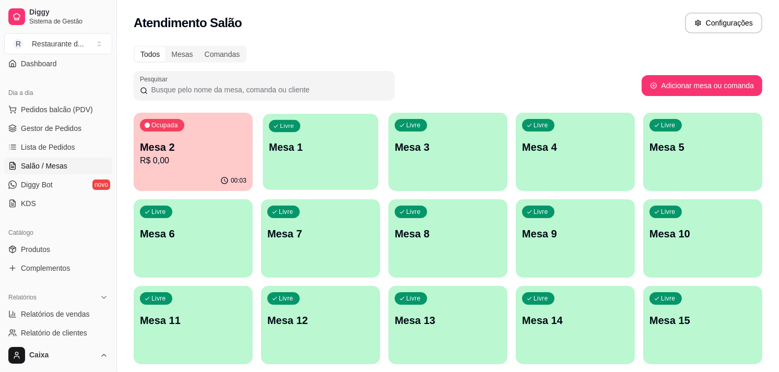
click at [336, 128] on div "Livre Mesa 1" at bounding box center [320, 146] width 115 height 64
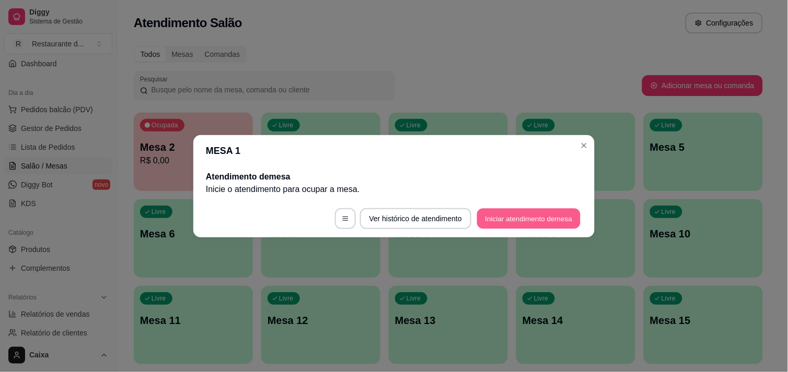
click at [516, 223] on button "Iniciar atendimento de mesa" at bounding box center [528, 218] width 103 height 20
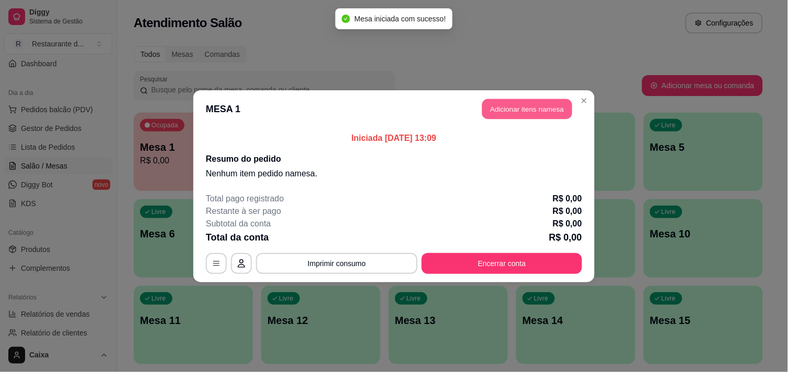
click at [518, 107] on button "Adicionar itens na mesa" at bounding box center [527, 109] width 90 height 20
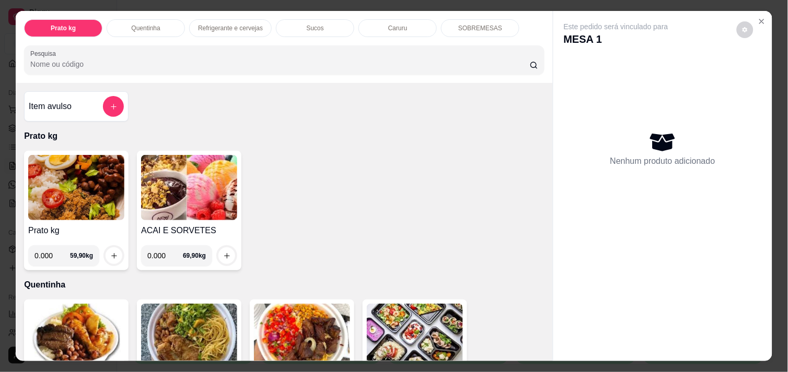
click at [99, 338] on img at bounding box center [76, 336] width 96 height 65
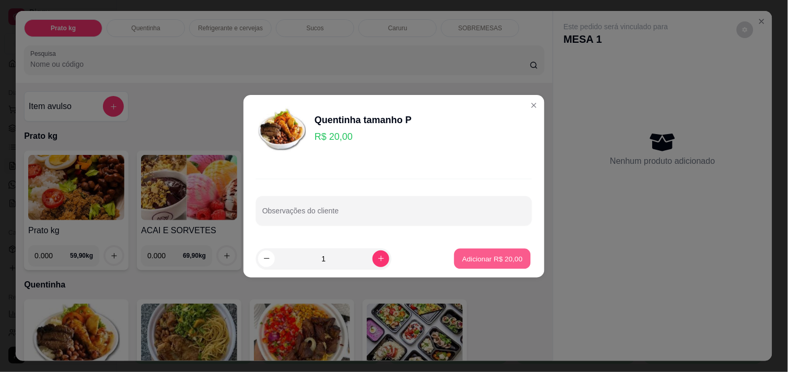
click at [470, 255] on p "Adicionar R$ 20,00" at bounding box center [492, 259] width 61 height 10
type input "1"
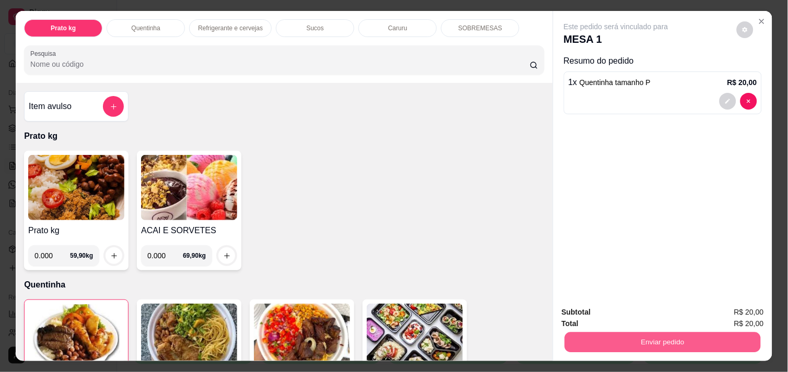
click at [667, 337] on button "Enviar pedido" at bounding box center [663, 342] width 196 height 20
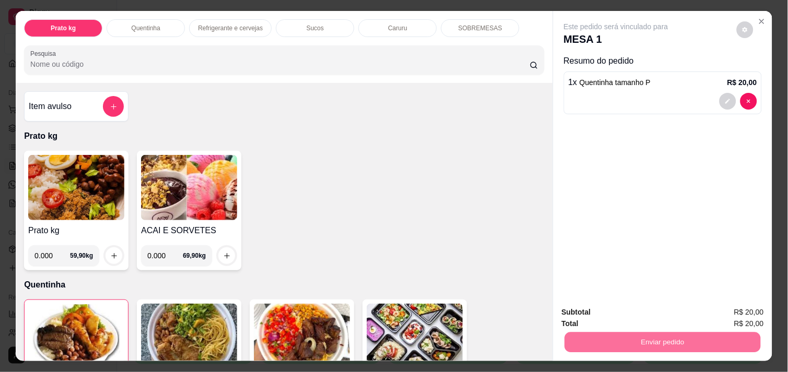
click at [747, 305] on button "Enviar pedido" at bounding box center [736, 312] width 57 height 19
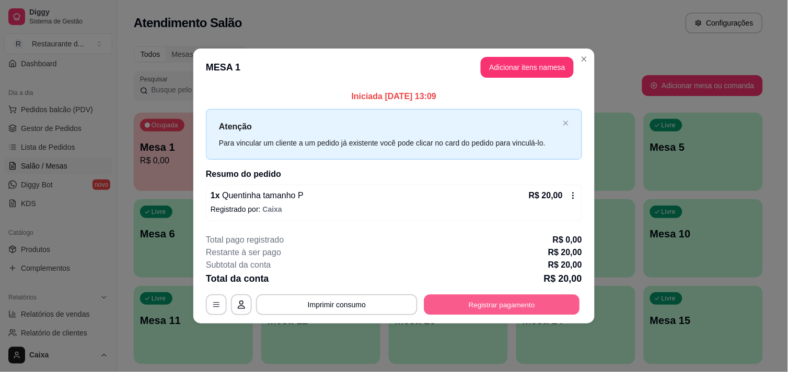
click at [507, 301] on button "Registrar pagamento" at bounding box center [502, 305] width 156 height 20
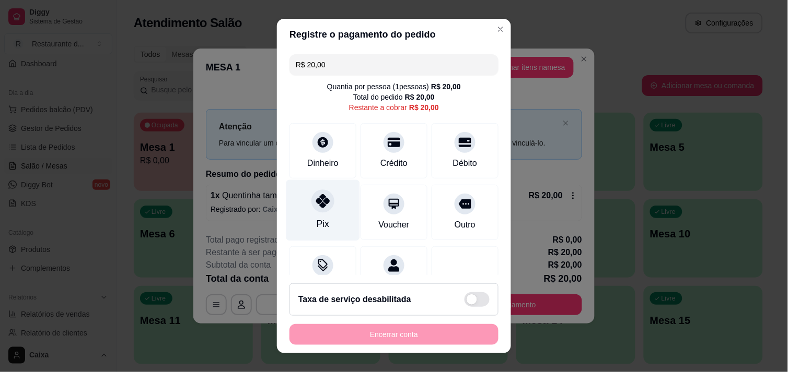
click at [325, 215] on div "Pix" at bounding box center [323, 210] width 74 height 61
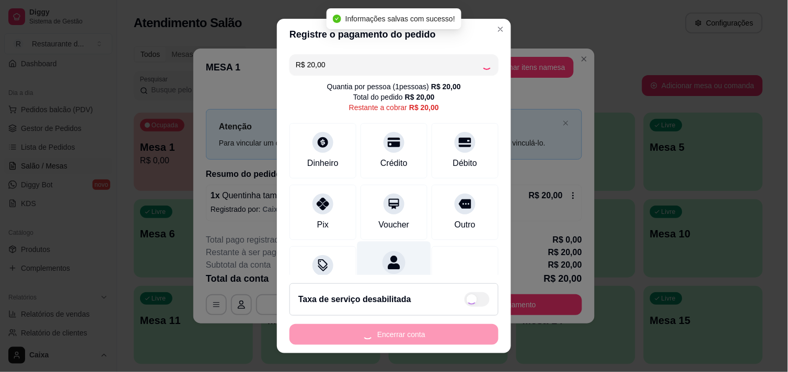
type input "R$ 0,00"
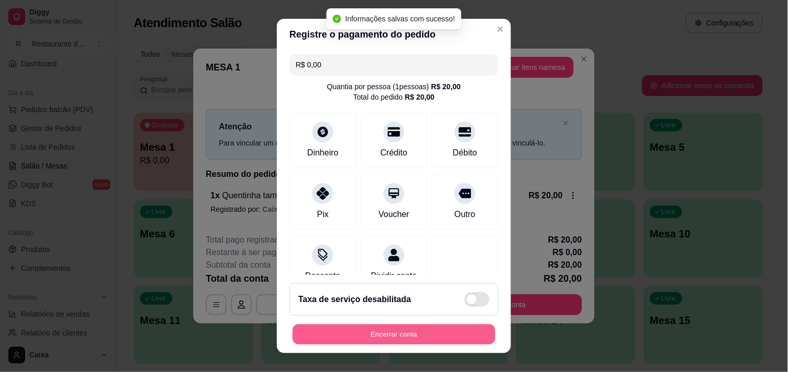
click at [401, 334] on button "Encerrar conta" at bounding box center [393, 335] width 203 height 20
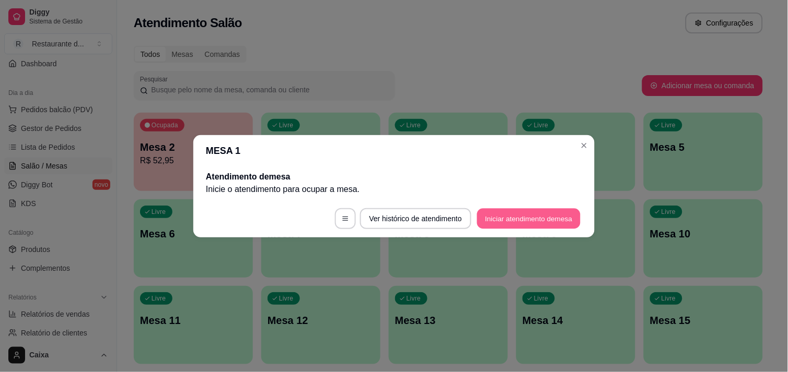
click at [522, 213] on button "Iniciar atendimento de mesa" at bounding box center [528, 218] width 103 height 20
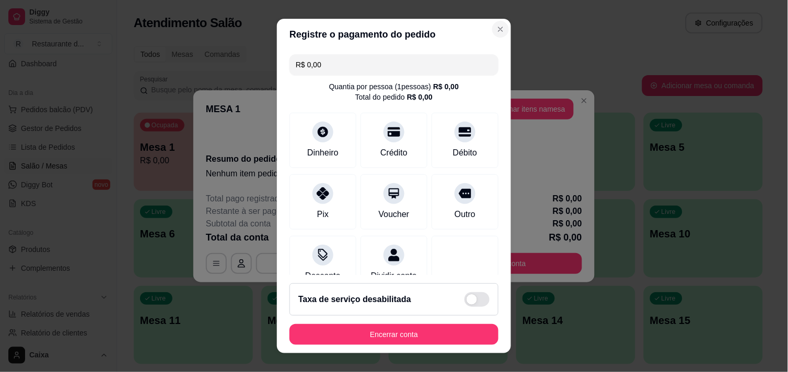
click at [524, 114] on div "Registre o pagamento do pedido R$ 0,00 Quantia por pessoa ( 1 pessoas) R$ 0,00 …" at bounding box center [394, 186] width 788 height 372
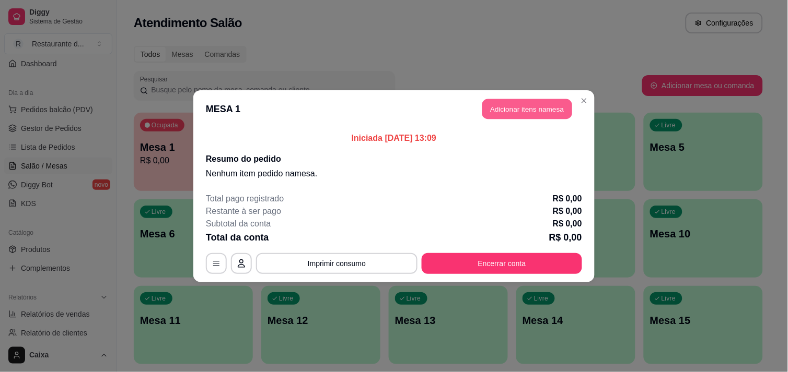
click at [524, 114] on button "Adicionar itens na mesa" at bounding box center [527, 109] width 90 height 20
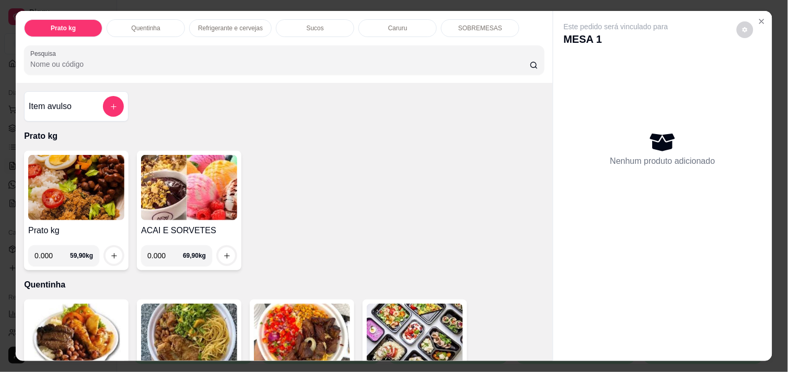
click at [98, 326] on img at bounding box center [76, 336] width 96 height 65
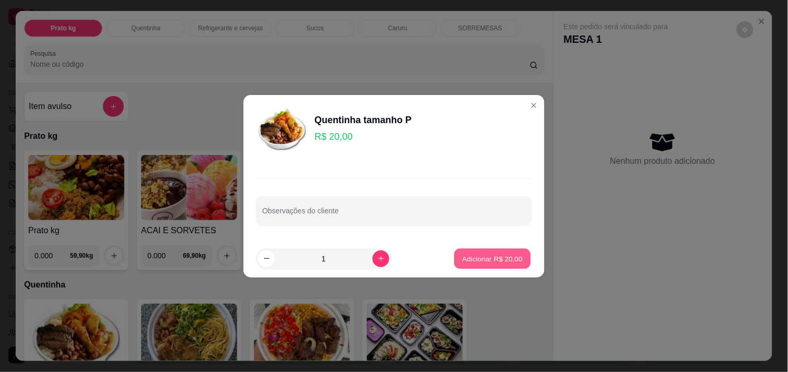
click at [478, 251] on button "Adicionar R$ 20,00" at bounding box center [492, 259] width 77 height 20
type input "1"
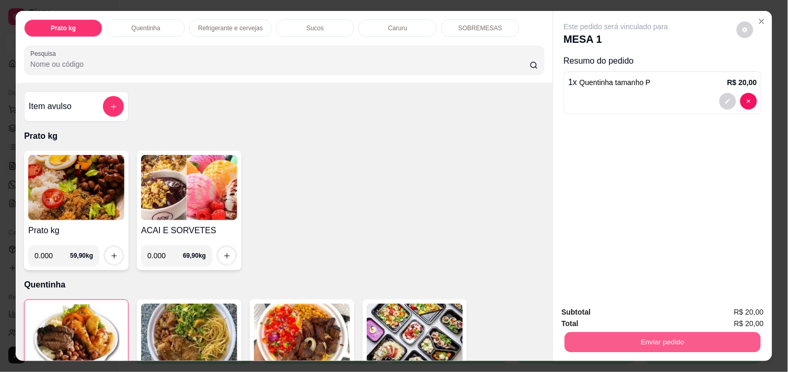
click at [644, 336] on button "Enviar pedido" at bounding box center [663, 342] width 196 height 20
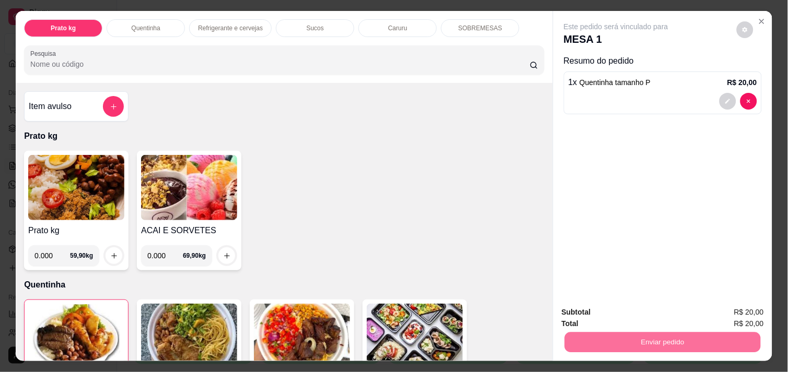
click at [733, 319] on button "Enviar pedido" at bounding box center [736, 312] width 57 height 19
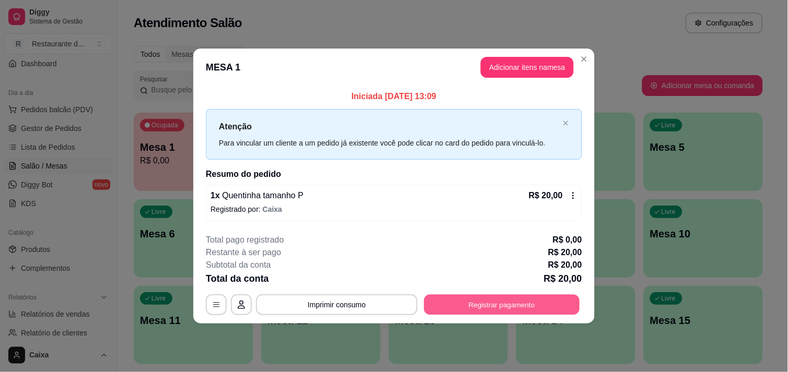
click at [495, 300] on button "Registrar pagamento" at bounding box center [502, 305] width 156 height 20
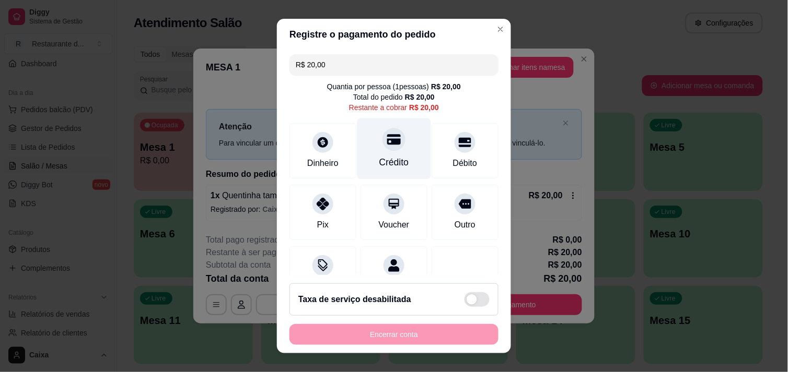
click at [385, 149] on div at bounding box center [393, 139] width 23 height 23
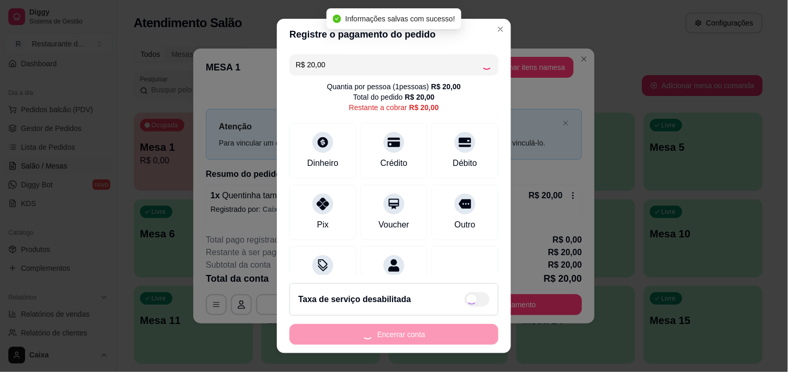
type input "R$ 0,00"
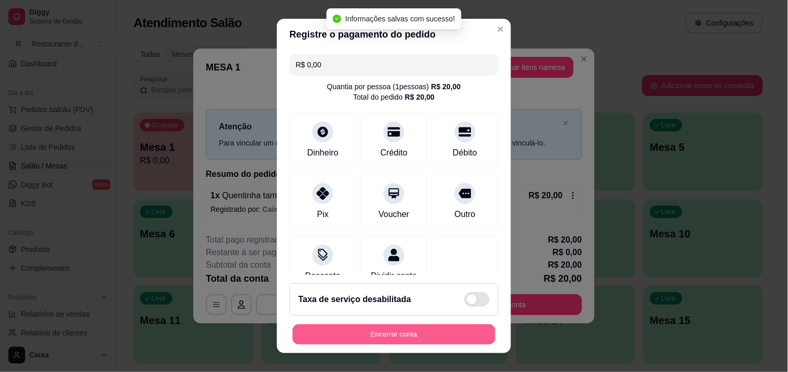
click at [431, 337] on button "Encerrar conta" at bounding box center [393, 335] width 203 height 20
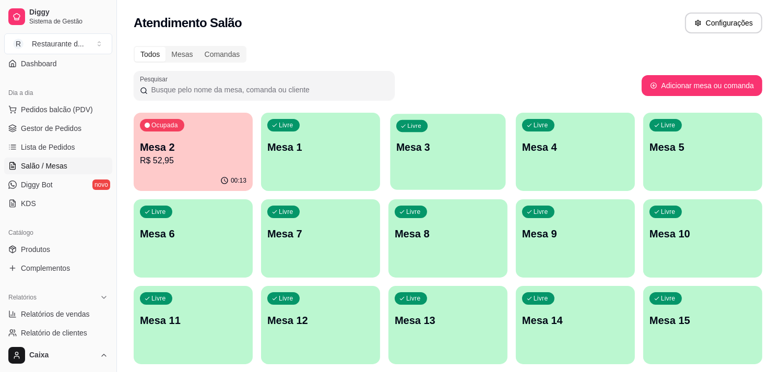
click at [431, 143] on p "Mesa 3" at bounding box center [447, 147] width 103 height 14
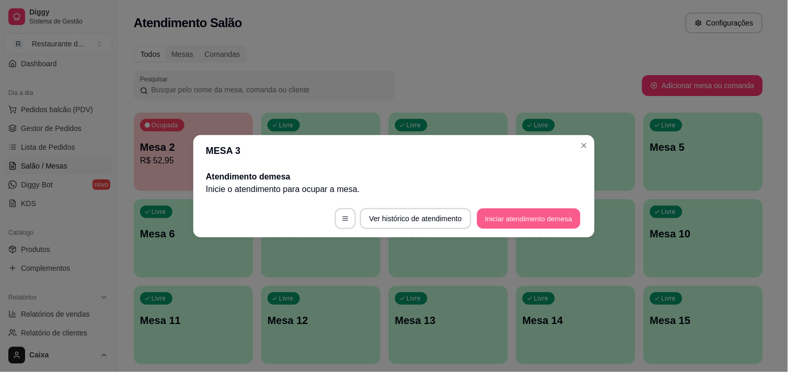
click at [506, 212] on button "Iniciar atendimento de mesa" at bounding box center [528, 218] width 103 height 20
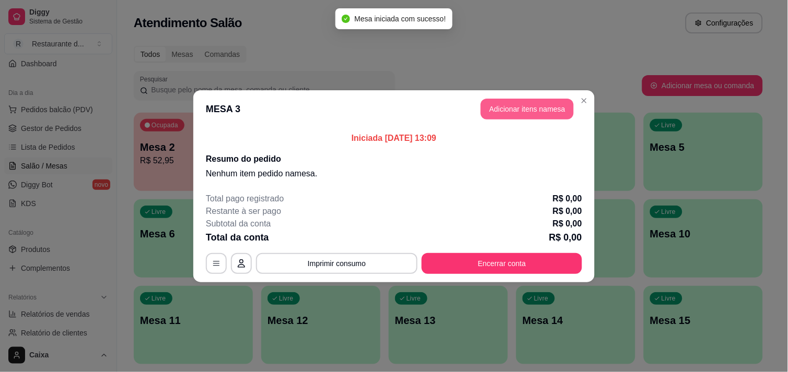
click at [546, 106] on button "Adicionar itens na mesa" at bounding box center [527, 109] width 93 height 21
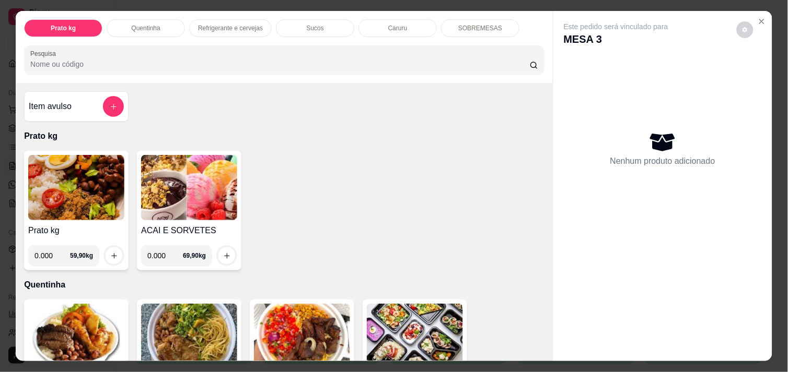
click at [103, 209] on img at bounding box center [76, 187] width 96 height 65
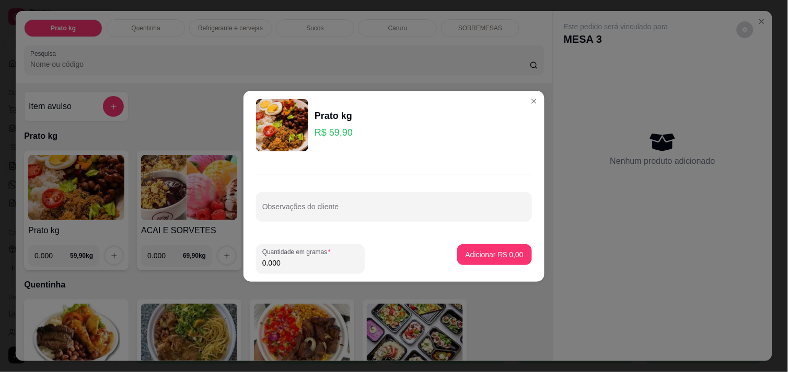
click at [304, 268] on input "0.000" at bounding box center [310, 263] width 96 height 10
type input "0.454"
click at [479, 247] on button "Adicionar R$ 27,19" at bounding box center [492, 254] width 77 height 20
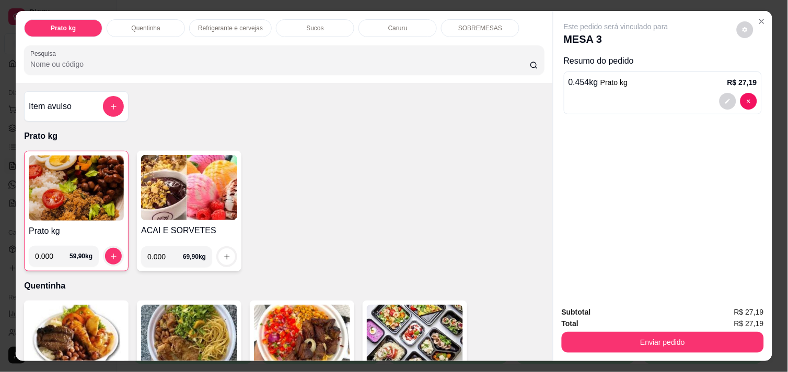
click at [89, 192] on img at bounding box center [76, 188] width 95 height 65
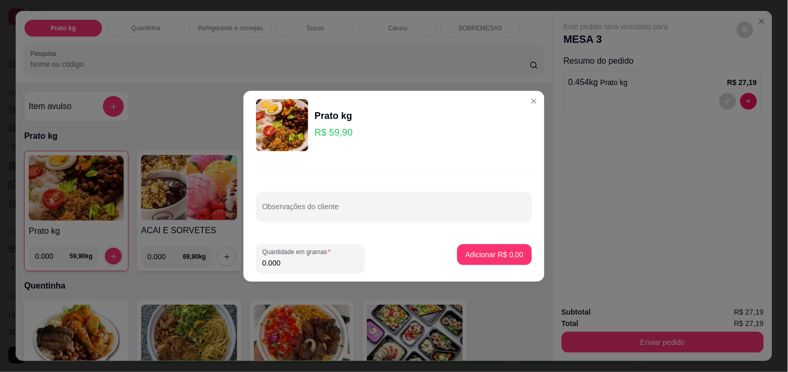
click at [321, 265] on input "0.000" at bounding box center [310, 263] width 96 height 10
type input "0.310"
click at [472, 254] on p "Adicionar R$ 18,57" at bounding box center [492, 255] width 61 height 10
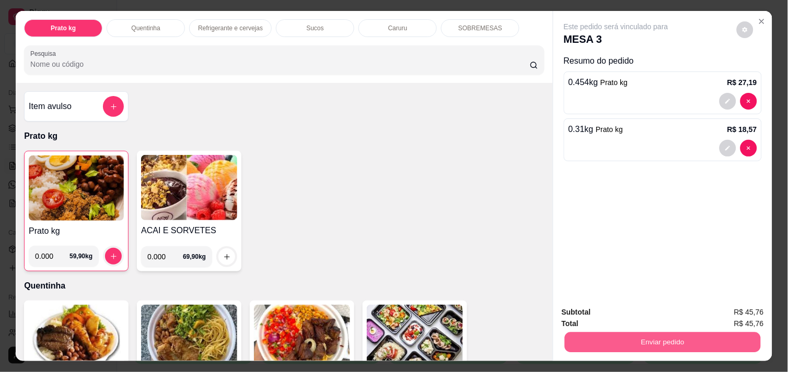
click at [635, 338] on button "Enviar pedido" at bounding box center [663, 342] width 196 height 20
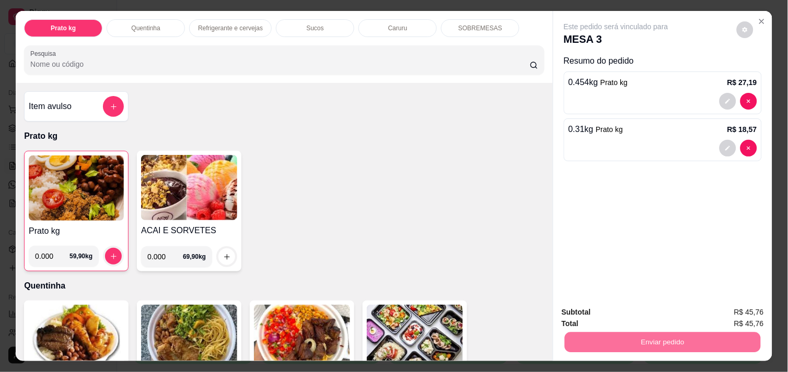
click at [742, 306] on button "Enviar pedido" at bounding box center [736, 312] width 57 height 19
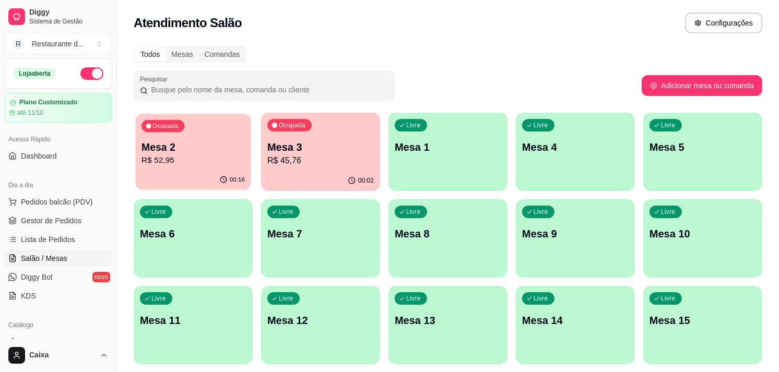
click at [171, 163] on p "R$ 52,95" at bounding box center [193, 161] width 103 height 12
click at [171, 163] on p "R$ 52,95" at bounding box center [193, 161] width 107 height 13
click at [171, 163] on p "R$ 52,95" at bounding box center [193, 161] width 103 height 12
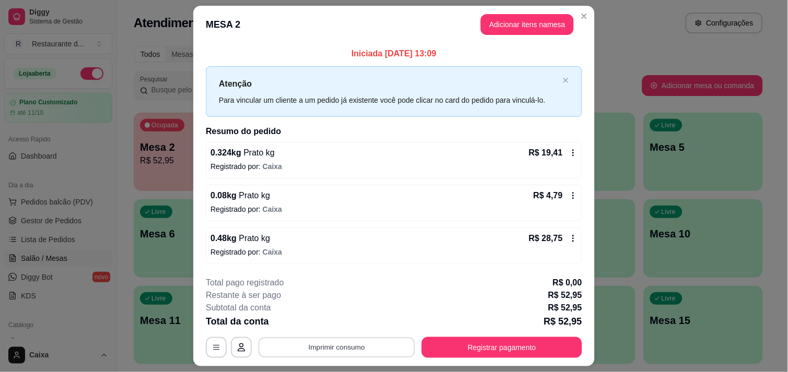
click at [366, 348] on button "Imprimir consumo" at bounding box center [337, 348] width 157 height 20
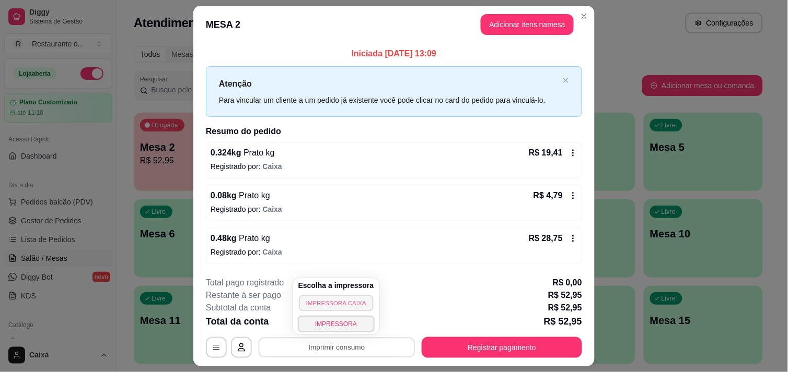
click at [346, 303] on button "IMPRESSORA CAIXA" at bounding box center [336, 303] width 74 height 16
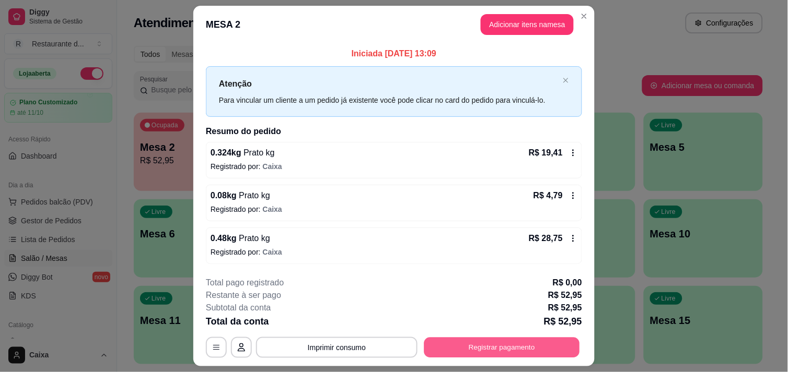
click at [483, 351] on button "Registrar pagamento" at bounding box center [502, 348] width 156 height 20
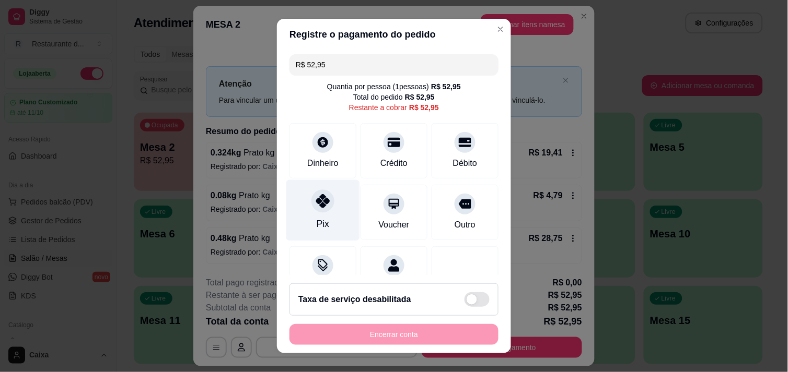
click at [306, 191] on div "Pix" at bounding box center [323, 210] width 74 height 61
type input "R$ 0,00"
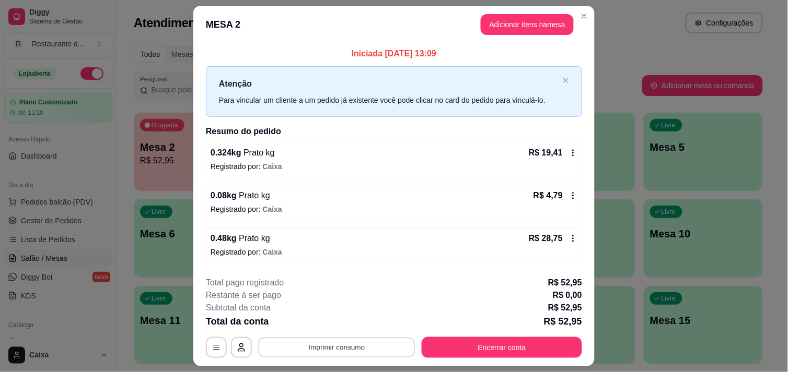
click at [345, 344] on button "Imprimir consumo" at bounding box center [337, 348] width 157 height 20
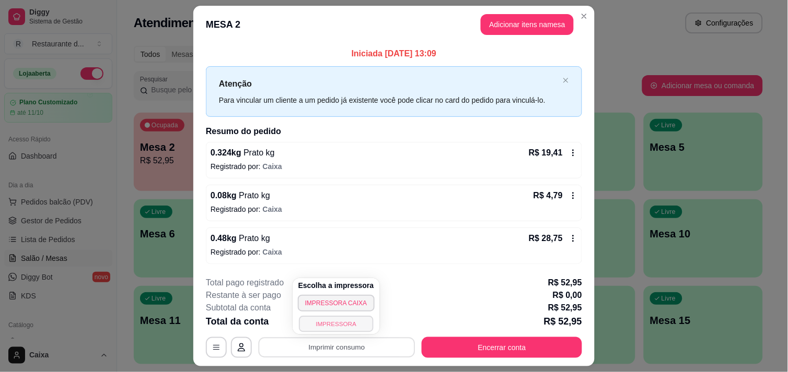
click at [346, 321] on button "IMPRESSORA" at bounding box center [336, 324] width 74 height 16
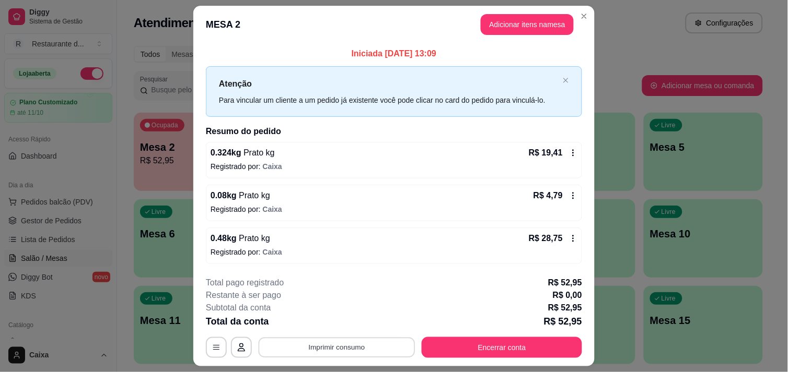
click at [332, 347] on button "Imprimir consumo" at bounding box center [337, 348] width 157 height 20
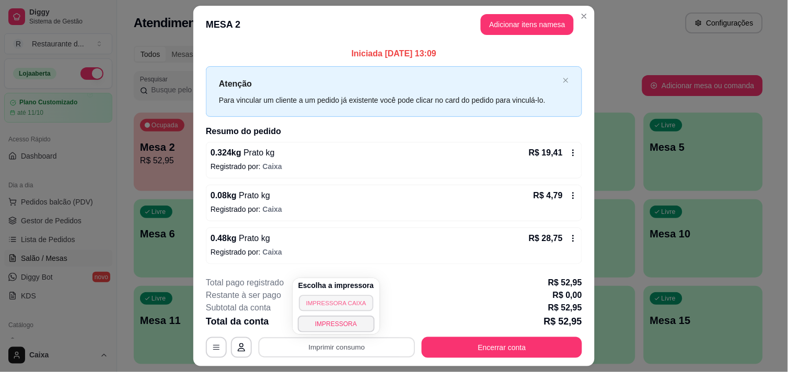
click at [334, 301] on button "IMPRESSORA CAIXA" at bounding box center [336, 303] width 74 height 16
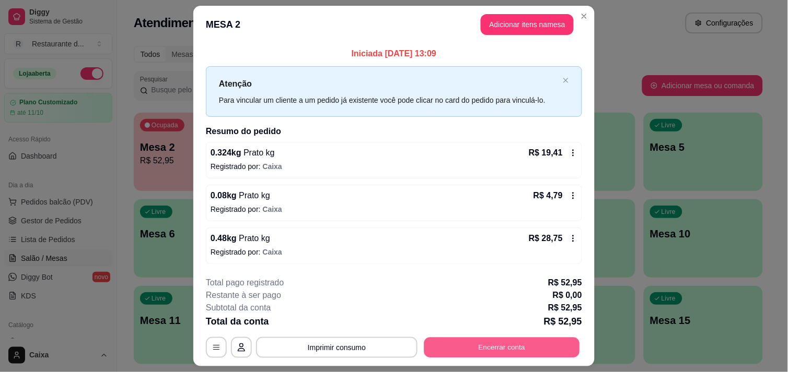
click at [488, 352] on button "Encerrar conta" at bounding box center [502, 348] width 156 height 20
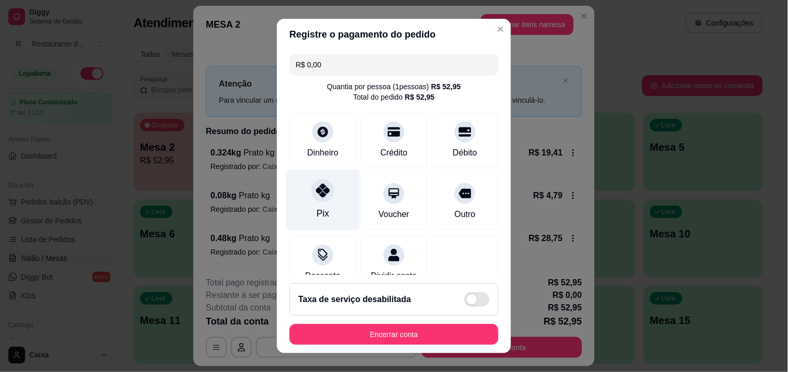
click at [329, 202] on div "Pix" at bounding box center [323, 199] width 74 height 61
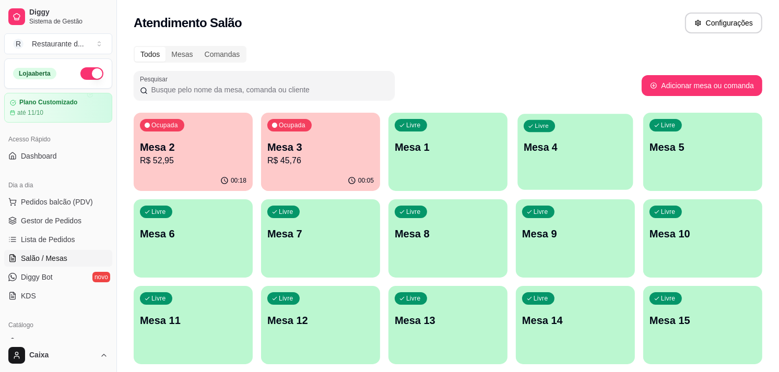
click at [559, 134] on div "Livre Mesa 4" at bounding box center [575, 146] width 115 height 64
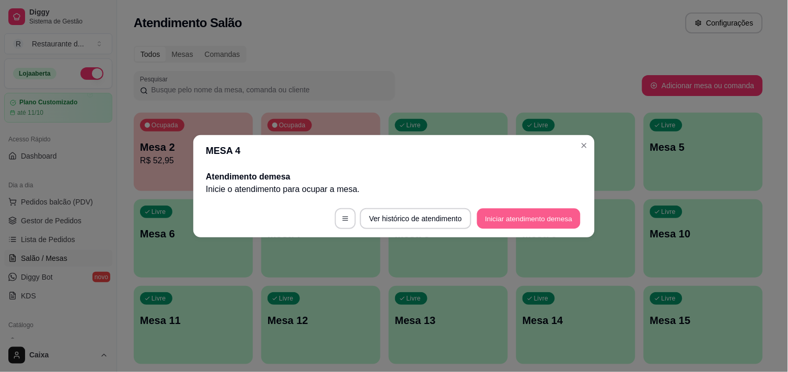
click at [510, 218] on button "Iniciar atendimento de mesa" at bounding box center [528, 218] width 103 height 20
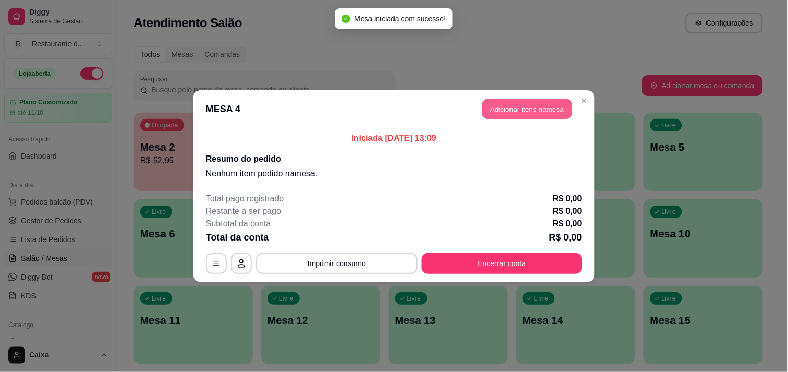
click at [538, 111] on button "Adicionar itens na mesa" at bounding box center [527, 109] width 90 height 20
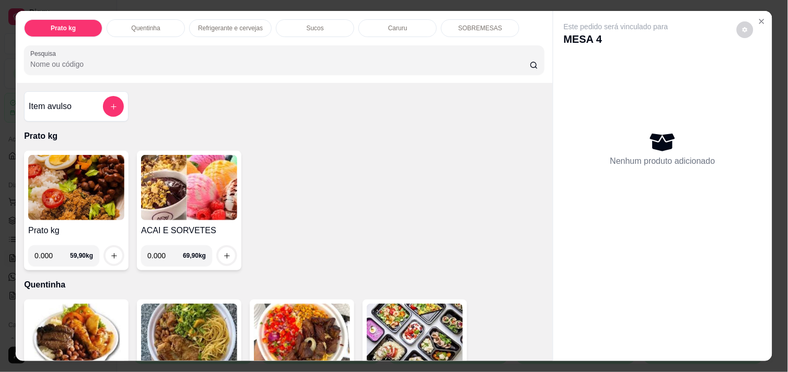
click at [97, 200] on img at bounding box center [76, 187] width 96 height 65
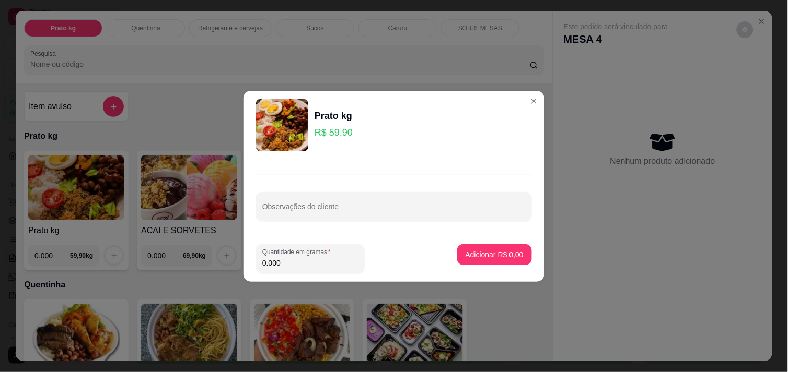
click at [310, 262] on input "0.000" at bounding box center [310, 263] width 96 height 10
type input "0.486"
click at [491, 255] on p "Adicionar R$ 29,11" at bounding box center [492, 255] width 61 height 10
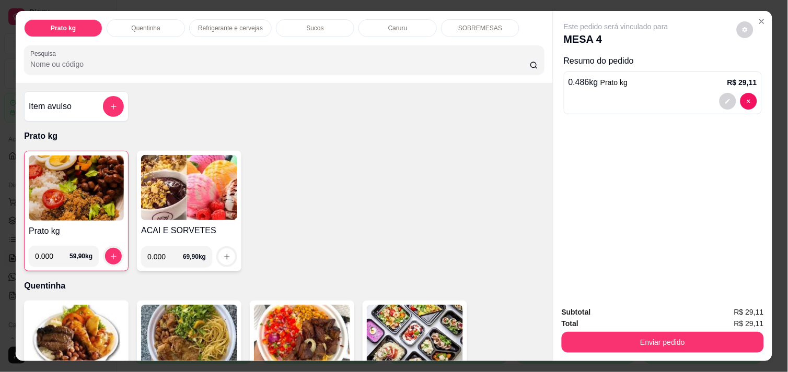
click at [45, 174] on img at bounding box center [76, 188] width 95 height 65
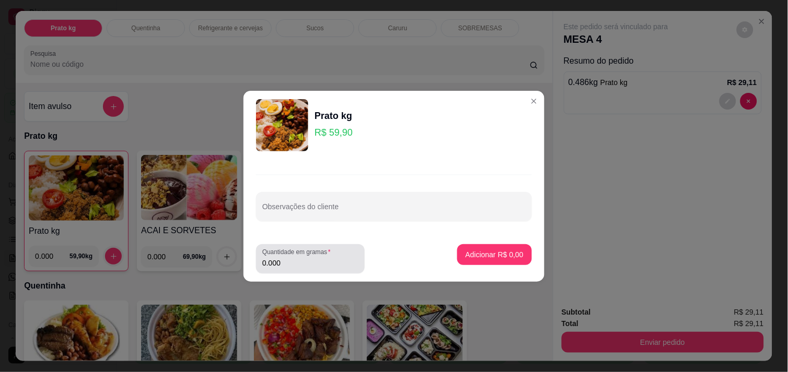
click at [281, 273] on div "Quantidade em gramas 0.000" at bounding box center [310, 258] width 109 height 29
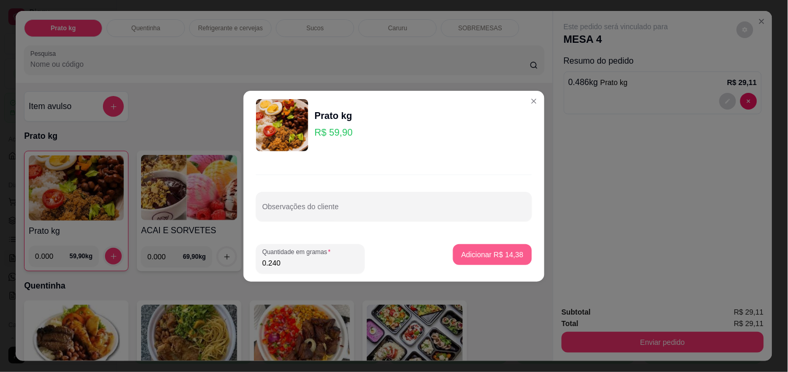
type input "0.240"
click at [474, 251] on p "Adicionar R$ 14,38" at bounding box center [492, 255] width 61 height 10
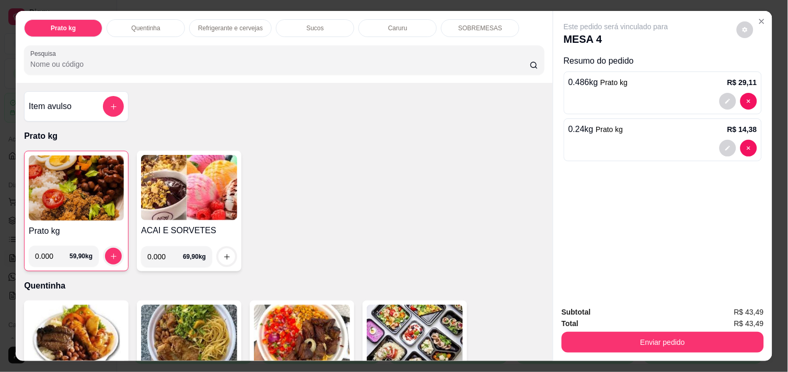
click at [58, 180] on img at bounding box center [76, 188] width 95 height 65
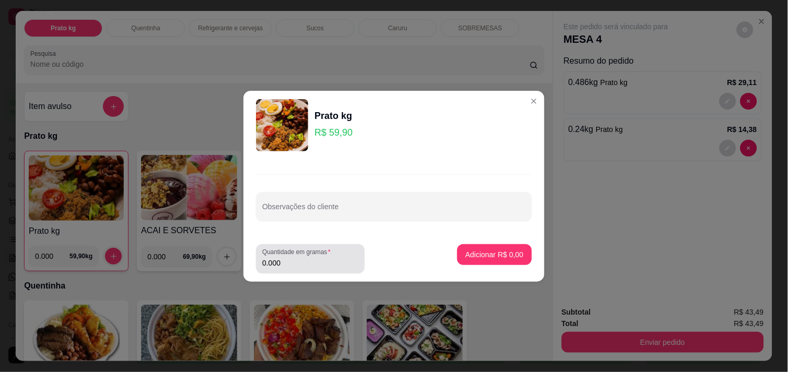
click at [306, 271] on div "Quantidade em gramas 0.000" at bounding box center [310, 258] width 109 height 29
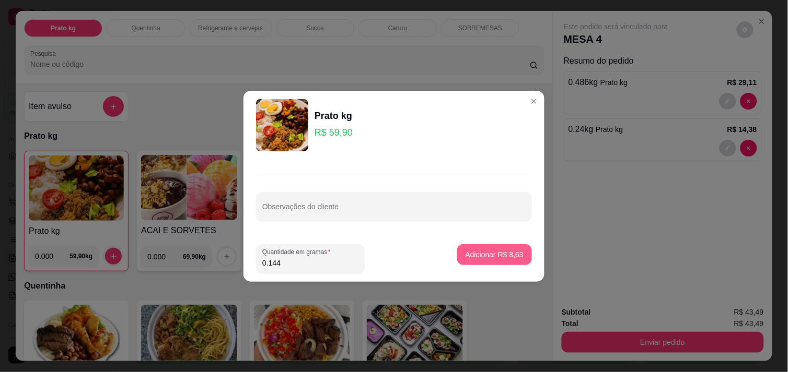
type input "0.144"
click at [505, 257] on p "Adicionar R$ 8,63" at bounding box center [494, 255] width 56 height 10
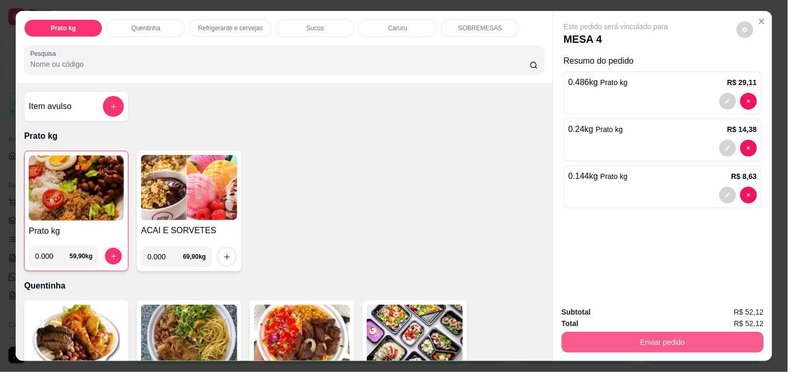
click at [646, 344] on button "Enviar pedido" at bounding box center [662, 342] width 202 height 21
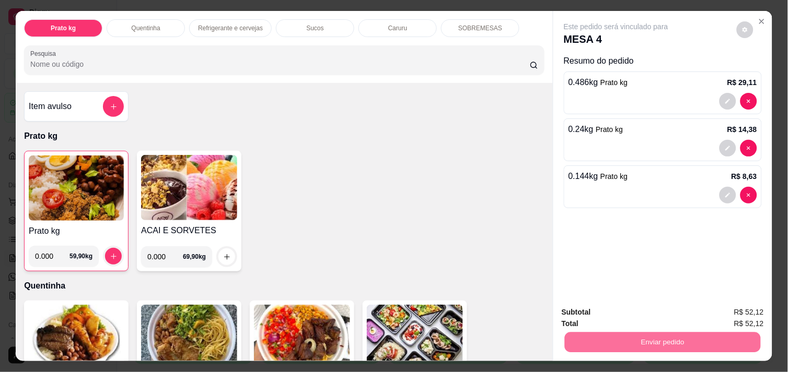
click at [735, 307] on button "Enviar pedido" at bounding box center [736, 312] width 57 height 19
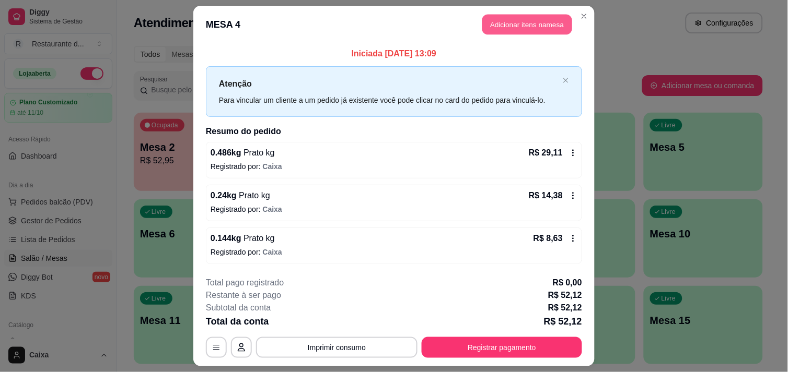
click at [532, 24] on button "Adicionar itens na mesa" at bounding box center [527, 25] width 90 height 20
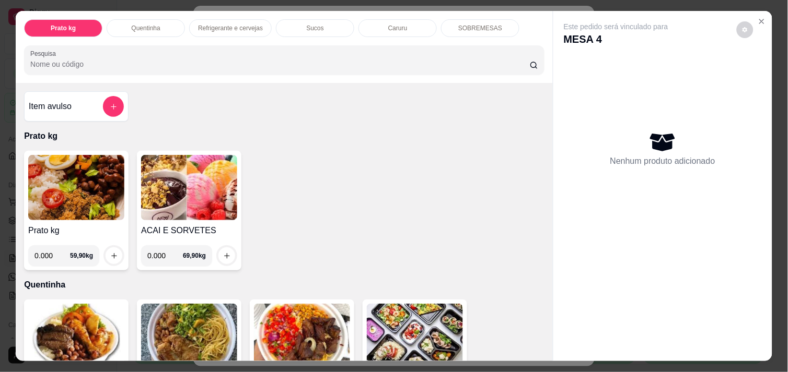
click at [77, 174] on img at bounding box center [76, 187] width 96 height 65
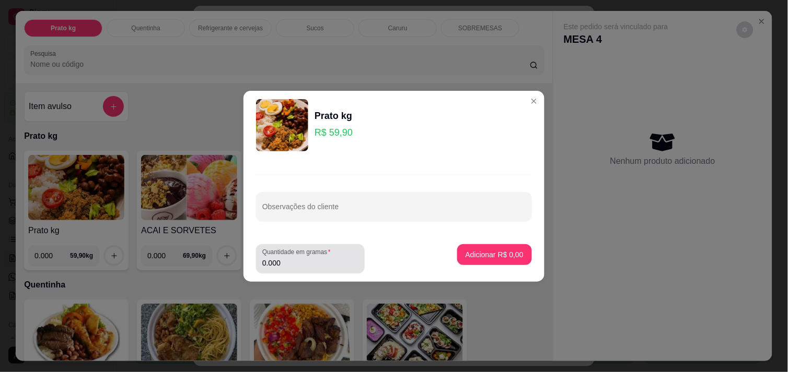
click at [295, 269] on div "0.000" at bounding box center [310, 259] width 96 height 21
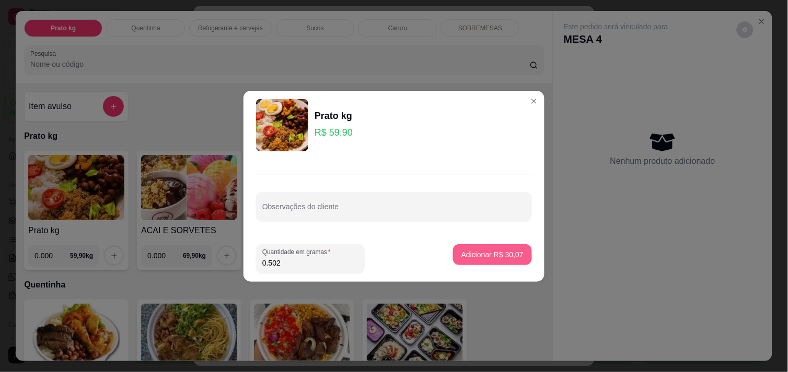
type input "0.502"
click at [477, 254] on p "Adicionar R$ 30,07" at bounding box center [492, 255] width 61 height 10
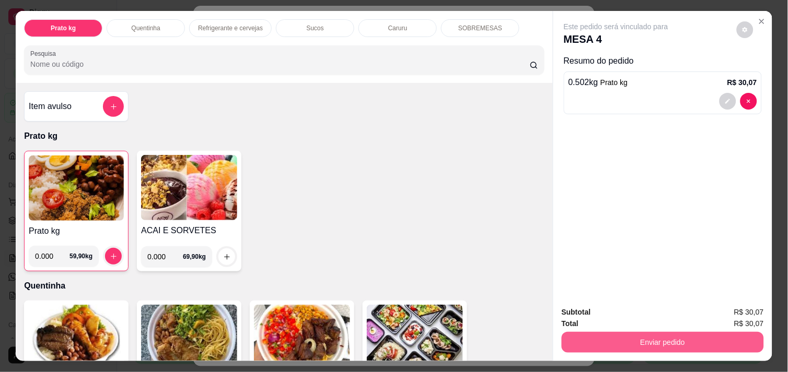
click at [622, 338] on button "Enviar pedido" at bounding box center [662, 342] width 202 height 21
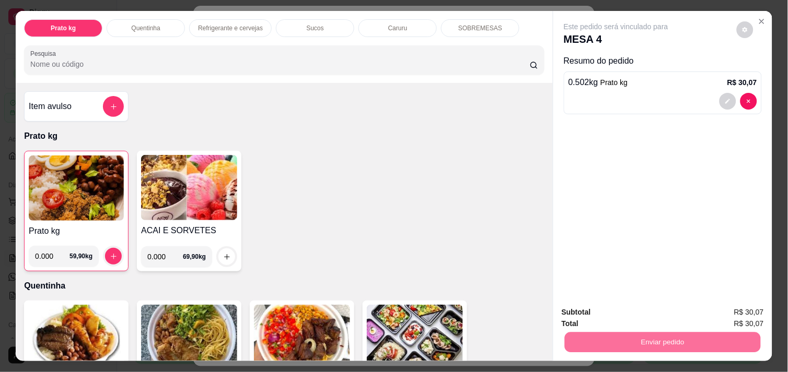
click at [745, 303] on button "Enviar pedido" at bounding box center [736, 312] width 57 height 19
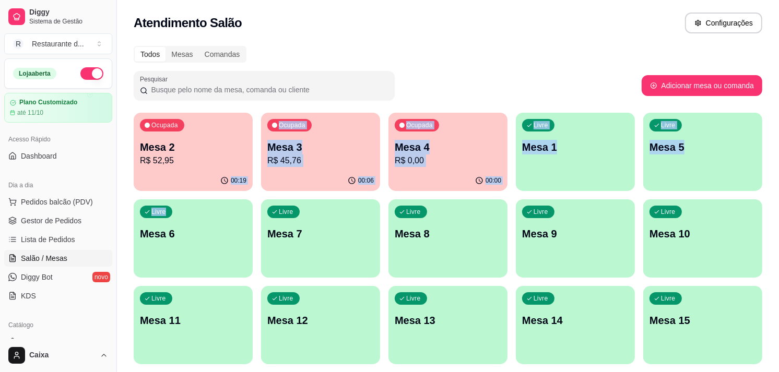
drag, startPoint x: 191, startPoint y: 197, endPoint x: 191, endPoint y: 157, distance: 39.7
click at [191, 157] on p "R$ 52,95" at bounding box center [193, 161] width 107 height 13
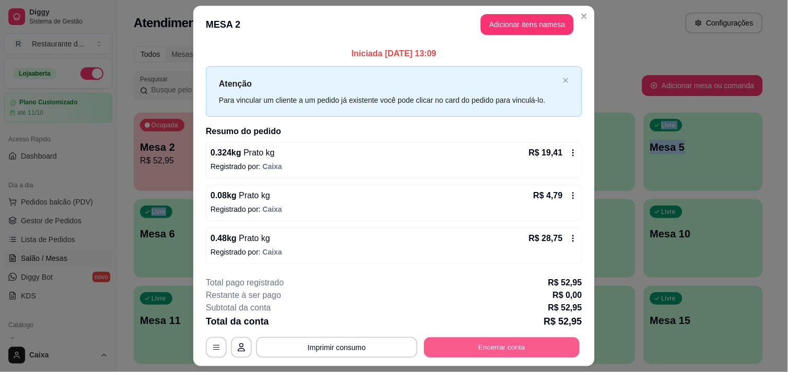
click at [499, 348] on button "Encerrar conta" at bounding box center [502, 348] width 156 height 20
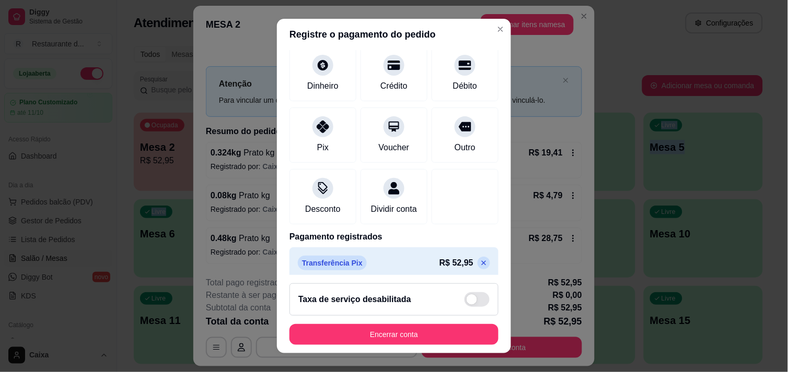
scroll to position [87, 0]
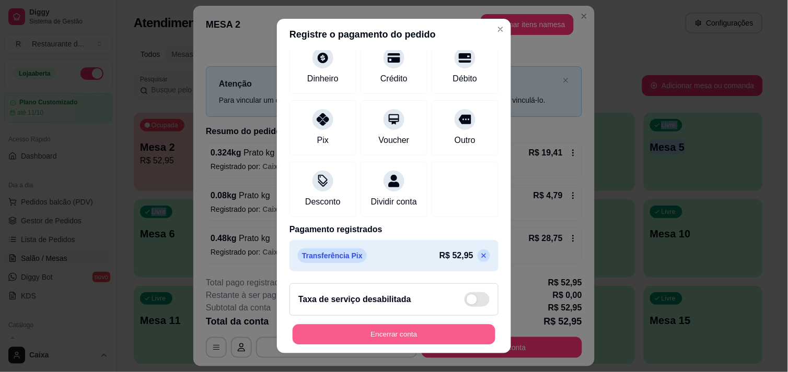
click at [366, 330] on button "Encerrar conta" at bounding box center [393, 335] width 203 height 20
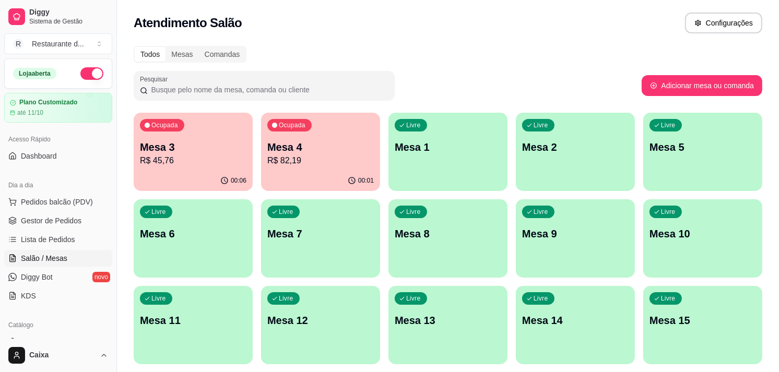
click at [566, 88] on div "Pesquisar" at bounding box center [388, 85] width 508 height 29
click at [339, 145] on p "Mesa 4" at bounding box center [320, 147] width 103 height 14
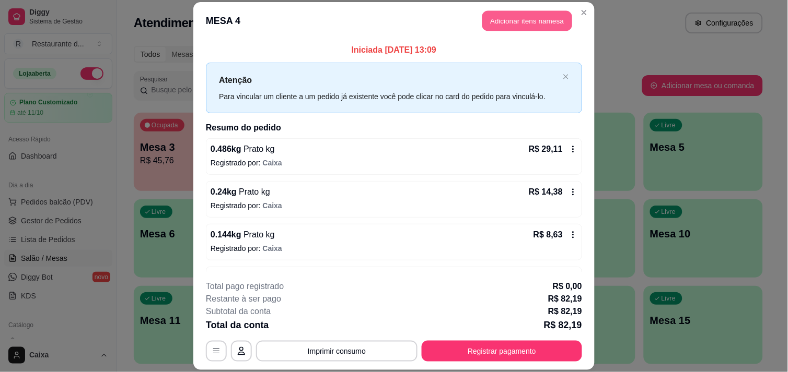
click at [519, 18] on button "Adicionar itens na mesa" at bounding box center [527, 20] width 90 height 20
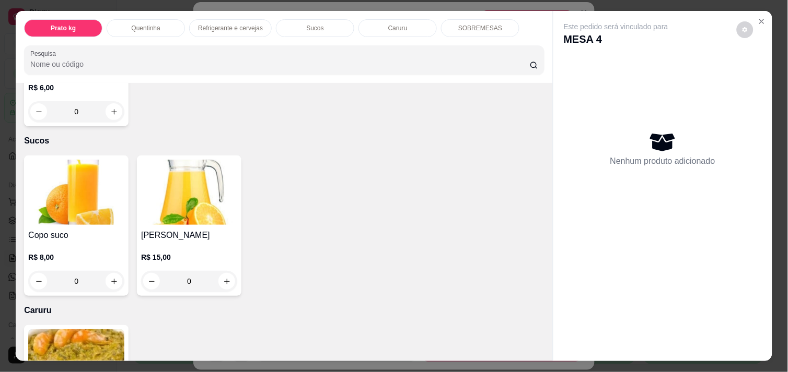
scroll to position [968, 0]
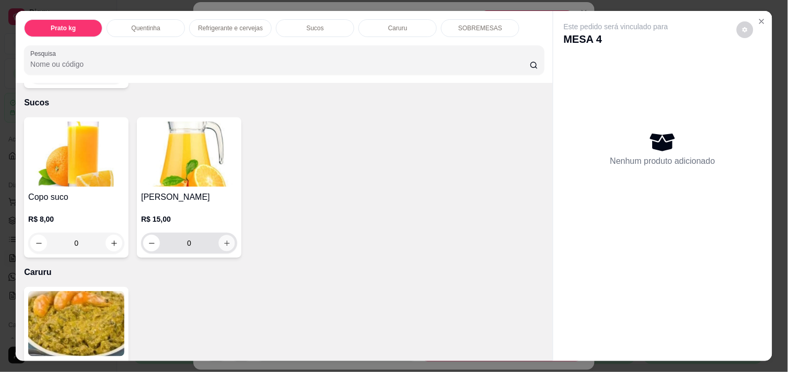
click at [223, 240] on icon "increase-product-quantity" at bounding box center [227, 244] width 8 height 8
type input "1"
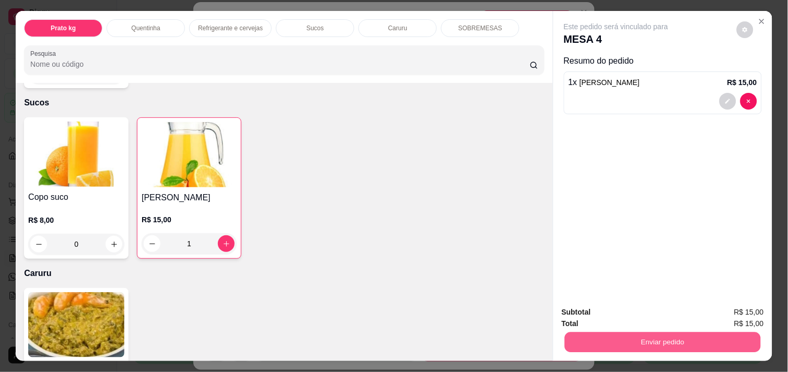
click at [601, 332] on button "Enviar pedido" at bounding box center [663, 342] width 196 height 20
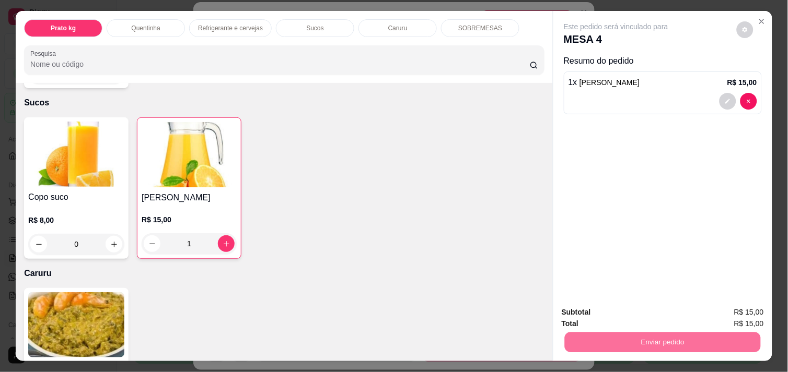
click at [733, 309] on button "Enviar pedido" at bounding box center [736, 312] width 57 height 19
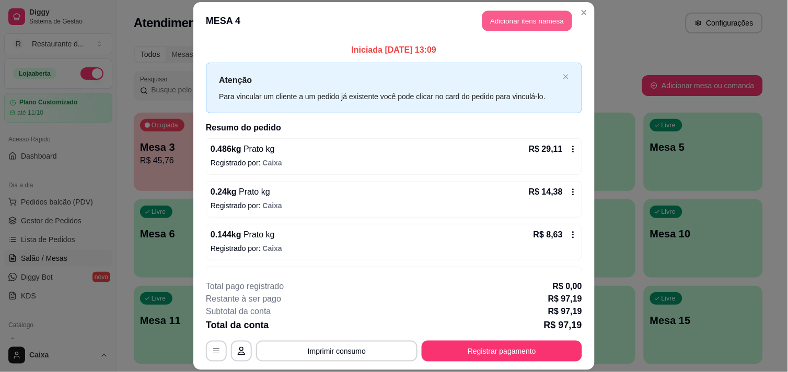
click at [510, 12] on button "Adicionar itens na mesa" at bounding box center [527, 20] width 90 height 20
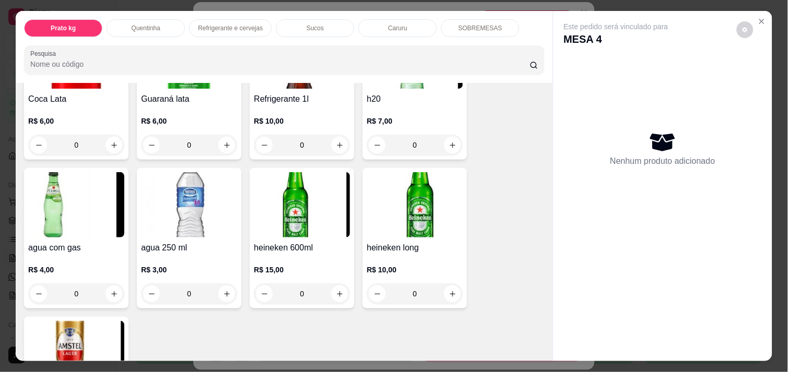
scroll to position [672, 0]
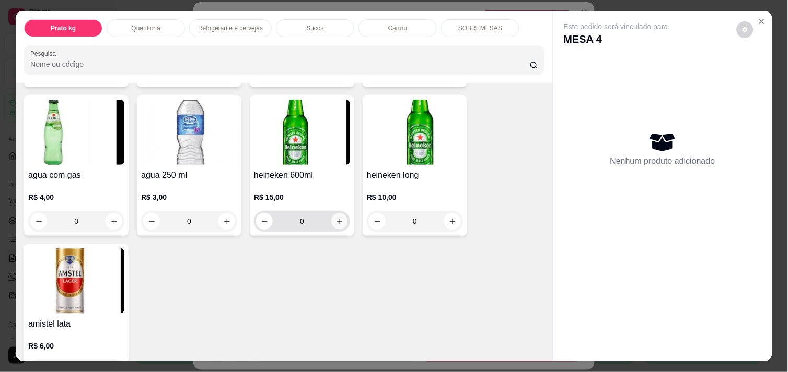
click at [341, 214] on button "increase-product-quantity" at bounding box center [340, 222] width 16 height 16
type input "1"
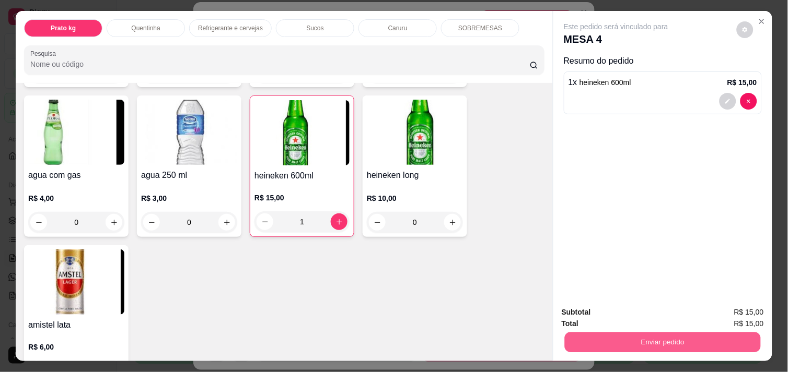
click at [681, 335] on button "Enviar pedido" at bounding box center [663, 342] width 196 height 20
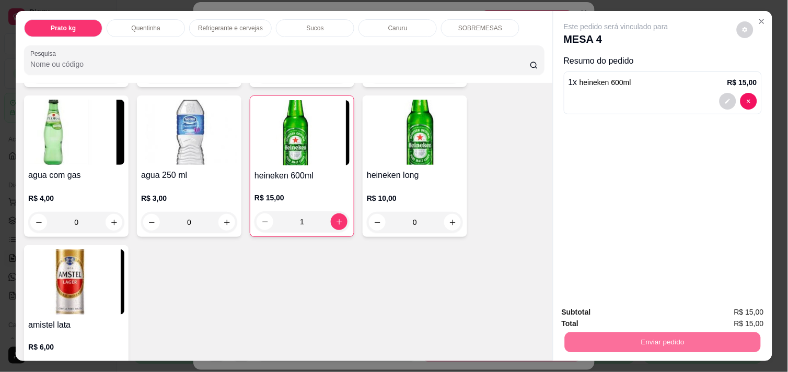
click at [732, 314] on button "Enviar pedido" at bounding box center [736, 312] width 57 height 19
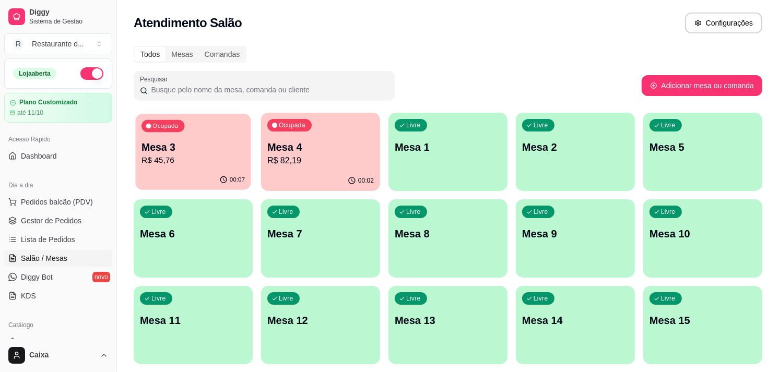
click at [223, 149] on p "Mesa 3" at bounding box center [193, 147] width 103 height 14
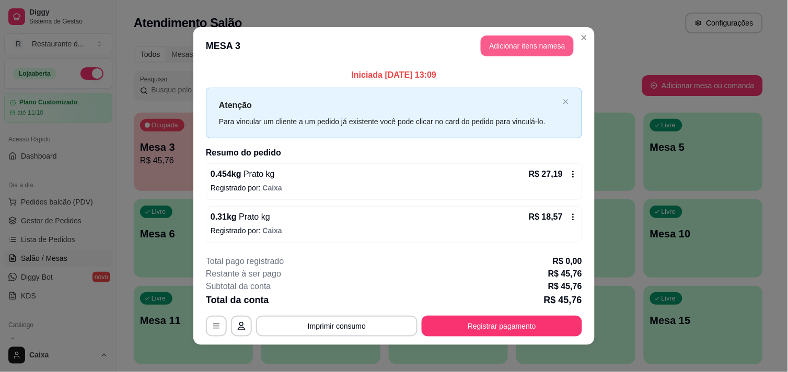
click at [530, 40] on button "Adicionar itens na mesa" at bounding box center [527, 46] width 93 height 21
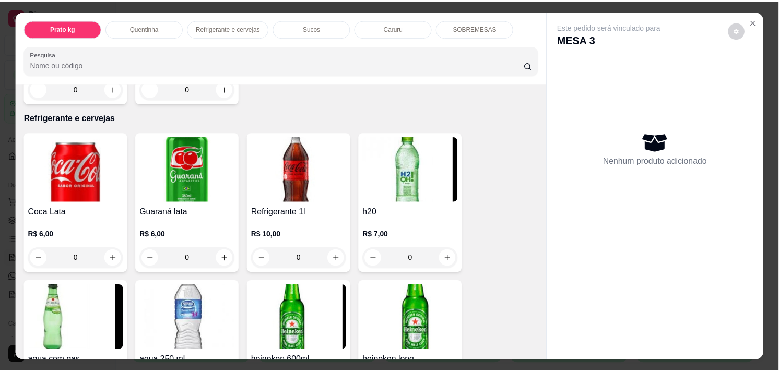
scroll to position [430, 0]
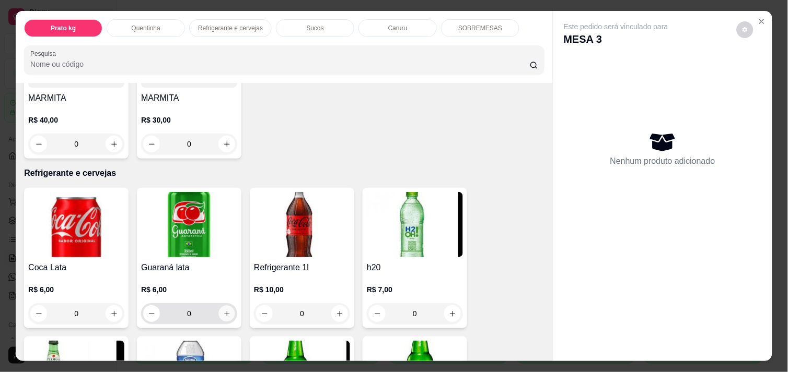
click at [219, 314] on button "increase-product-quantity" at bounding box center [227, 314] width 16 height 16
type input "1"
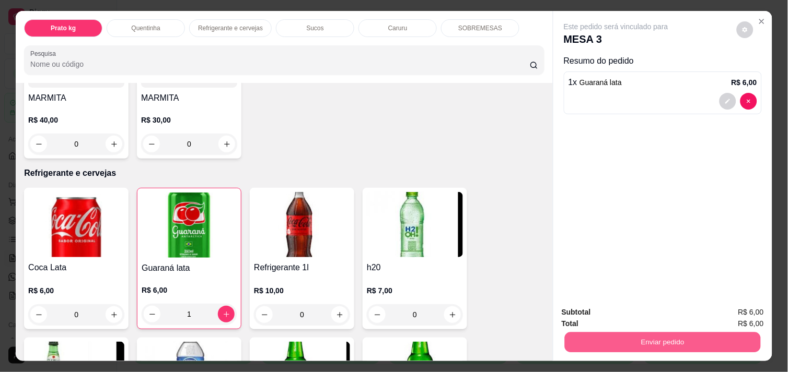
click at [600, 342] on button "Enviar pedido" at bounding box center [663, 342] width 196 height 20
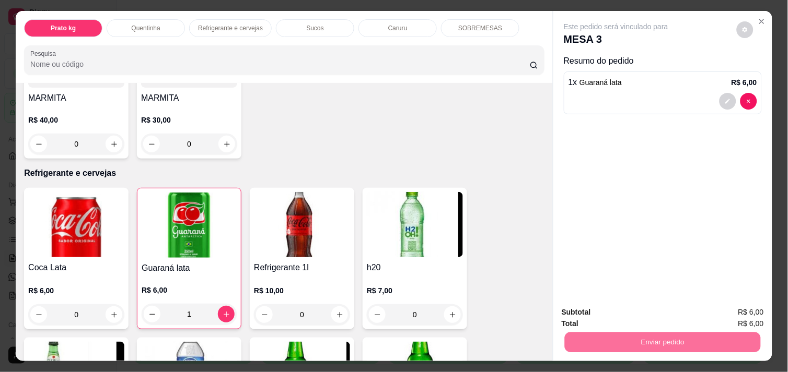
click at [747, 313] on button "Enviar pedido" at bounding box center [736, 312] width 57 height 19
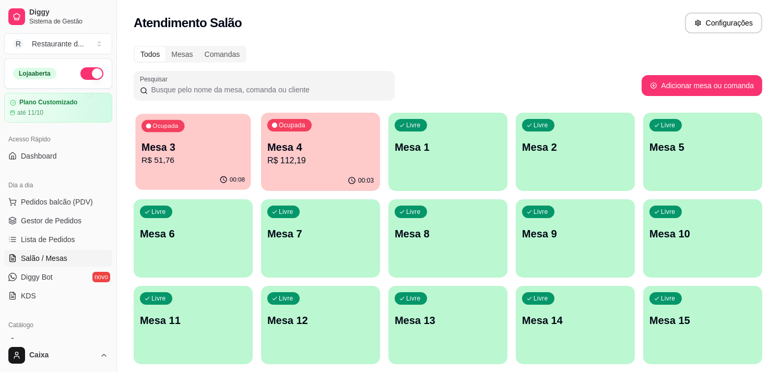
click at [231, 143] on p "Mesa 3" at bounding box center [193, 147] width 103 height 14
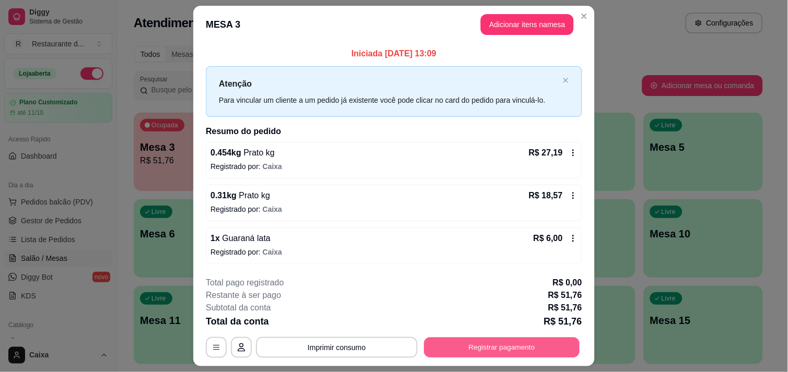
click at [504, 350] on button "Registrar pagamento" at bounding box center [502, 348] width 156 height 20
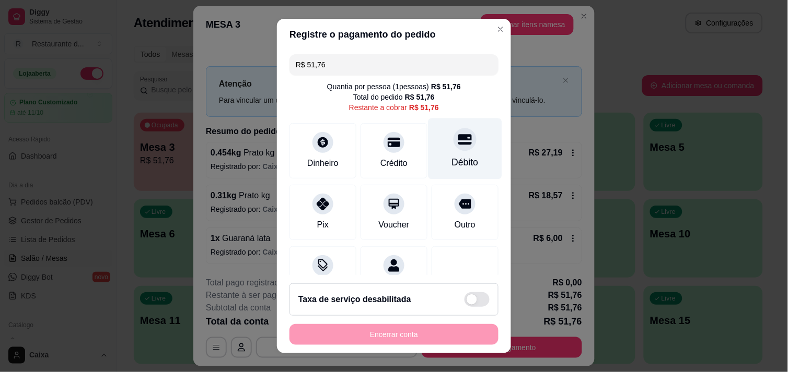
click at [441, 154] on div "Débito" at bounding box center [465, 148] width 74 height 61
type input "R$ 0,00"
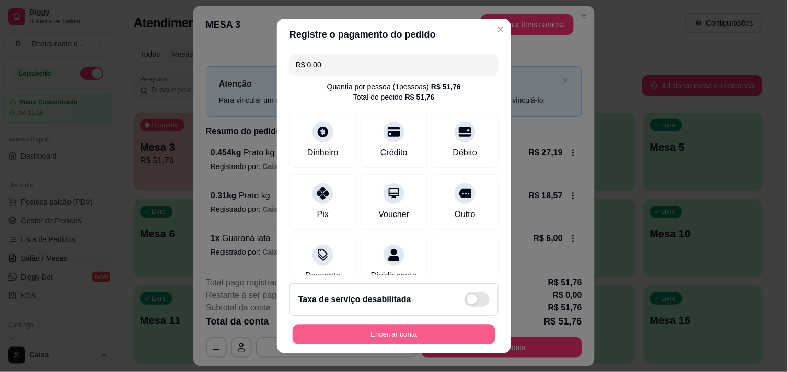
click at [407, 338] on button "Encerrar conta" at bounding box center [393, 335] width 203 height 20
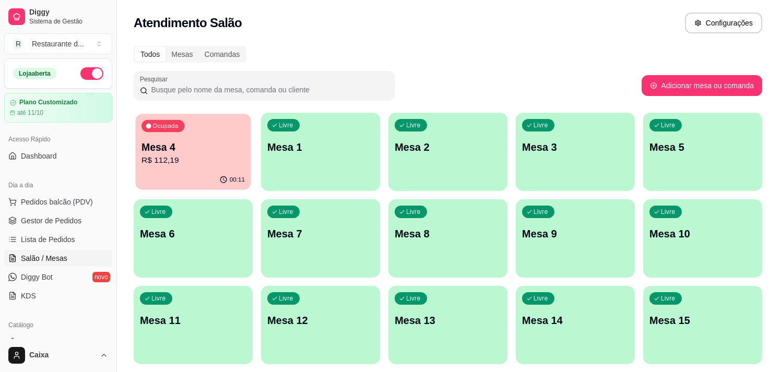
click at [219, 130] on div "Ocupada Mesa 4 R$ 112,19" at bounding box center [192, 142] width 115 height 56
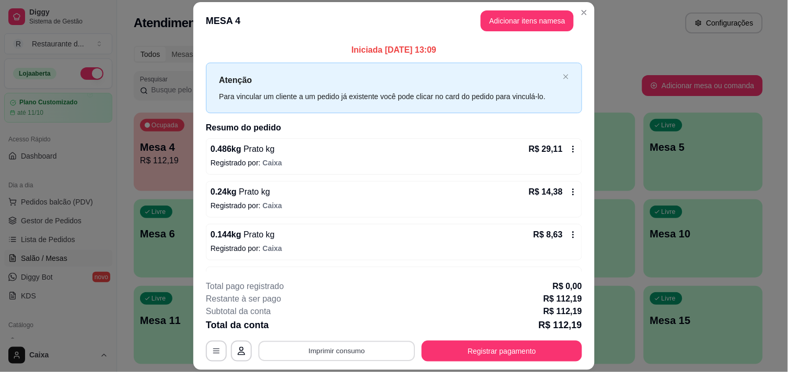
click at [350, 345] on button "Imprimir consumo" at bounding box center [337, 352] width 157 height 20
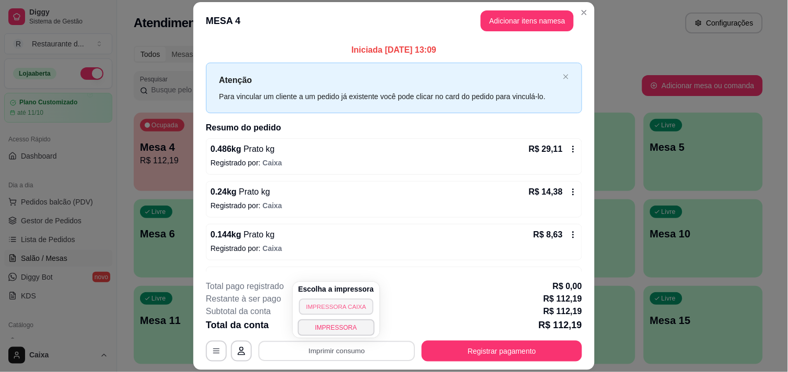
click at [353, 303] on button "IMPRESSORA CAIXA" at bounding box center [336, 307] width 74 height 16
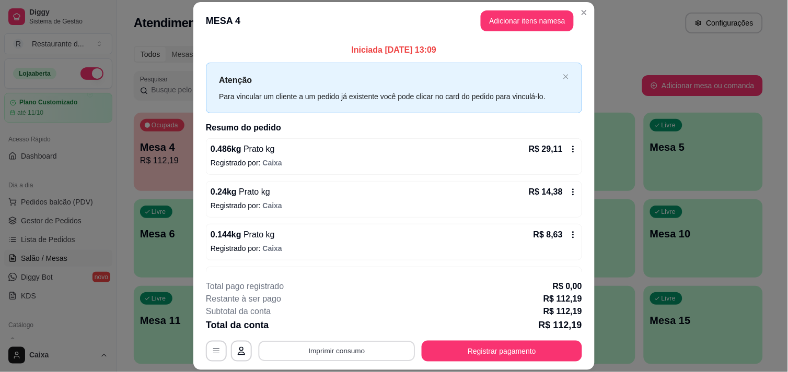
click at [327, 346] on button "Imprimir consumo" at bounding box center [337, 352] width 157 height 20
click at [342, 326] on button "IMPRESSORA" at bounding box center [336, 328] width 74 height 16
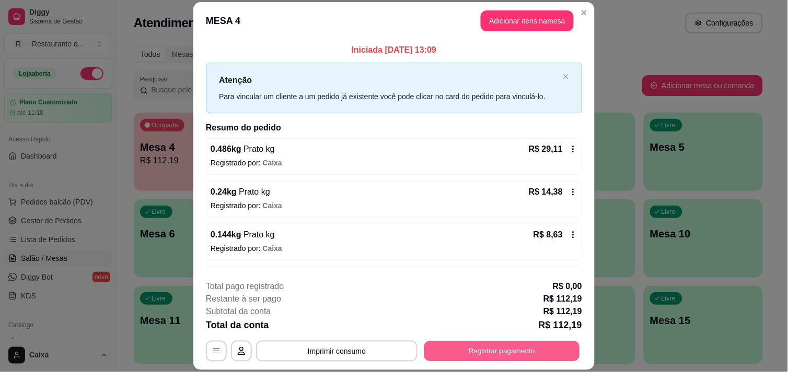
click at [520, 348] on button "Registrar pagamento" at bounding box center [502, 352] width 156 height 20
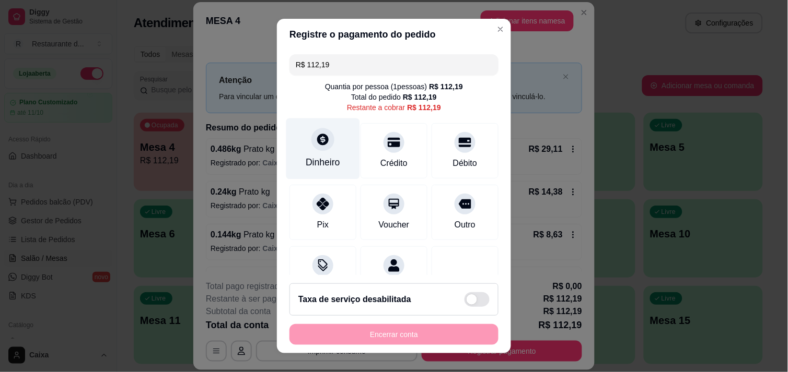
click at [315, 169] on div "Dinheiro" at bounding box center [323, 148] width 74 height 61
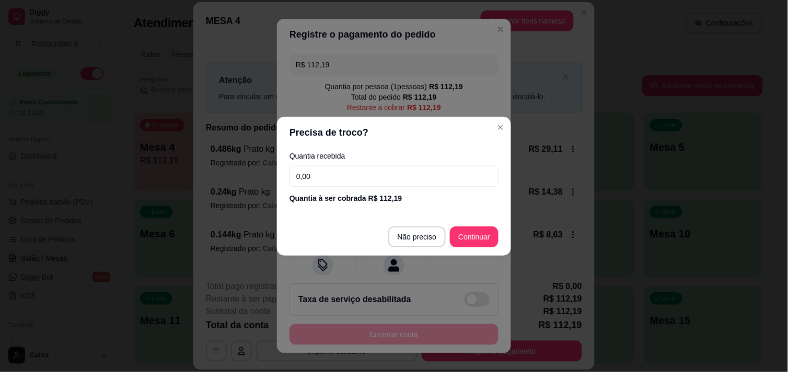
click at [324, 171] on input "0,00" at bounding box center [393, 176] width 209 height 21
type input "112,19"
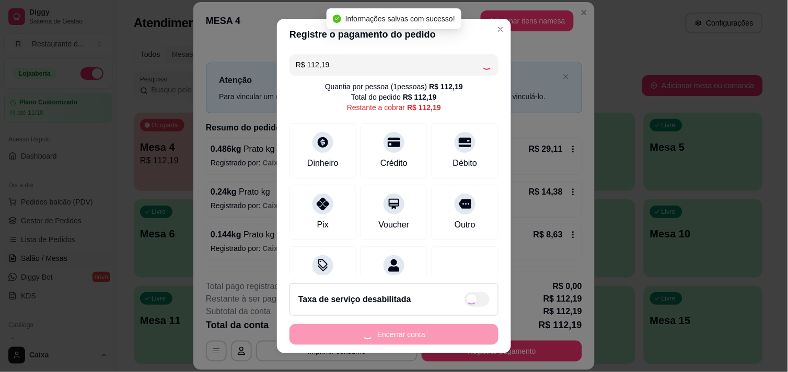
type input "R$ 0,00"
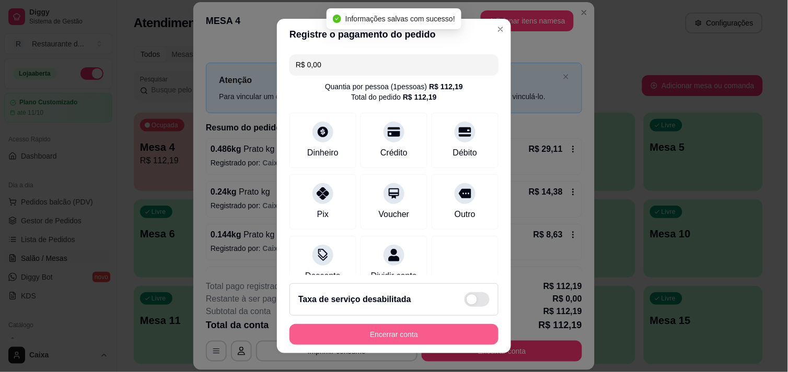
click at [431, 333] on button "Encerrar conta" at bounding box center [393, 334] width 209 height 21
